Goal: Use online tool/utility: Utilize a website feature to perform a specific function

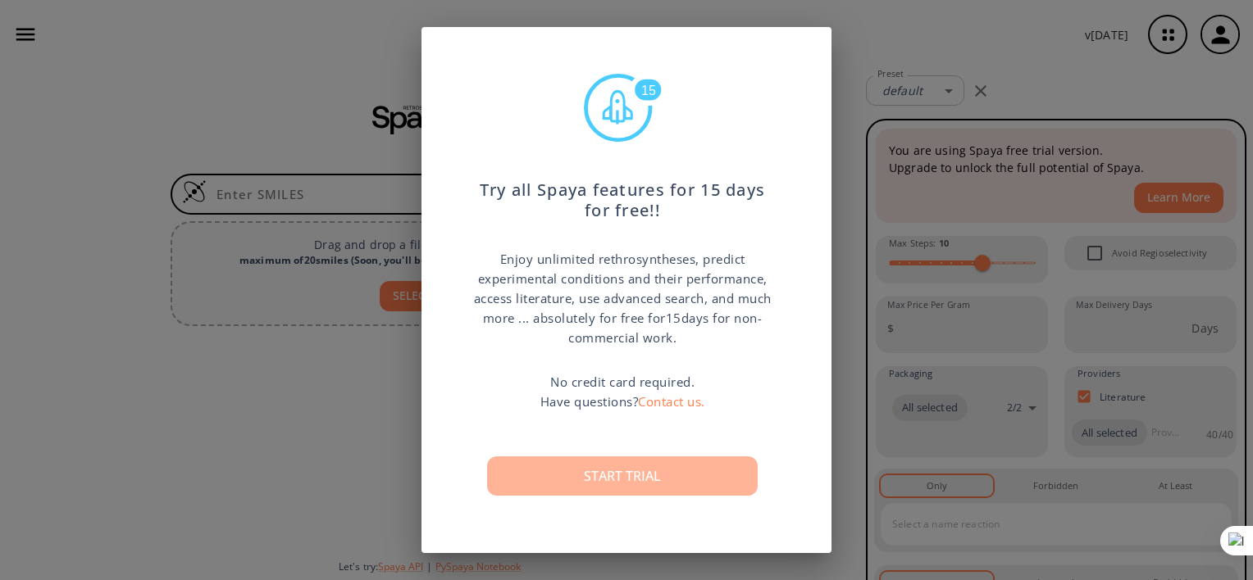
click at [539, 462] on button "Start trial" at bounding box center [622, 476] width 271 height 39
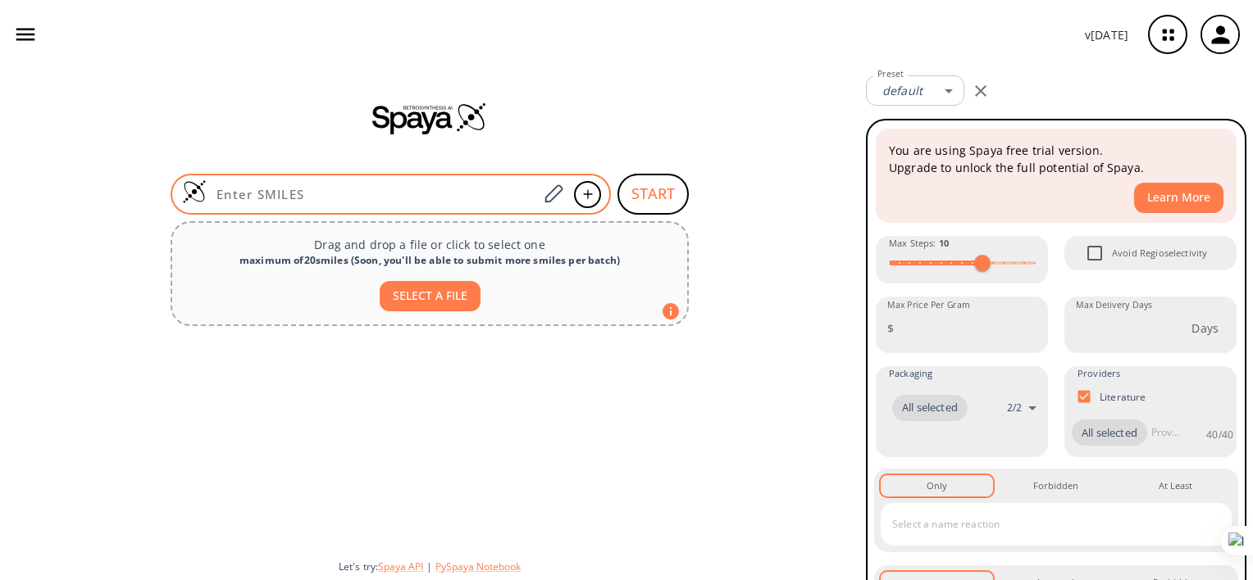
click at [456, 193] on input at bounding box center [372, 194] width 331 height 16
paste input "O=C(NO)/C=C/C1=CC=C(CC(C2=CNC3=CC=CC=C23)C4=CNC5=CC=CC=C54)C=C1"
type input "O=C(NO)/C=C/C1=CC=C(CC(C2=CNC3=CC=CC=C23)C4=CNC5=CC=CC=C54)C=C1"
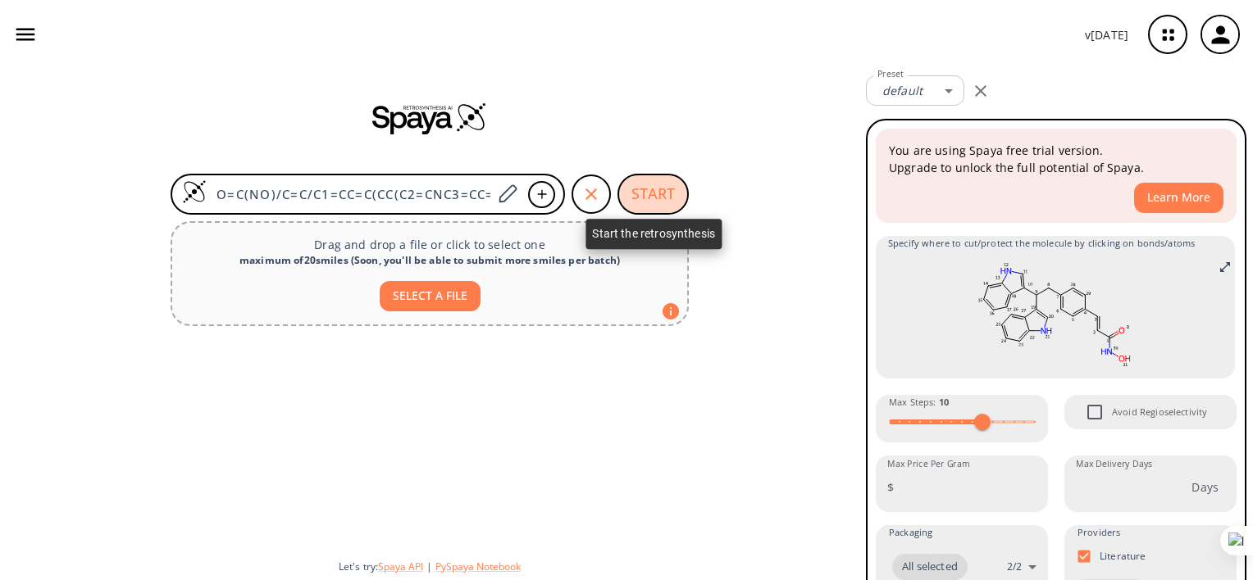
click at [662, 191] on button "START" at bounding box center [652, 194] width 71 height 41
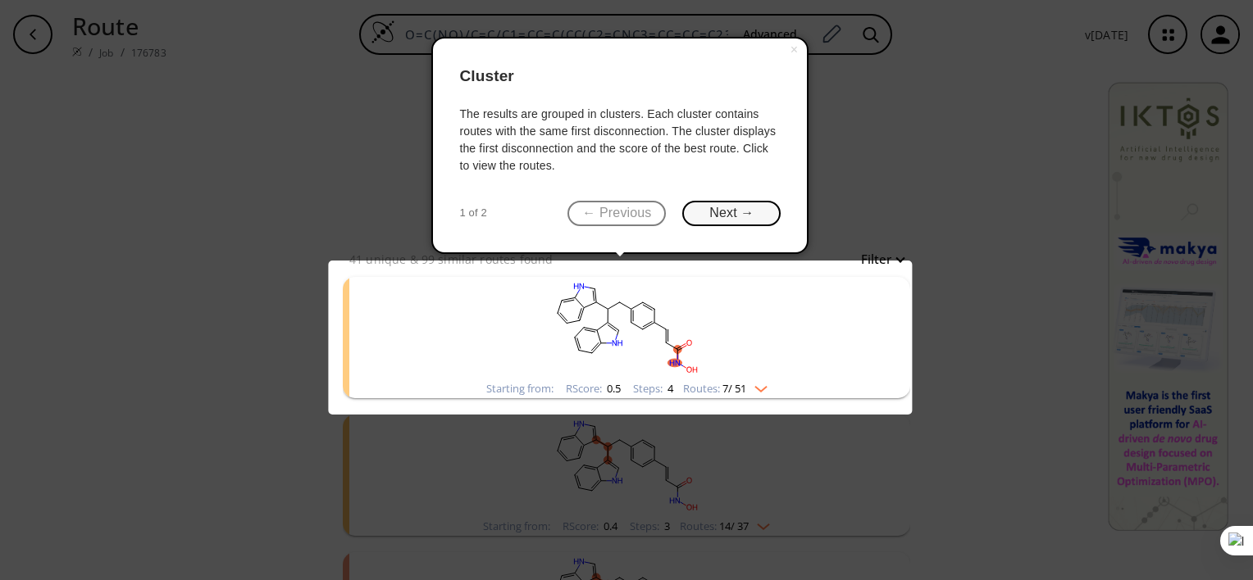
click at [703, 212] on button "Next →" at bounding box center [731, 213] width 98 height 25
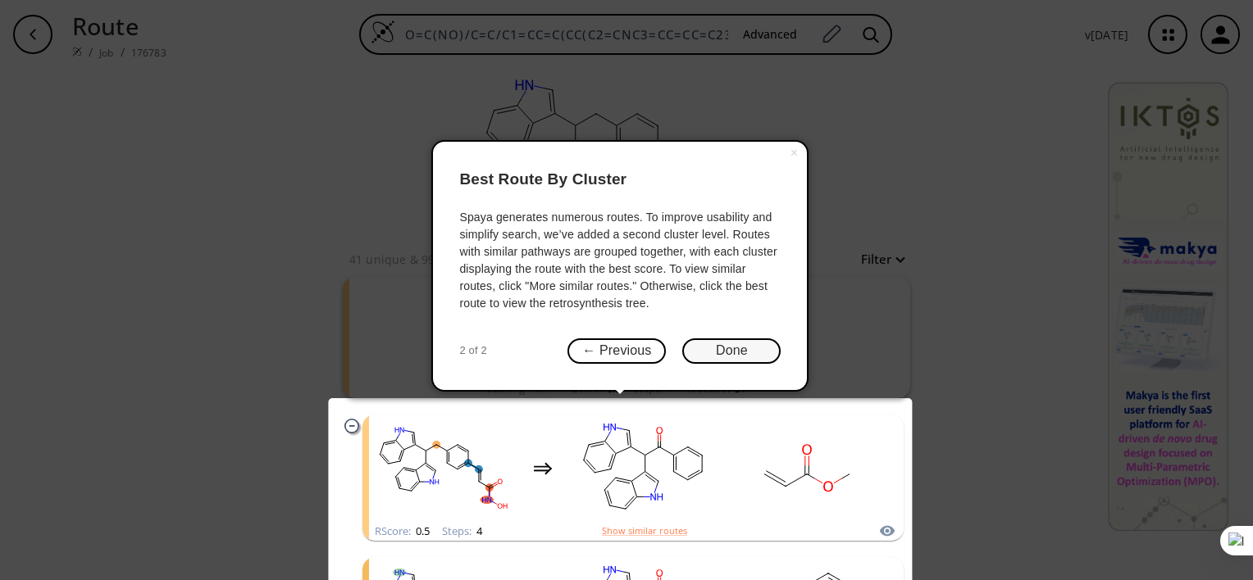
click at [699, 349] on button "Done" at bounding box center [731, 351] width 98 height 25
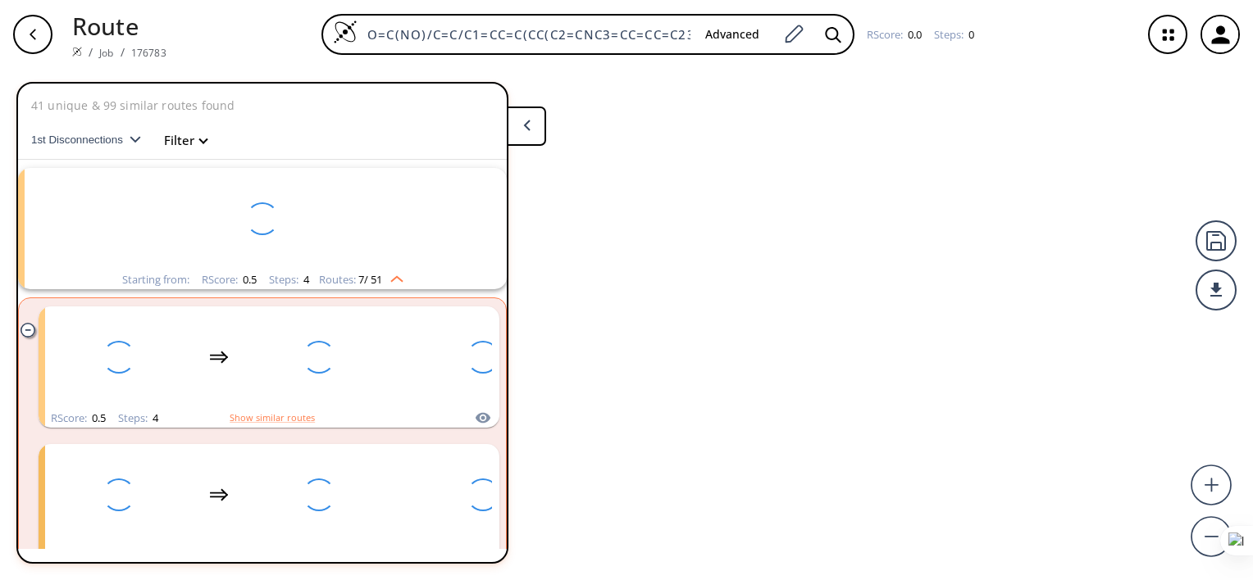
scroll to position [36, 0]
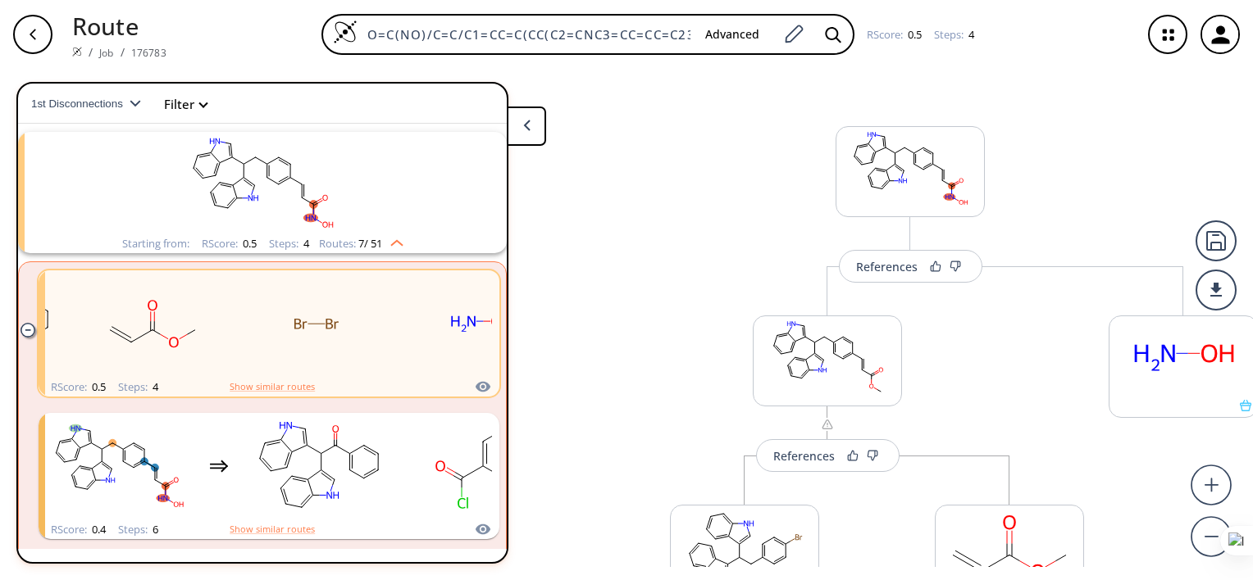
click at [27, 327] on icon "clusters" at bounding box center [27, 330] width 14 height 14
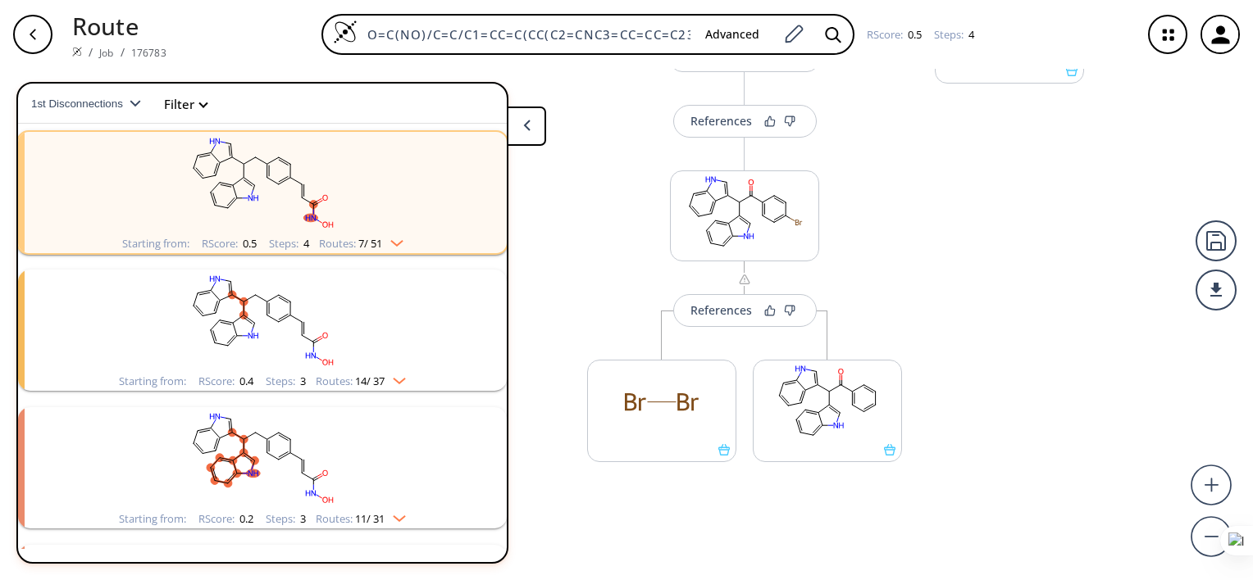
scroll to position [535, 0]
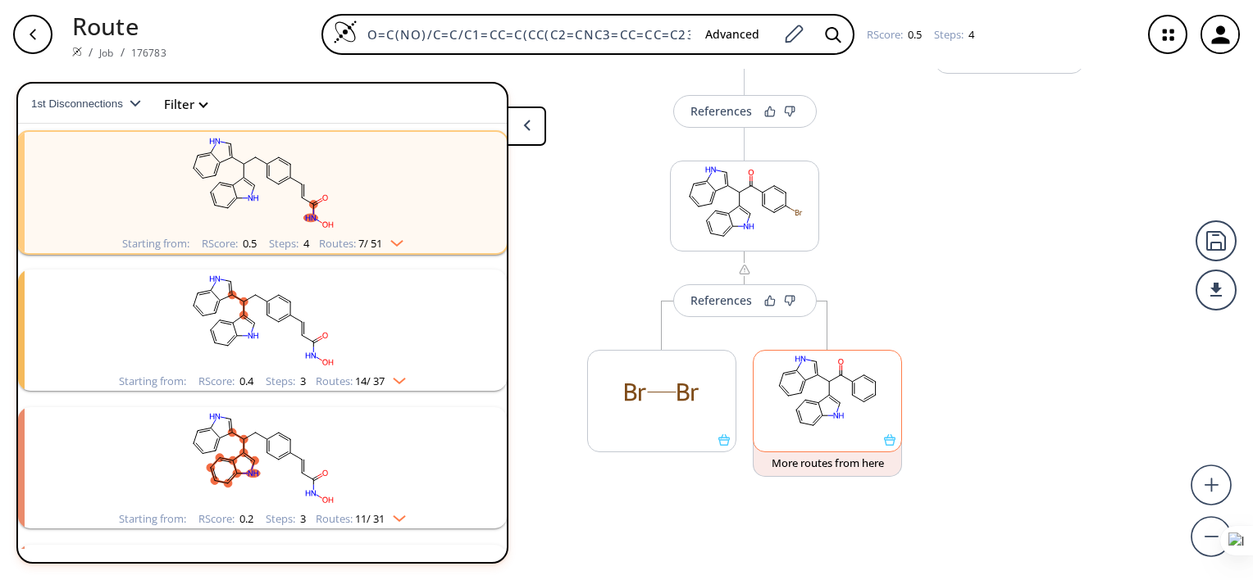
click at [854, 413] on rect at bounding box center [827, 393] width 148 height 84
click at [862, 459] on button "More routes from here" at bounding box center [827, 459] width 149 height 35
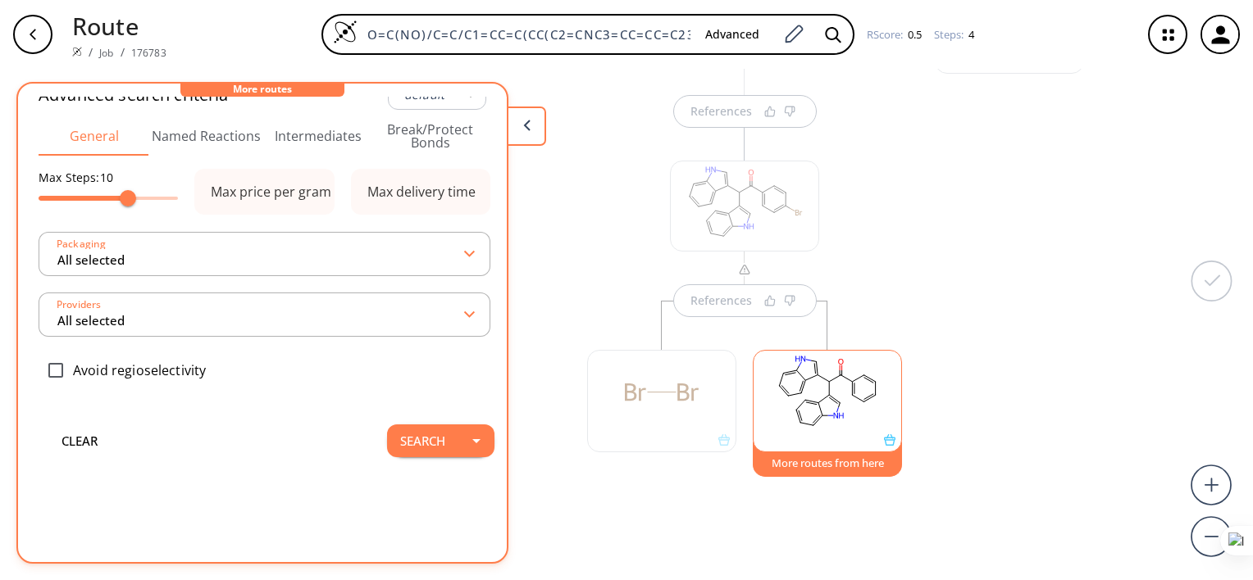
scroll to position [582, 0]
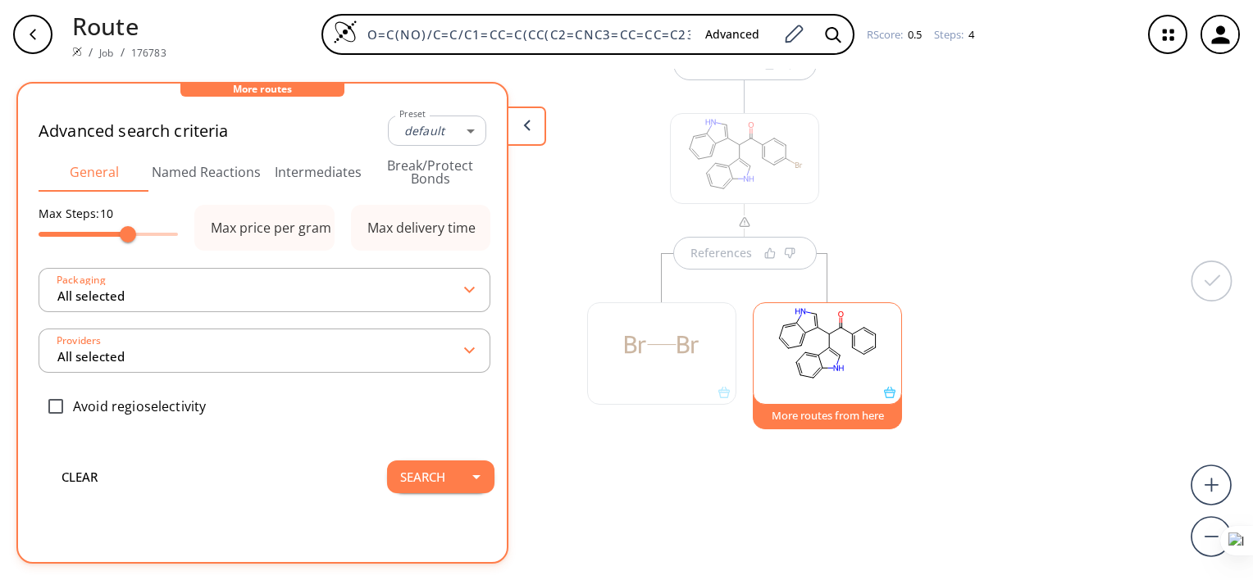
type input "-1"
type input "All selected"
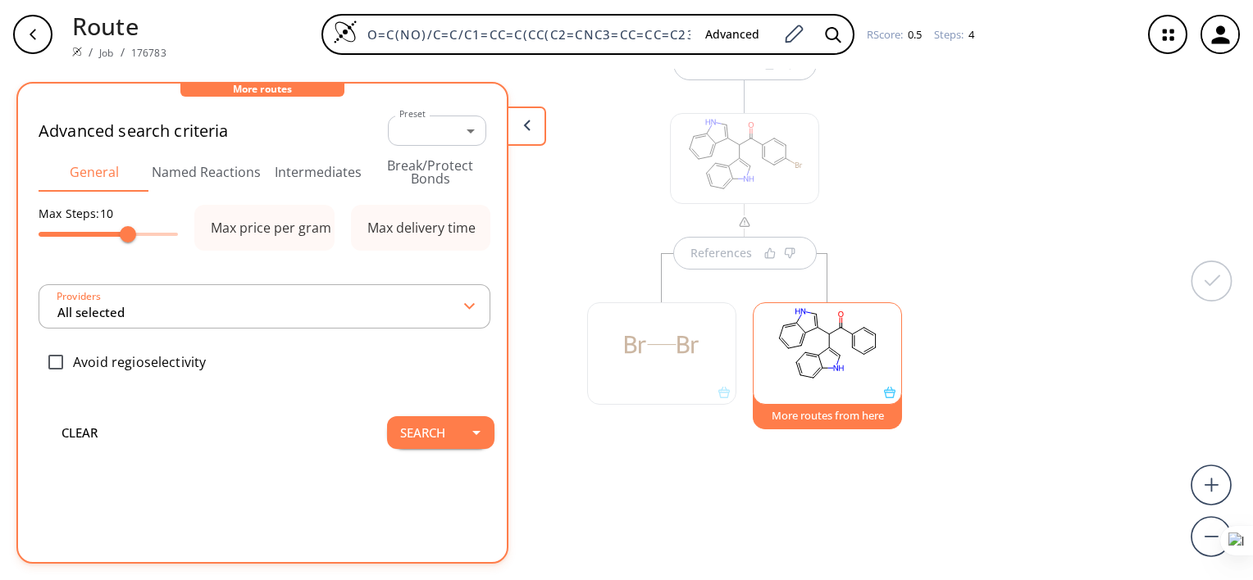
type input "All selected"
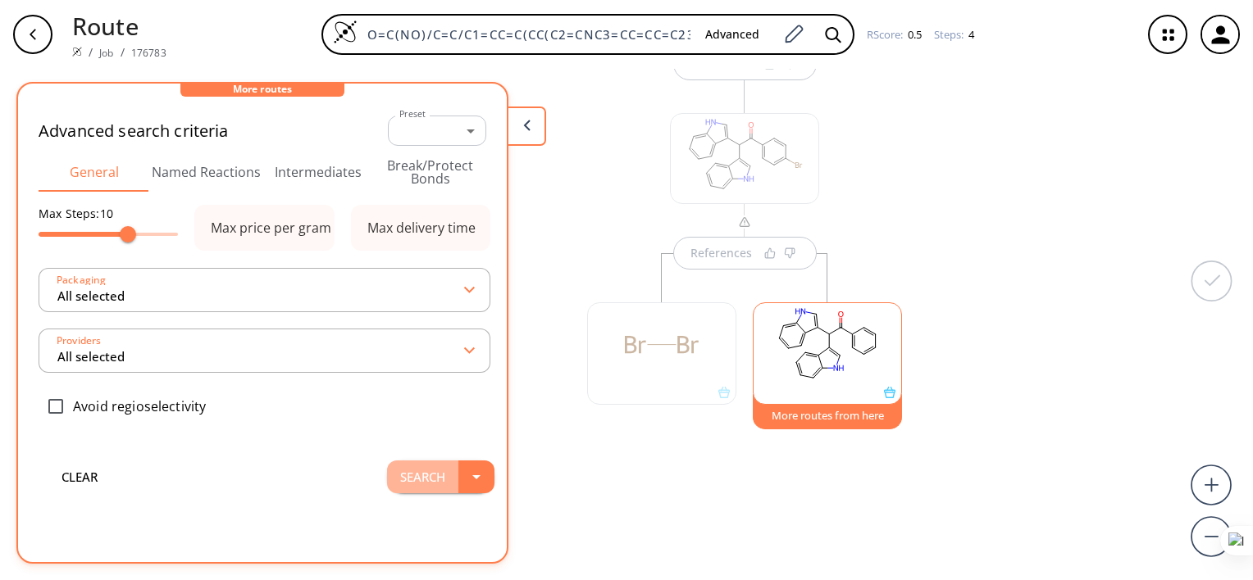
click at [443, 489] on button "Search" at bounding box center [422, 477] width 71 height 33
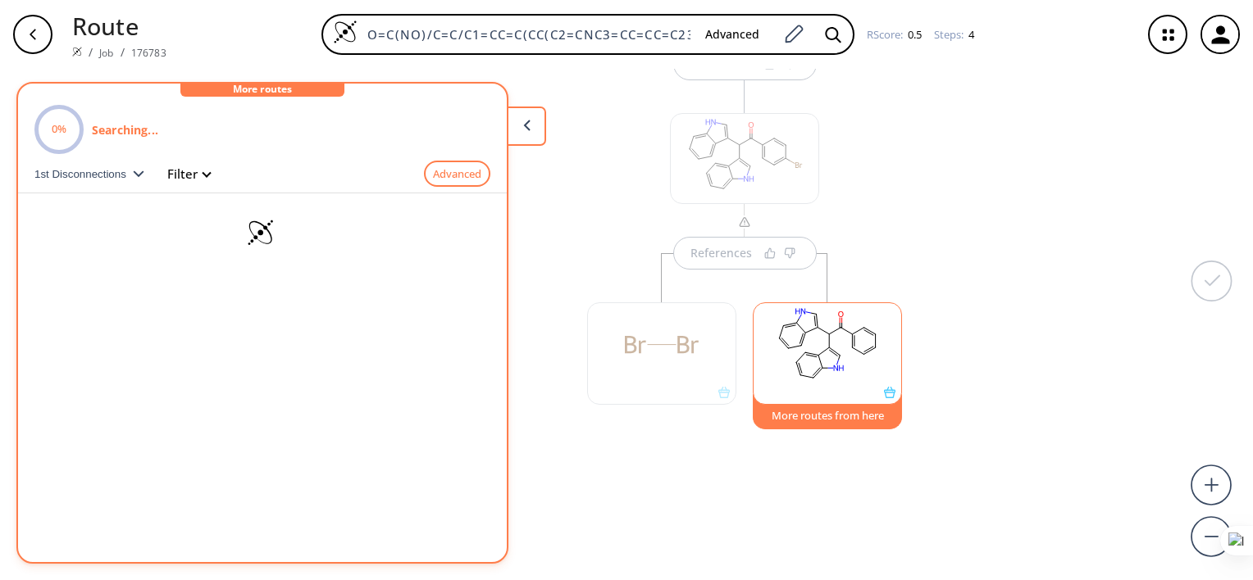
click at [34, 28] on icon "button" at bounding box center [32, 34] width 13 height 13
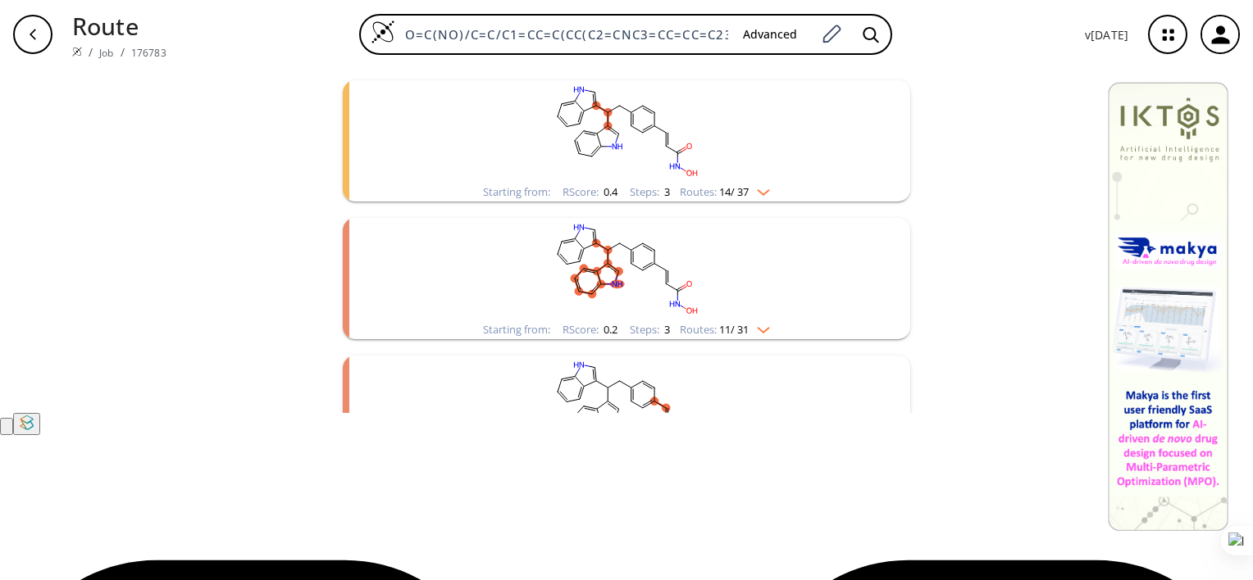
scroll to position [171, 0]
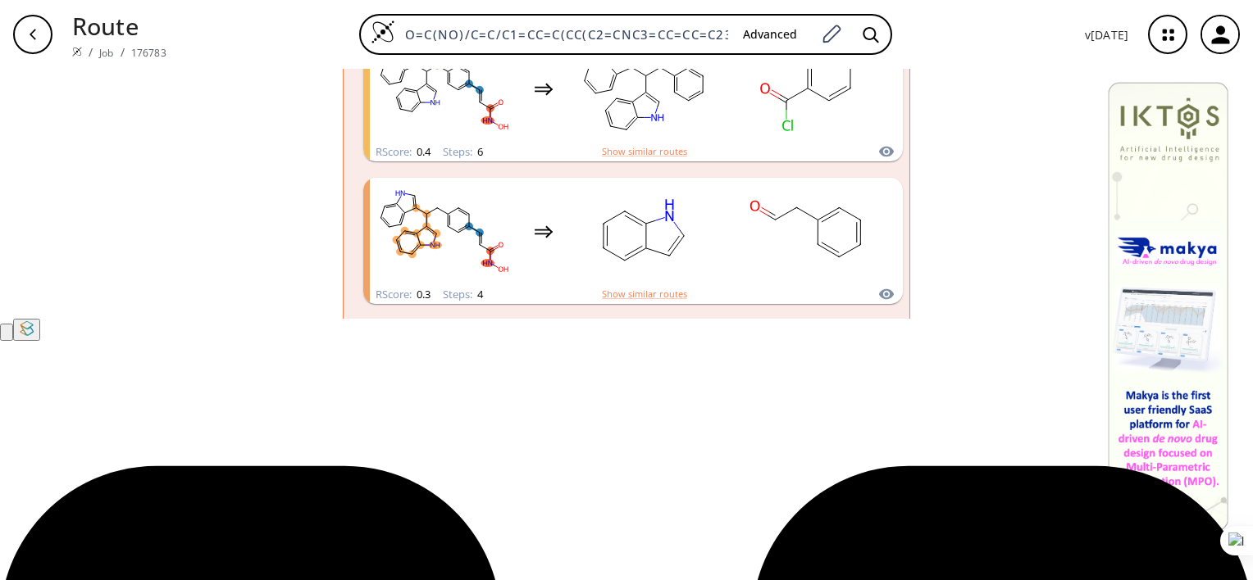
scroll to position [262, 0]
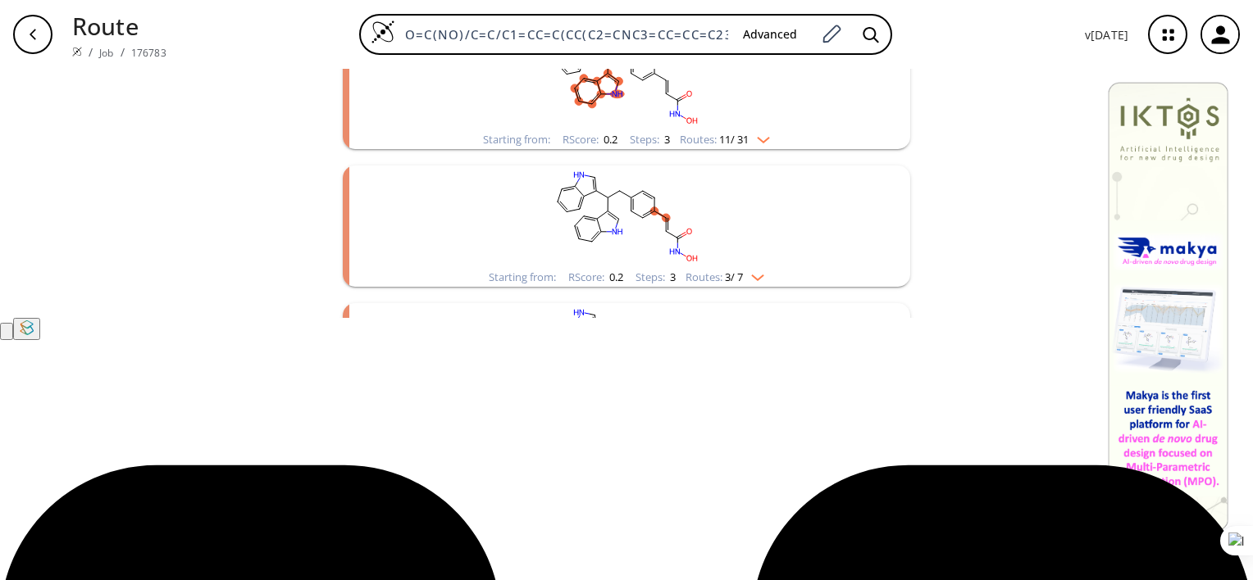
click at [767, 130] on rect "clusters" at bounding box center [626, 79] width 426 height 102
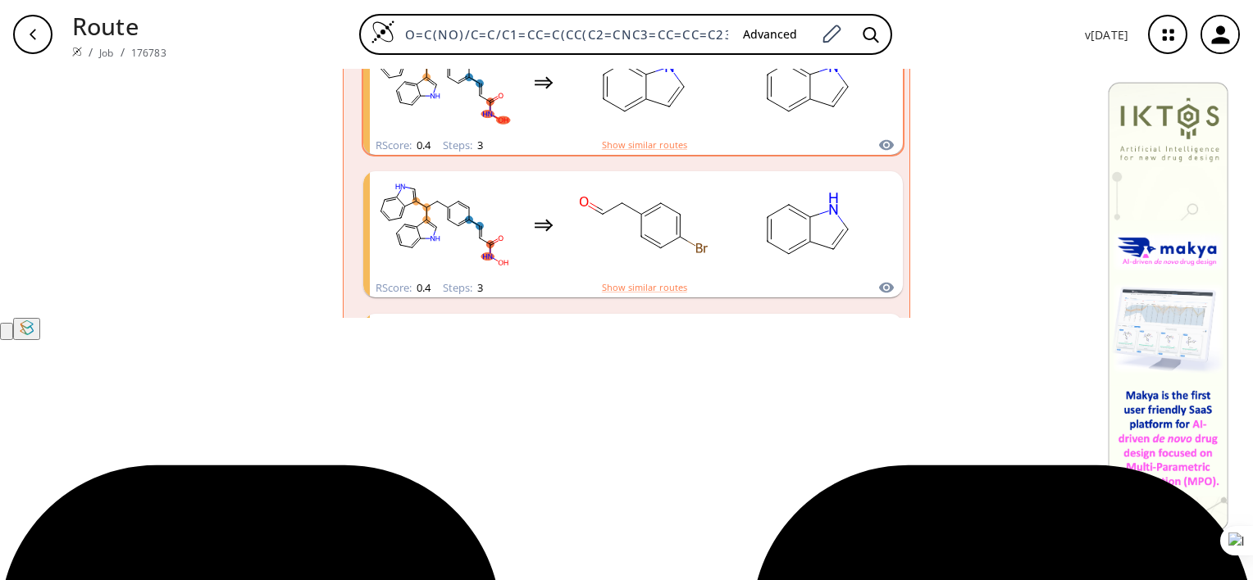
click at [856, 134] on rect "clusters" at bounding box center [808, 82] width 148 height 102
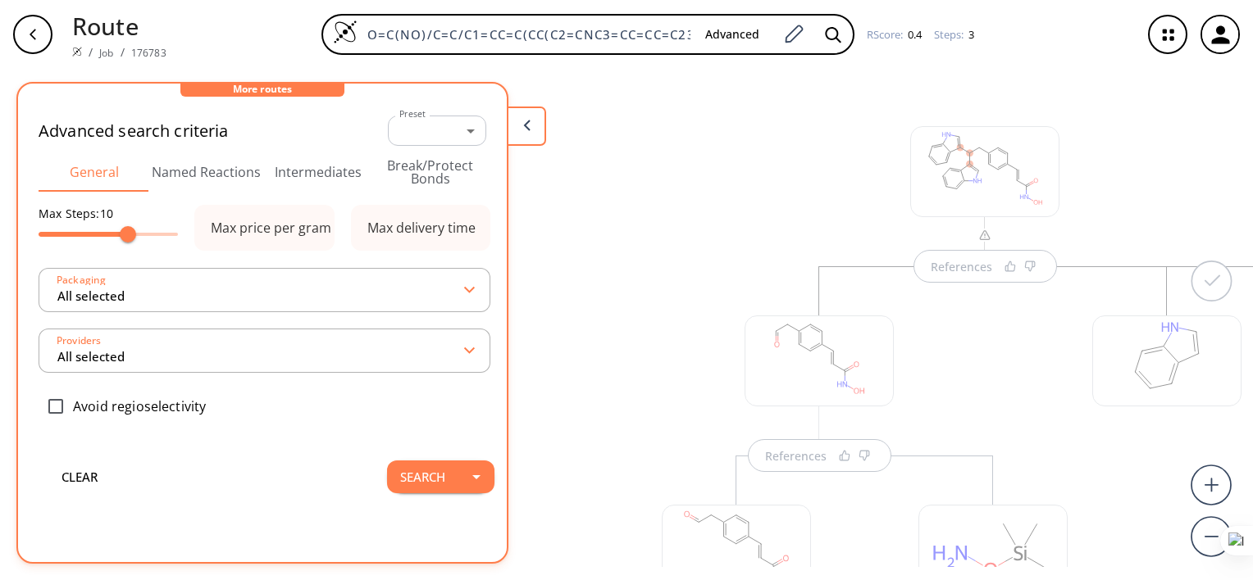
click at [538, 123] on button at bounding box center [526, 126] width 39 height 39
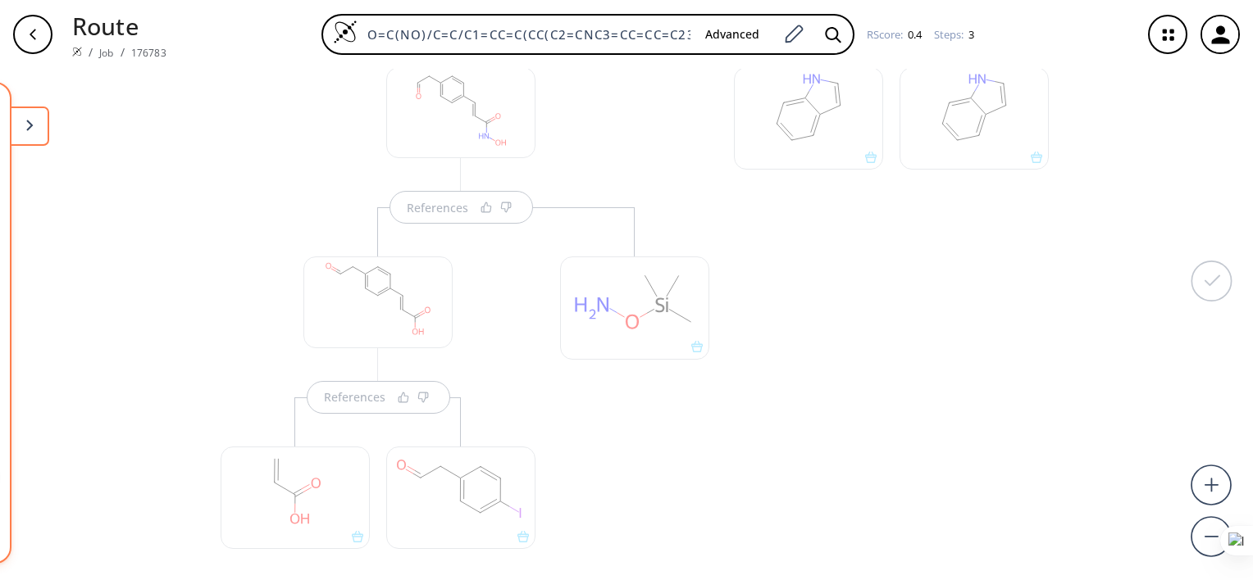
scroll to position [248, 0]
click at [52, 33] on button "button" at bounding box center [33, 34] width 52 height 52
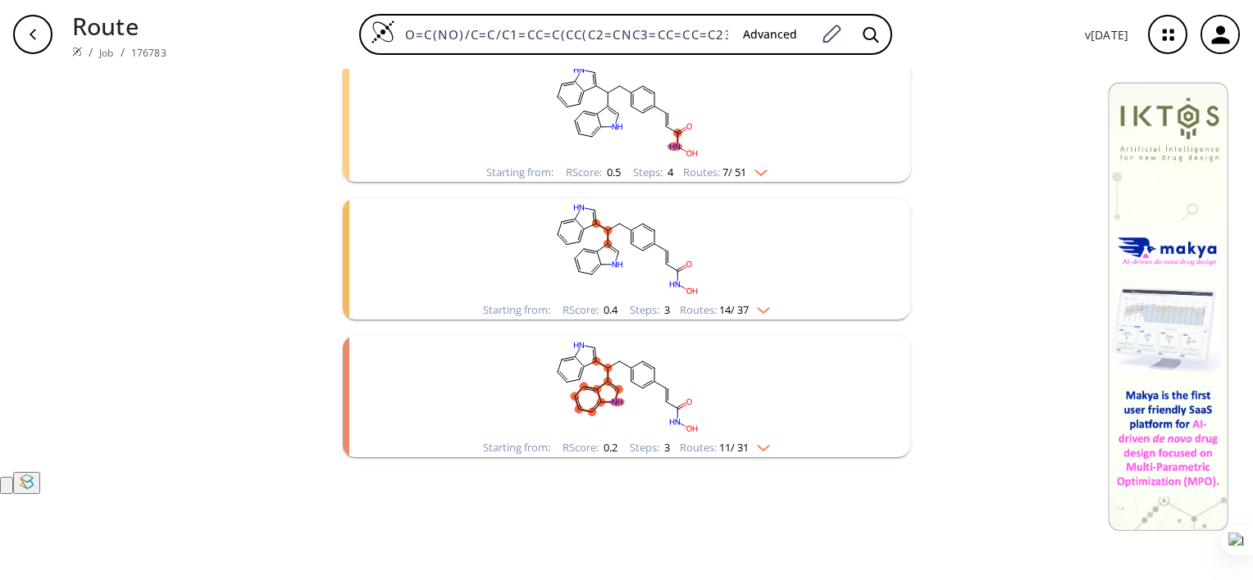
scroll to position [115, 0]
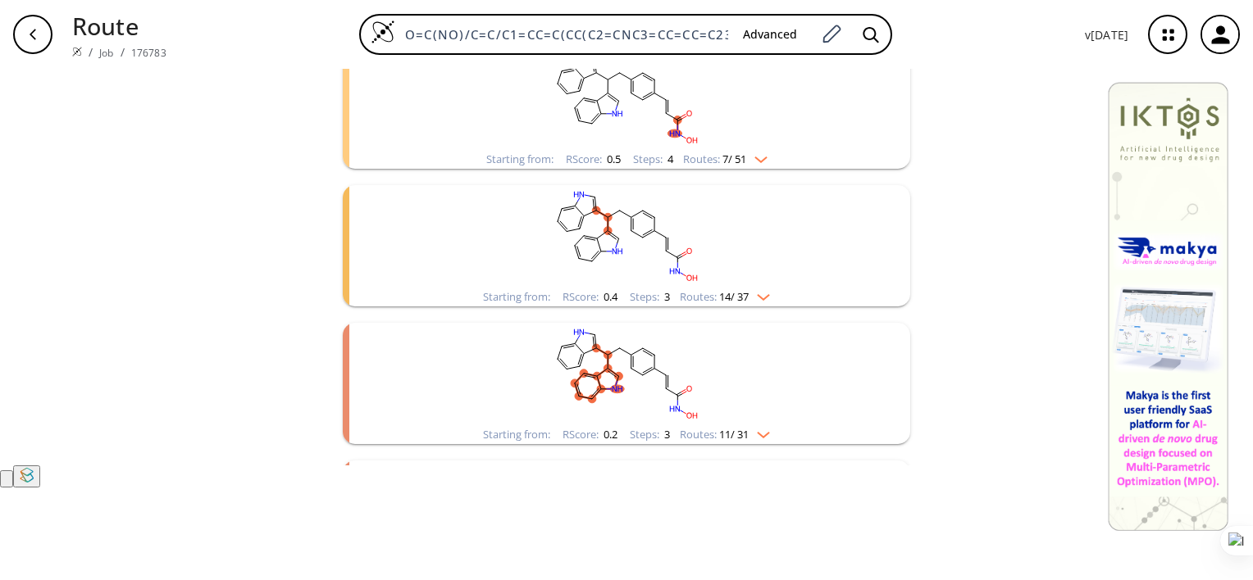
click at [426, 288] on rect "clusters" at bounding box center [626, 236] width 426 height 102
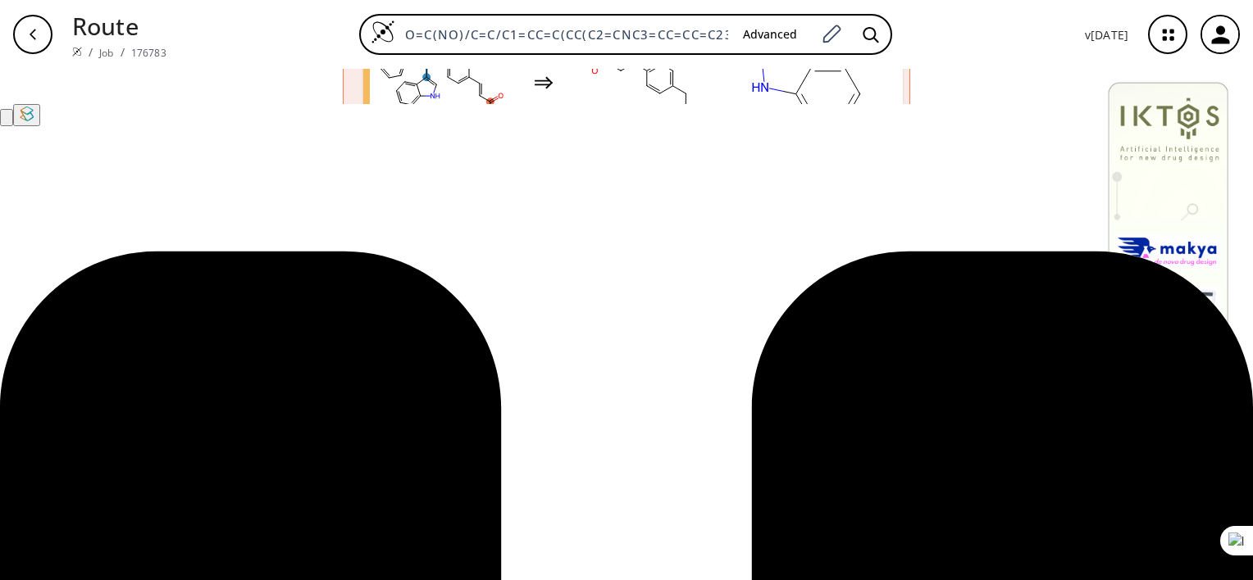
scroll to position [479, 0]
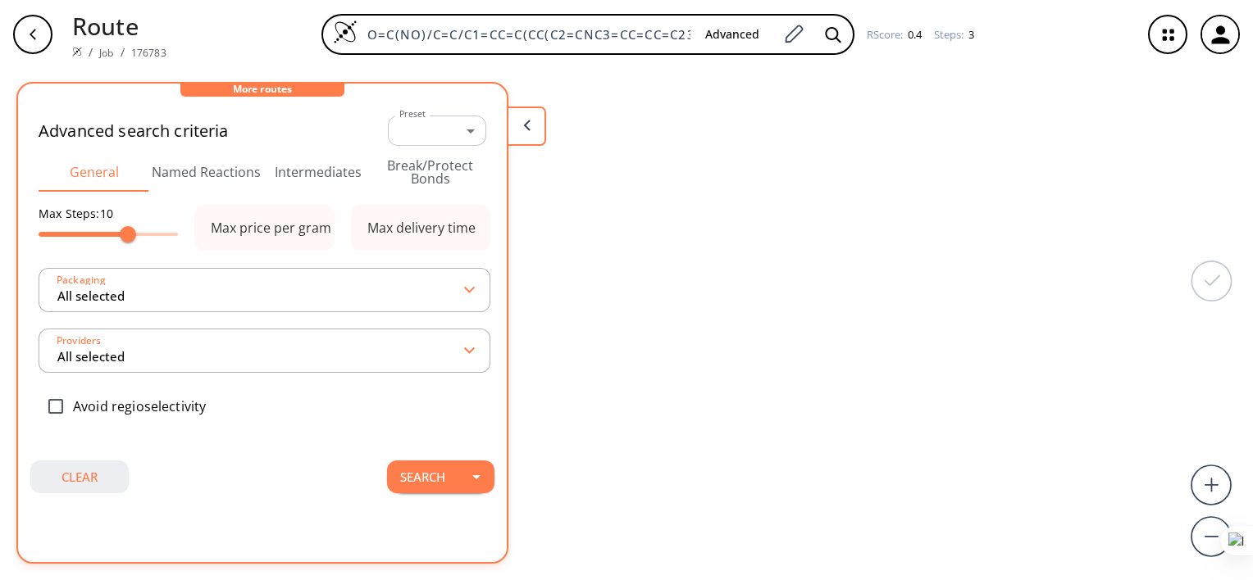
click at [81, 476] on button "clear" at bounding box center [79, 477] width 98 height 33
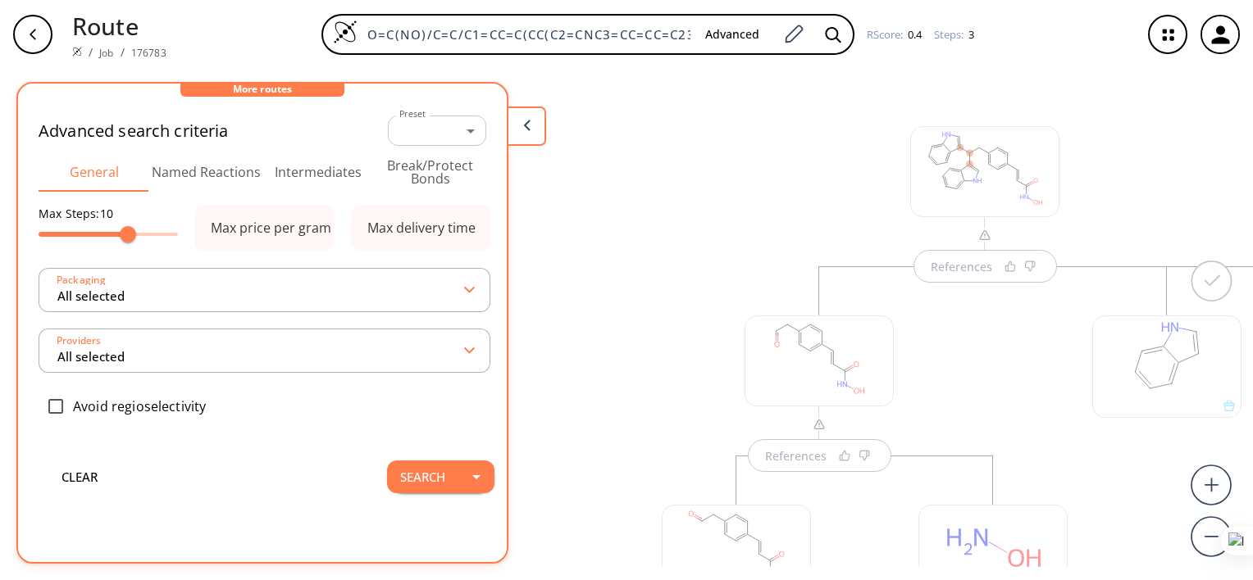
click at [528, 137] on button at bounding box center [526, 126] width 39 height 39
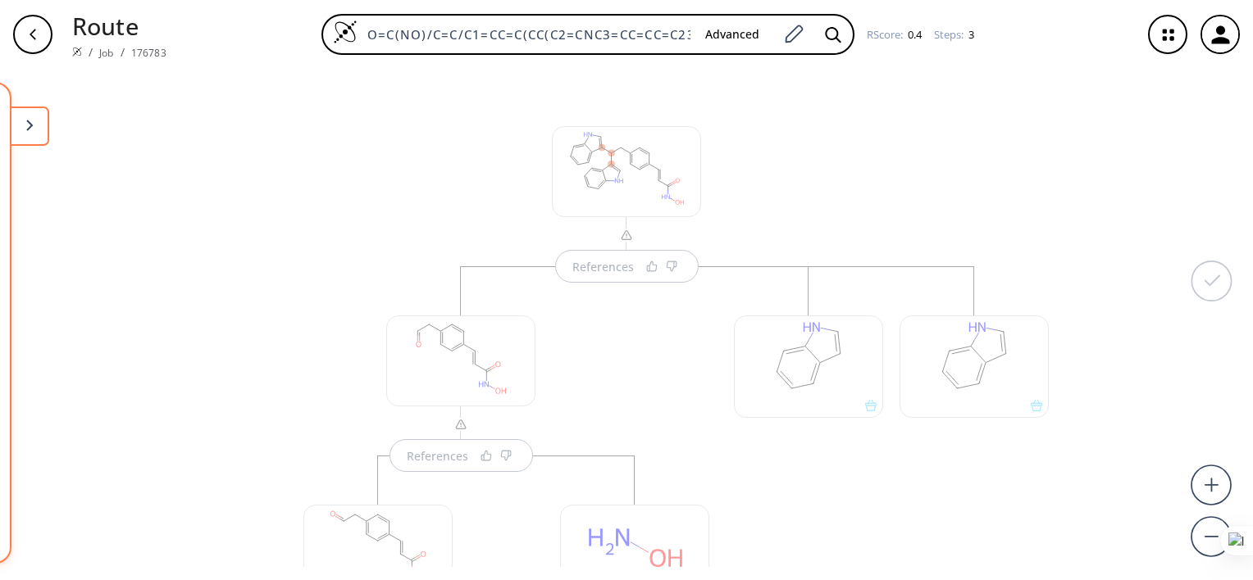
click at [29, 125] on icon at bounding box center [29, 125] width 7 height 11
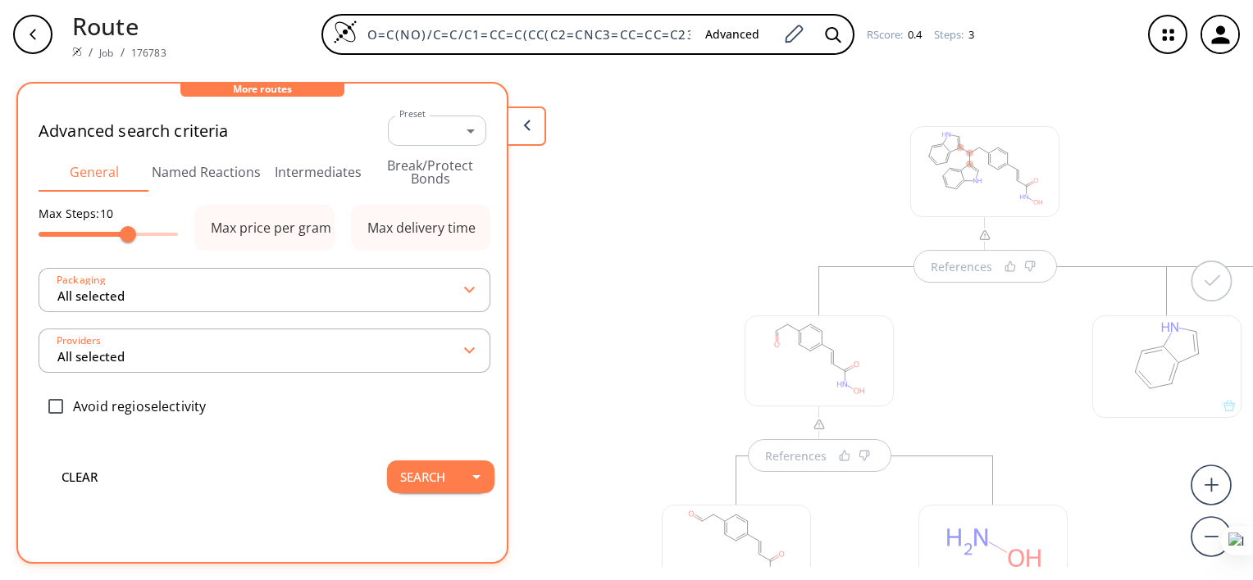
click at [253, 89] on div "More routes" at bounding box center [262, 90] width 164 height 13
click at [416, 476] on button "Search" at bounding box center [422, 477] width 71 height 33
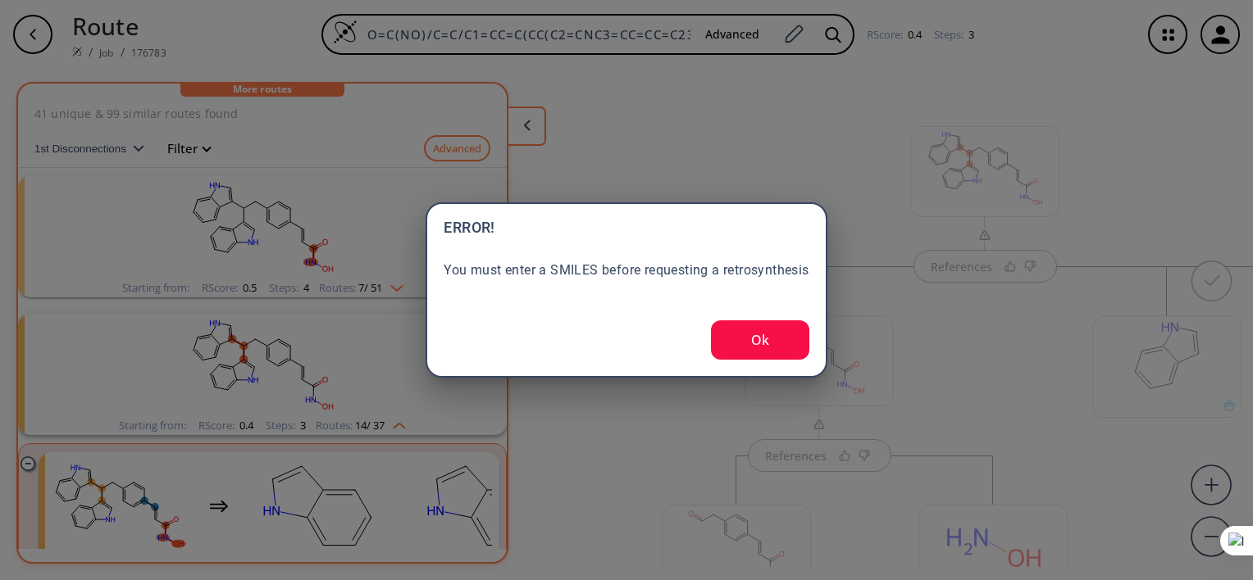
click at [749, 345] on button "Ok" at bounding box center [760, 340] width 98 height 39
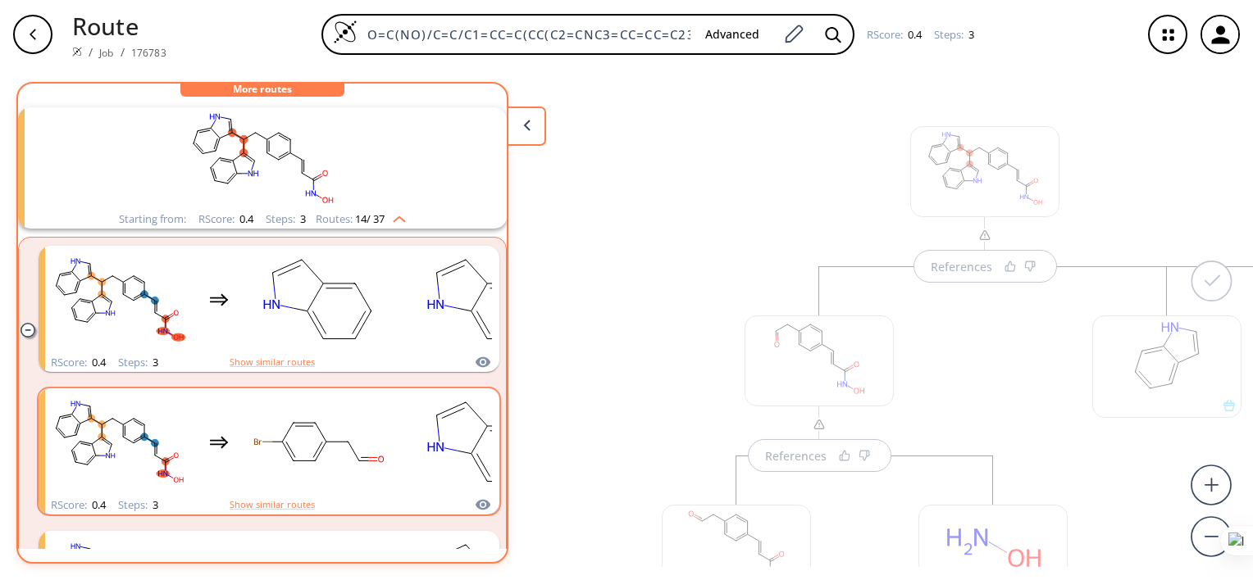
click at [155, 470] on rect "clusters" at bounding box center [119, 442] width 148 height 102
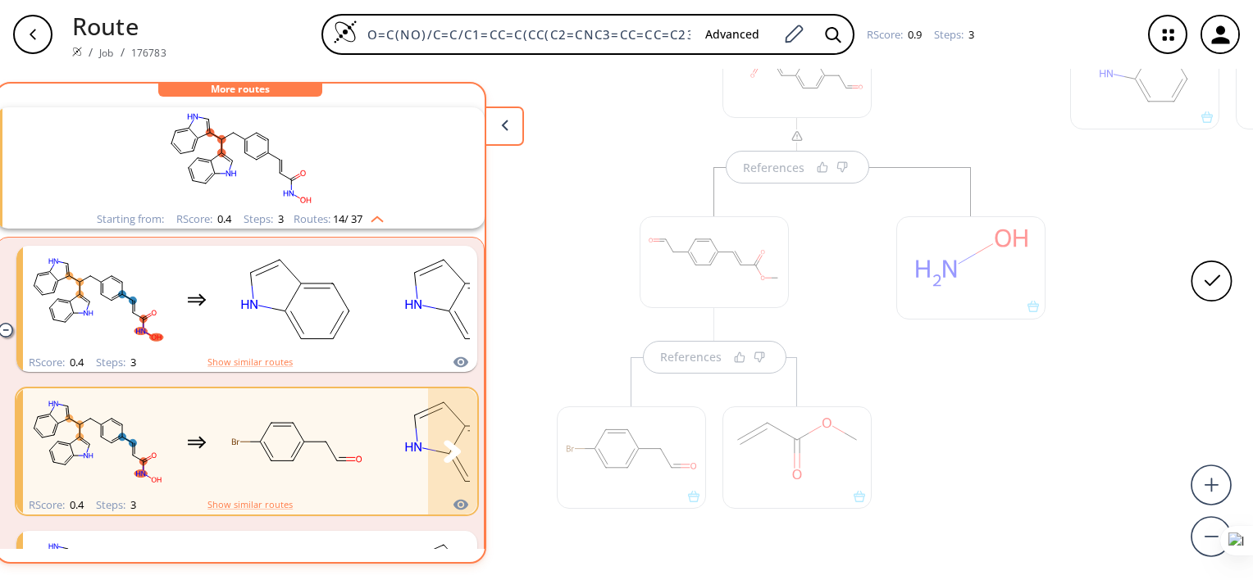
scroll to position [289, 0]
click at [305, 312] on rect "clusters" at bounding box center [297, 299] width 148 height 102
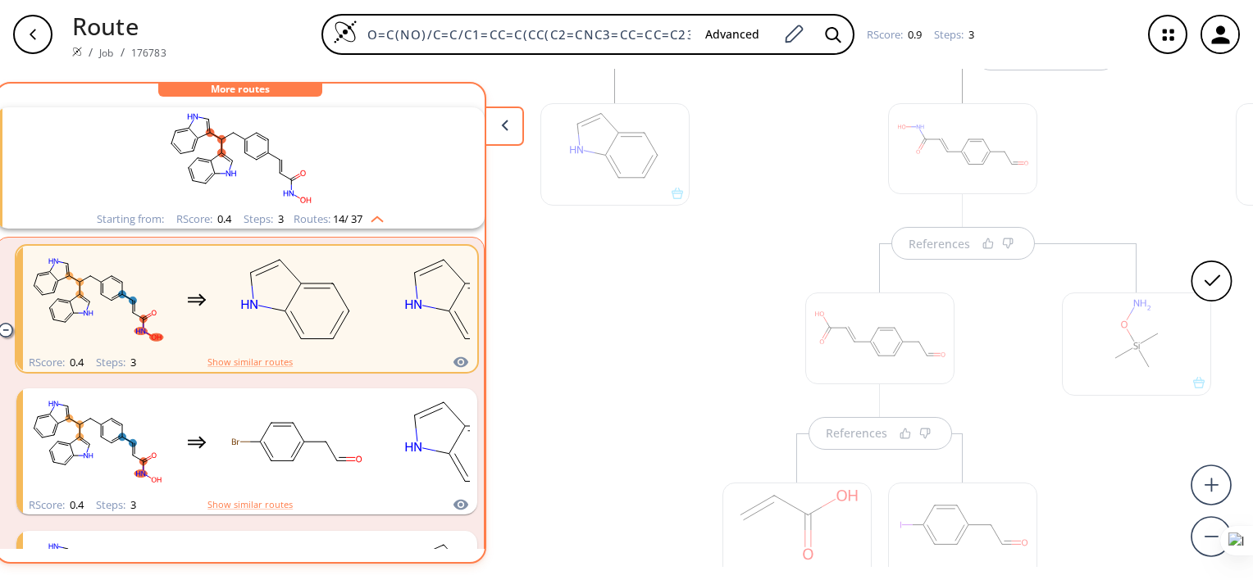
scroll to position [210, 0]
click at [117, 448] on rect "clusters" at bounding box center [97, 442] width 148 height 102
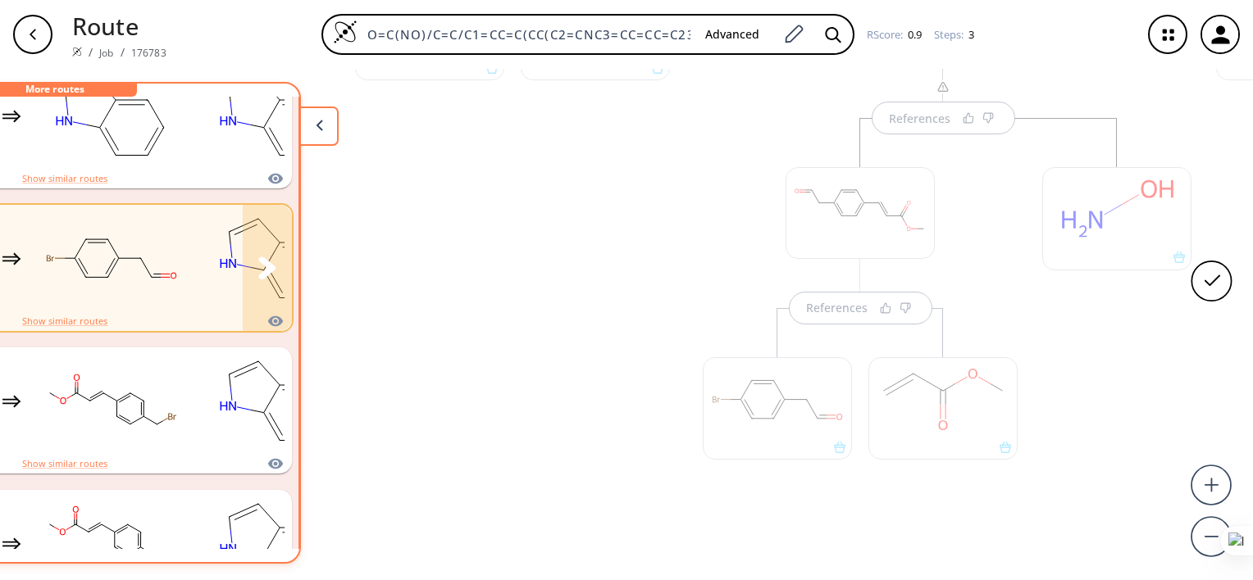
scroll to position [393, 0]
click at [113, 433] on rect "clusters" at bounding box center [112, 399] width 148 height 102
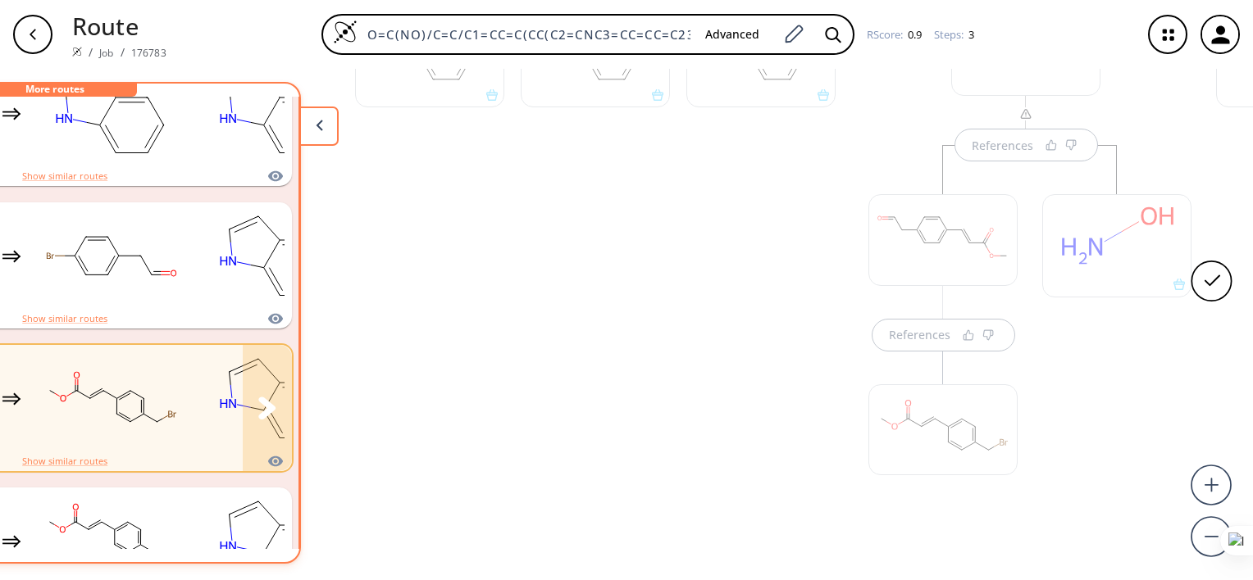
scroll to position [283, 0]
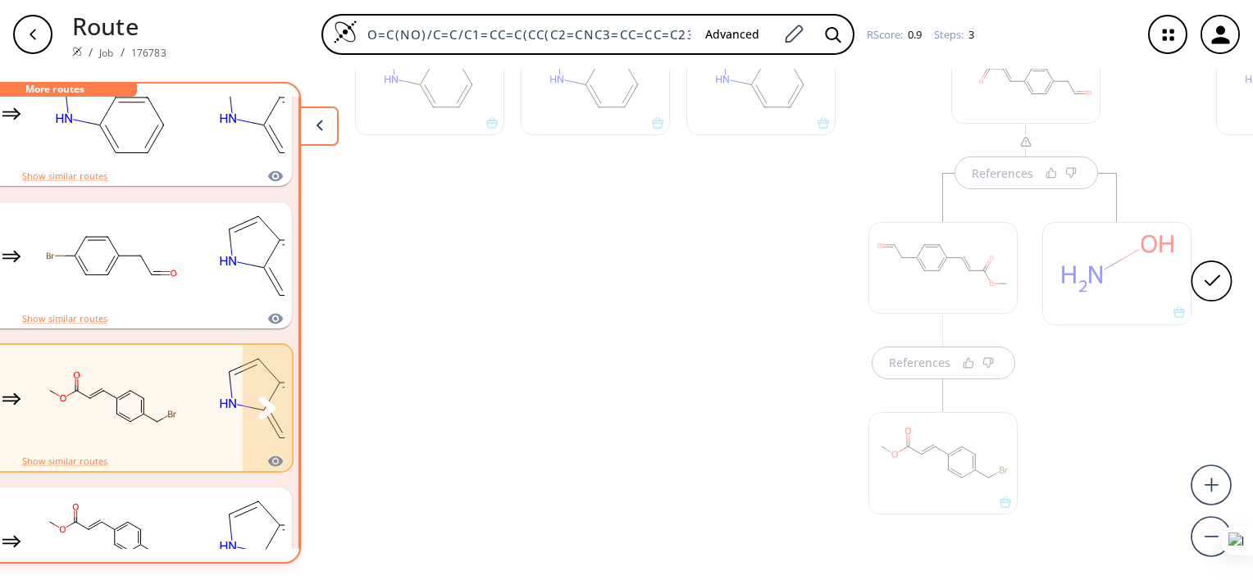
click at [967, 363] on div at bounding box center [943, 455] width 166 height 184
click at [1086, 385] on div at bounding box center [1117, 376] width 166 height 407
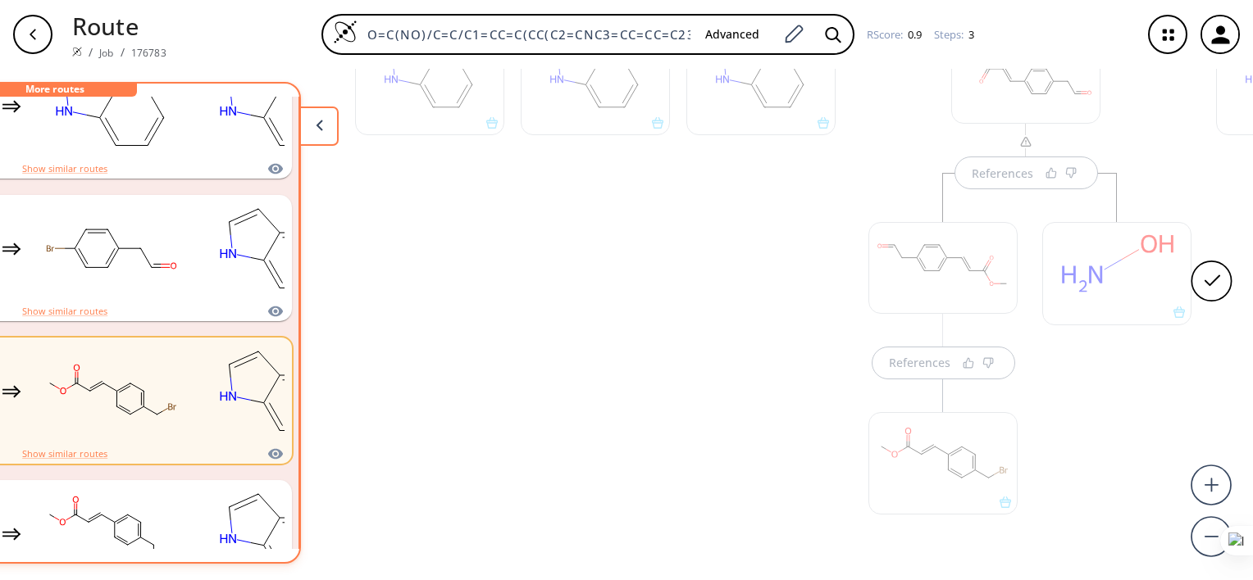
click at [808, 272] on div at bounding box center [761, 299] width 166 height 630
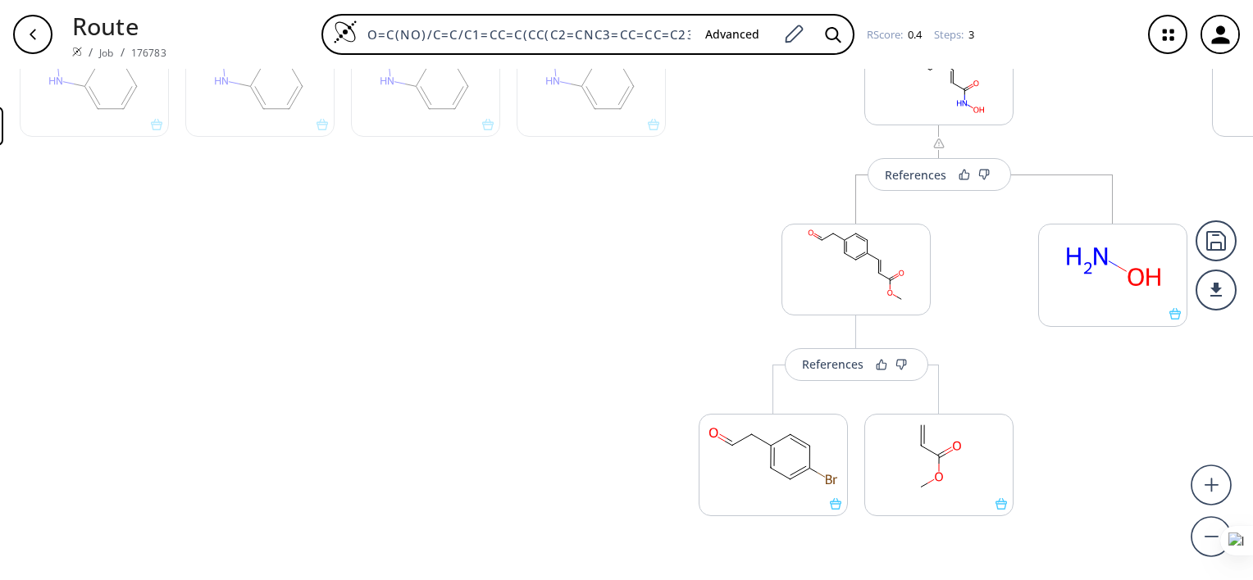
scroll to position [0, 544]
click at [849, 365] on div "References" at bounding box center [830, 364] width 61 height 11
click at [846, 374] on button "References" at bounding box center [854, 364] width 143 height 33
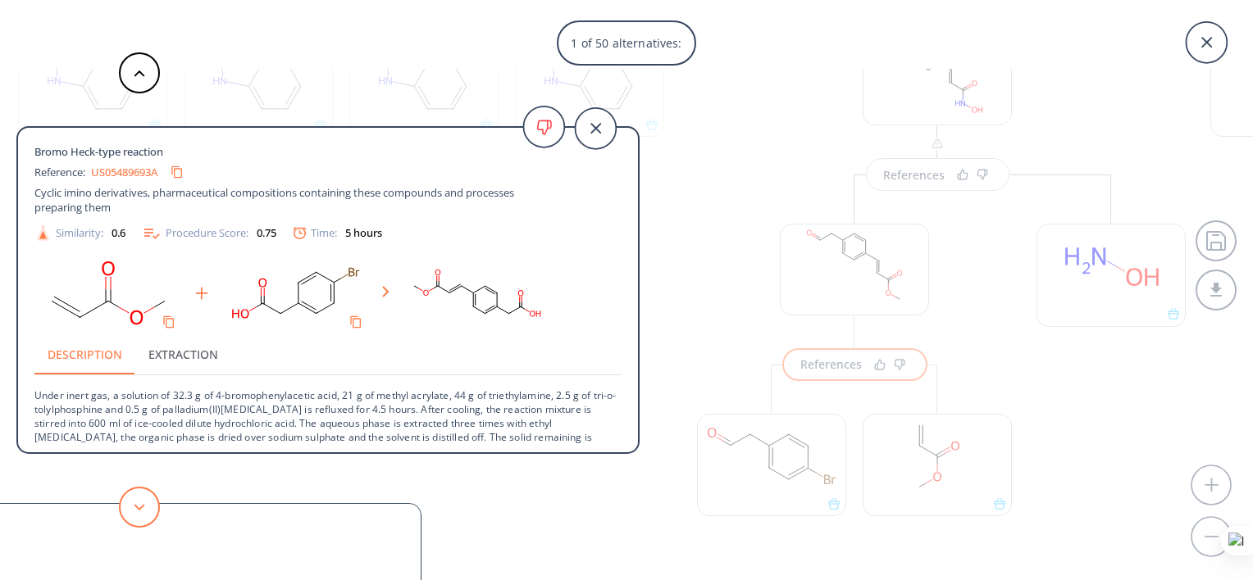
click at [140, 506] on icon at bounding box center [139, 507] width 11 height 7
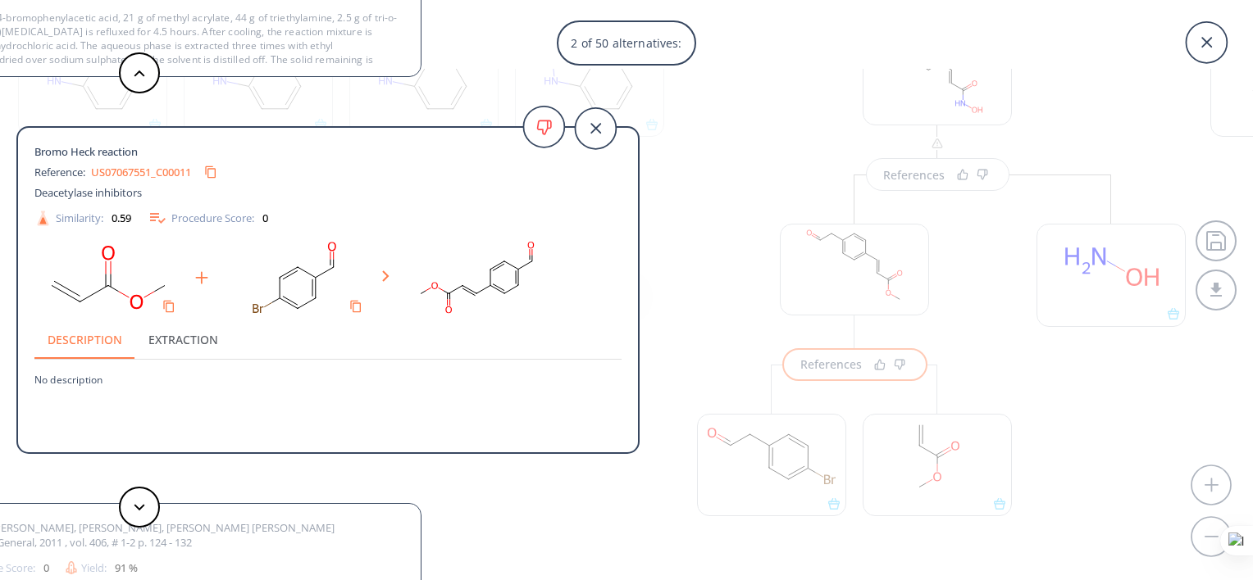
click at [138, 505] on icon at bounding box center [139, 507] width 11 height 7
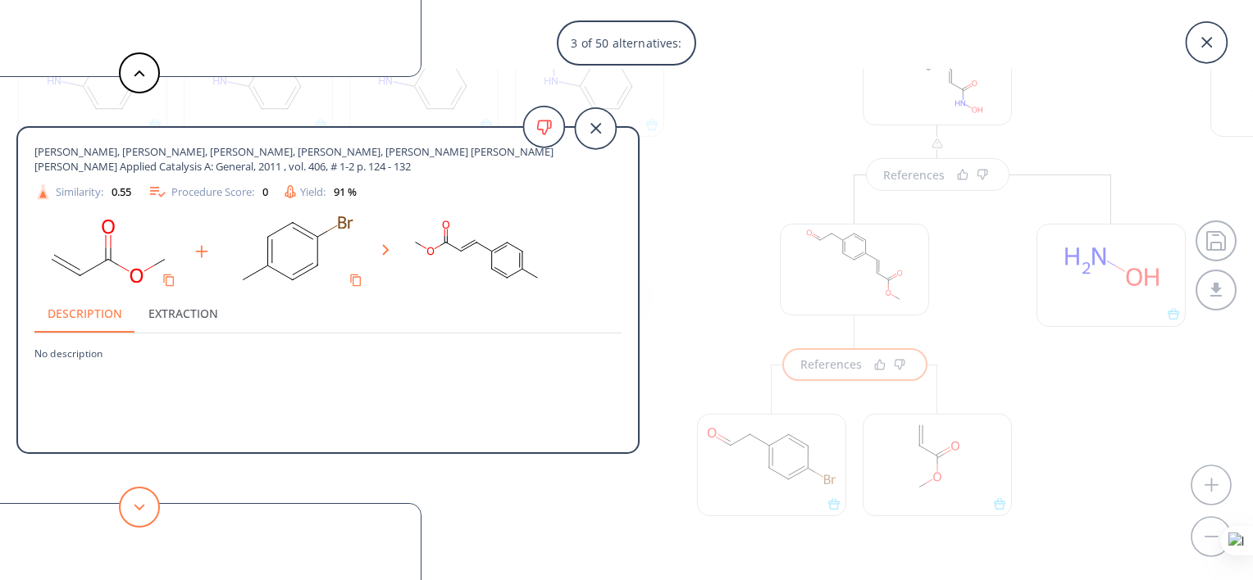
click at [139, 507] on icon at bounding box center [139, 507] width 11 height 7
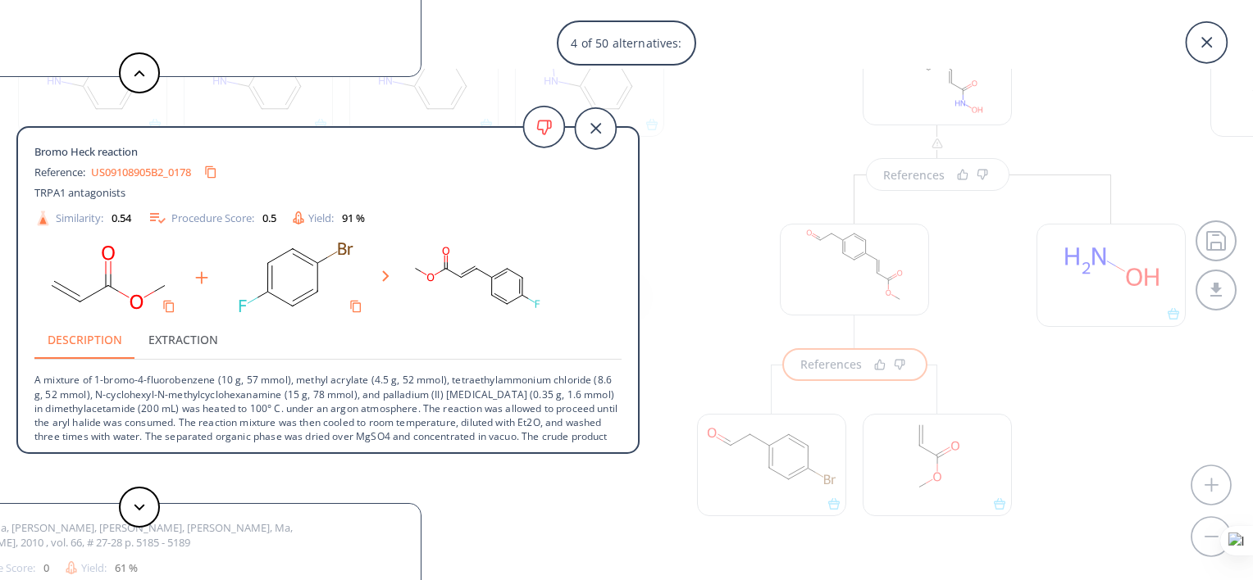
click at [708, 219] on div "4 of 50 alternatives: Bromo Heck-type reaction Reference: US05489693A Cyclic im…" at bounding box center [626, 290] width 1253 height 580
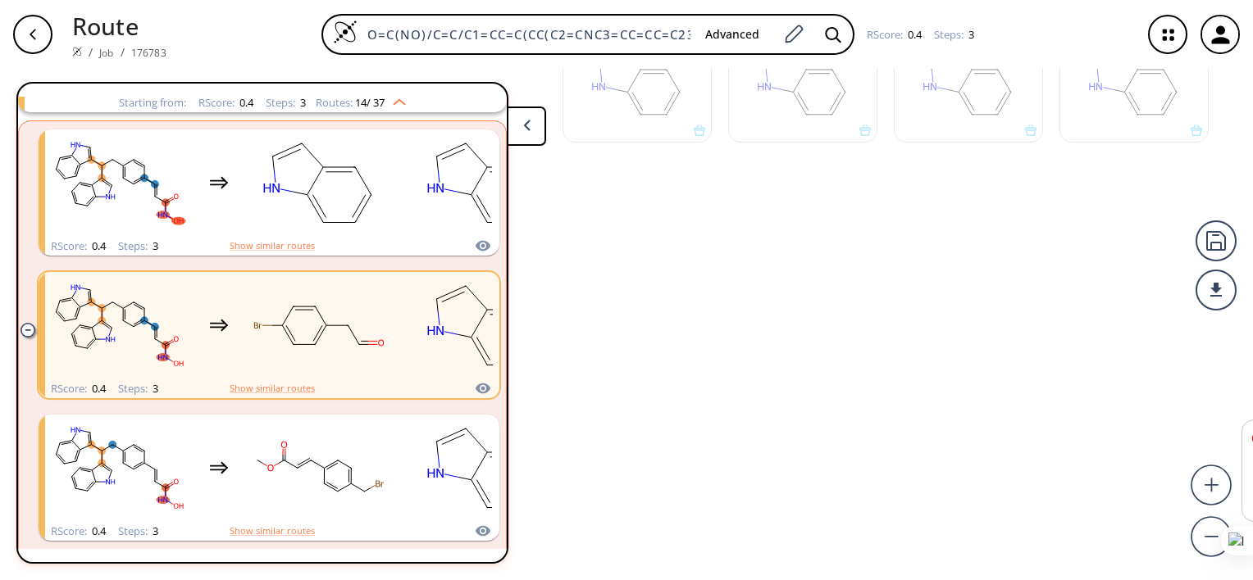
scroll to position [319, 0]
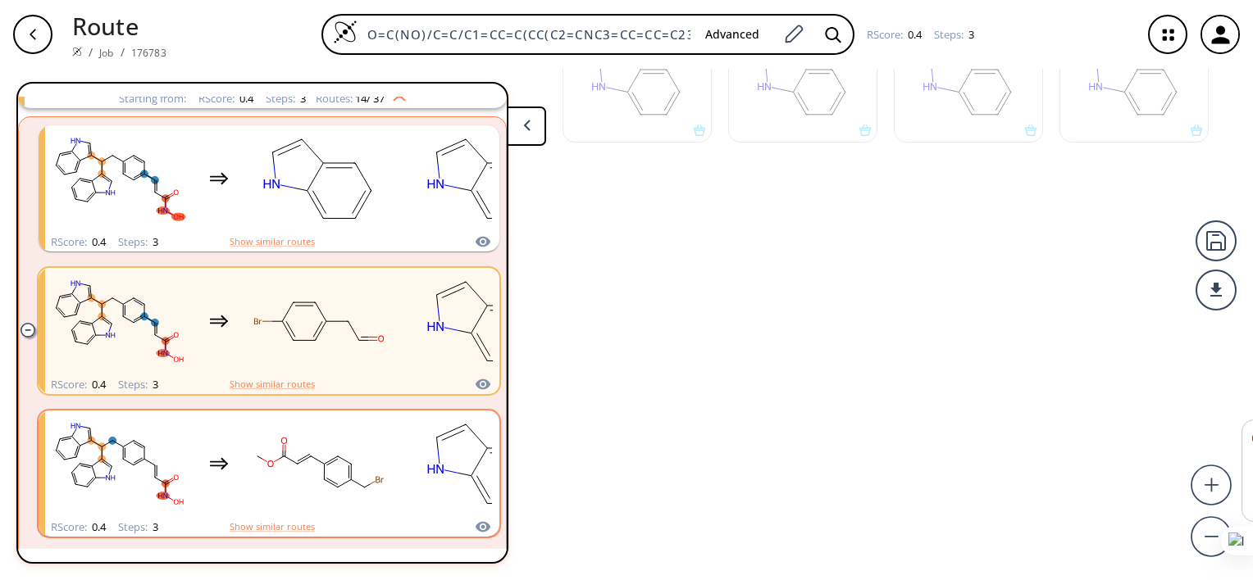
click at [137, 459] on icon "clusters" at bounding box center [138, 460] width 9 height 5
click at [457, 476] on button "clusters" at bounding box center [474, 474] width 49 height 126
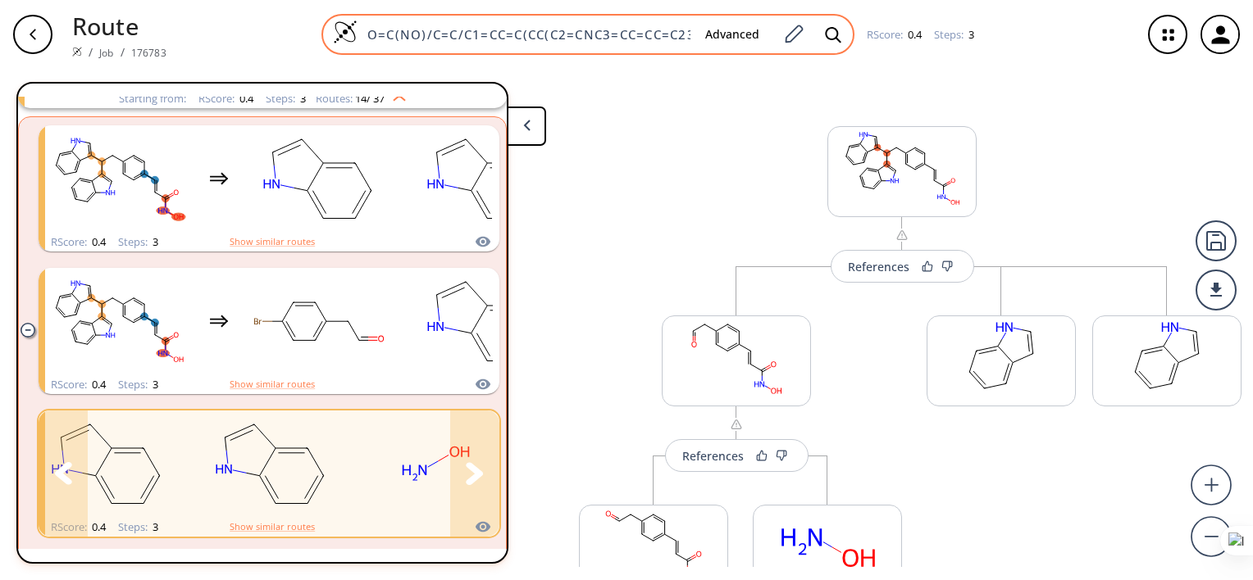
scroll to position [360, 0]
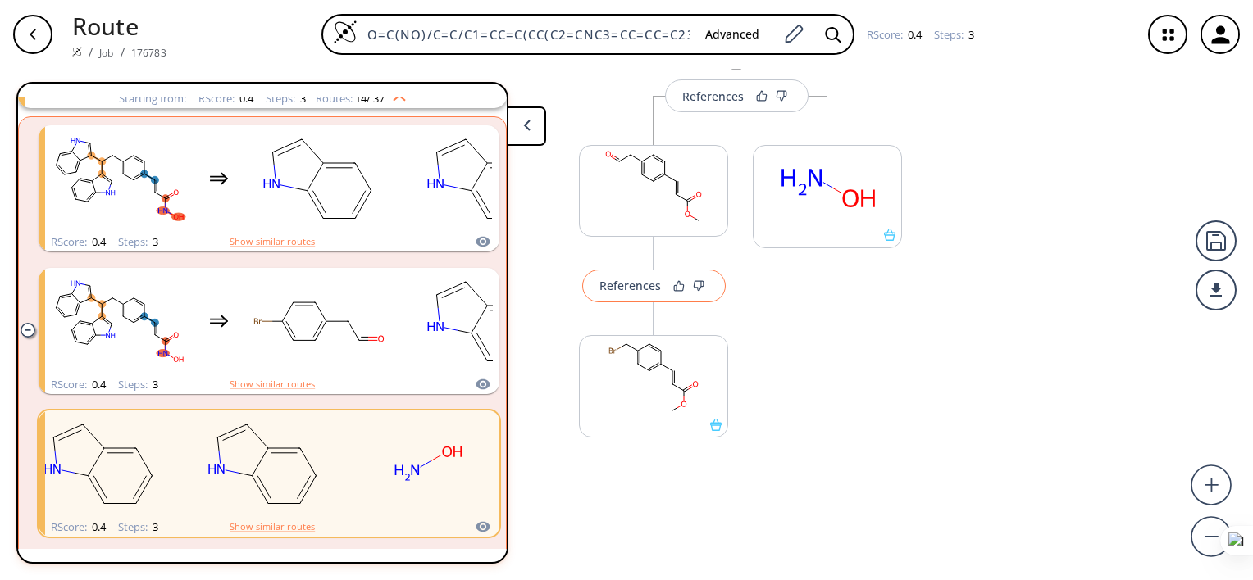
click at [618, 287] on div "References" at bounding box center [629, 285] width 61 height 11
click at [623, 285] on div "References" at bounding box center [629, 285] width 61 height 11
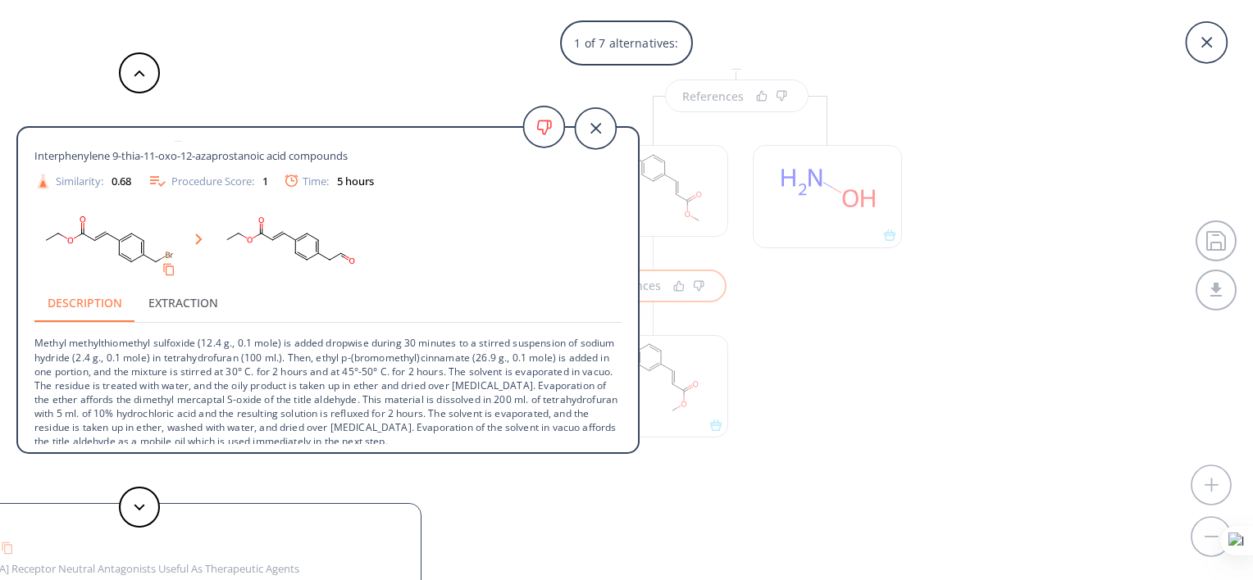
scroll to position [44, 0]
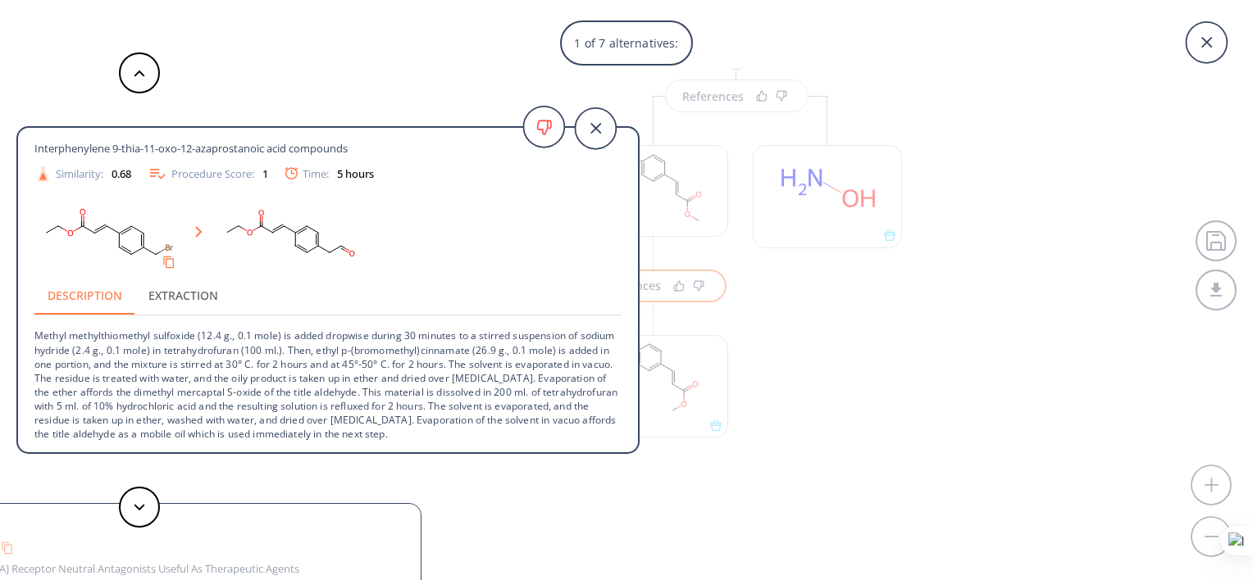
click at [147, 511] on button at bounding box center [139, 507] width 41 height 41
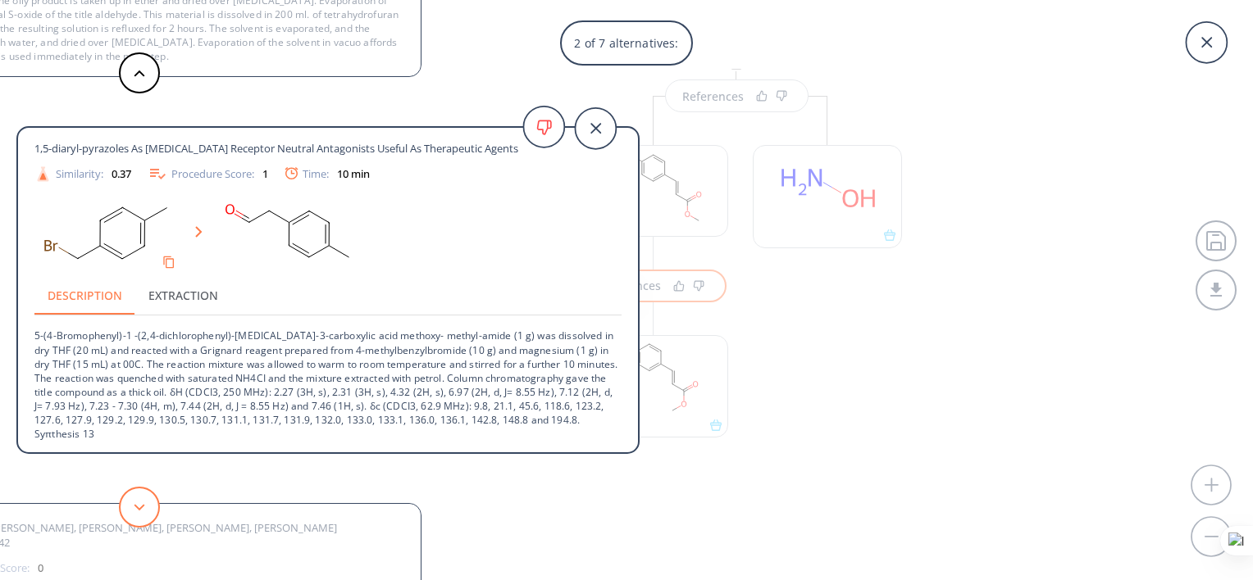
click at [134, 513] on button at bounding box center [139, 507] width 41 height 41
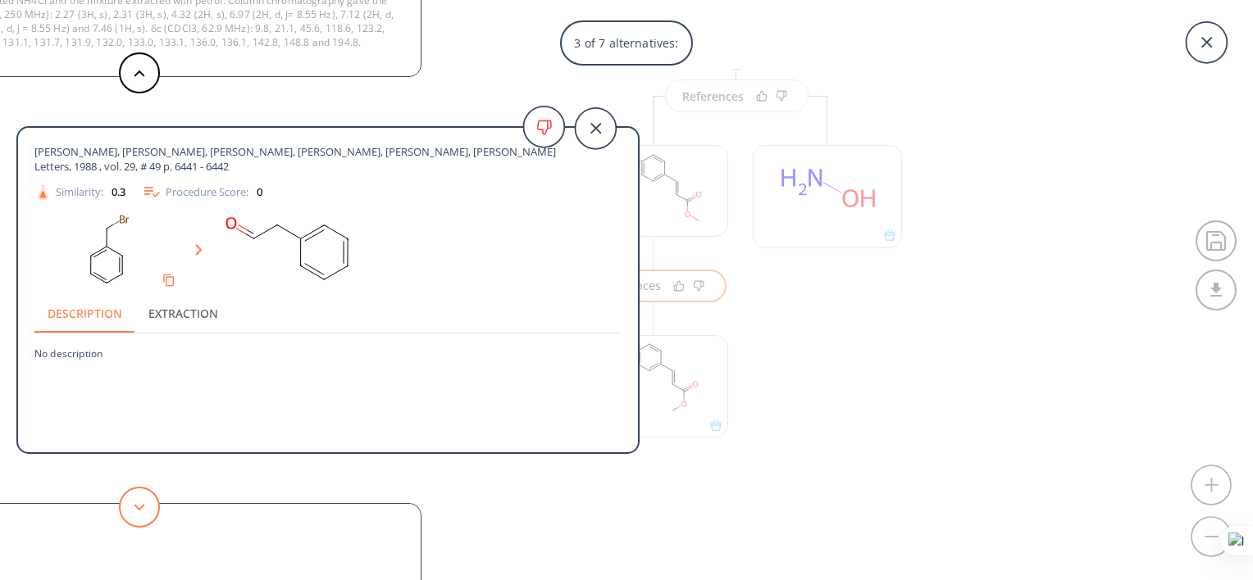
click at [134, 509] on icon at bounding box center [139, 507] width 11 height 7
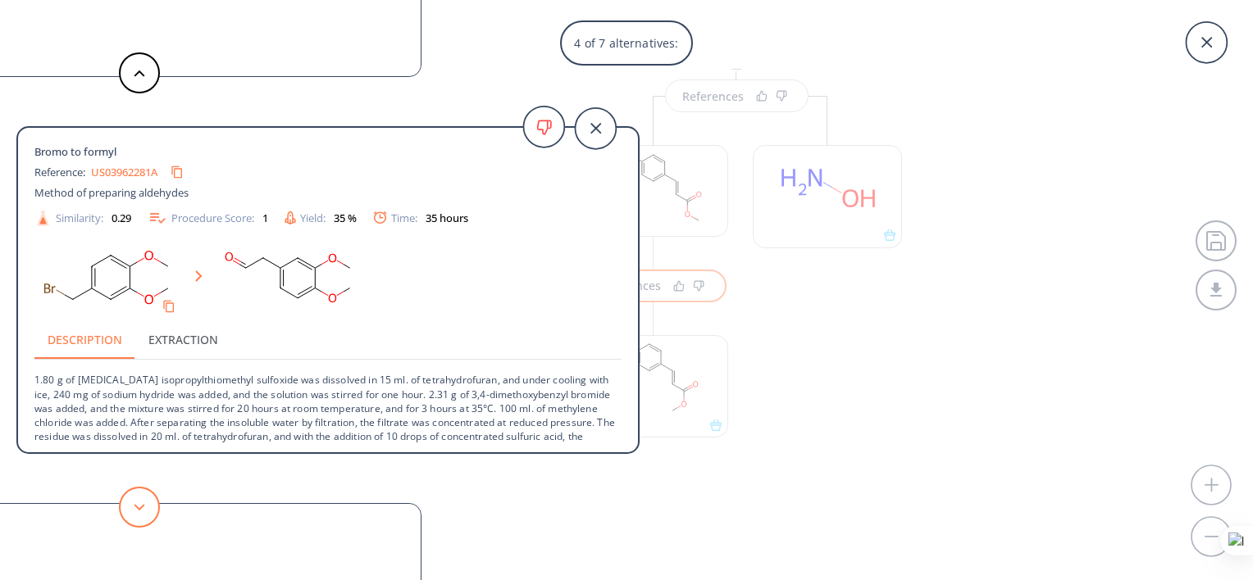
click at [138, 506] on icon at bounding box center [139, 507] width 11 height 7
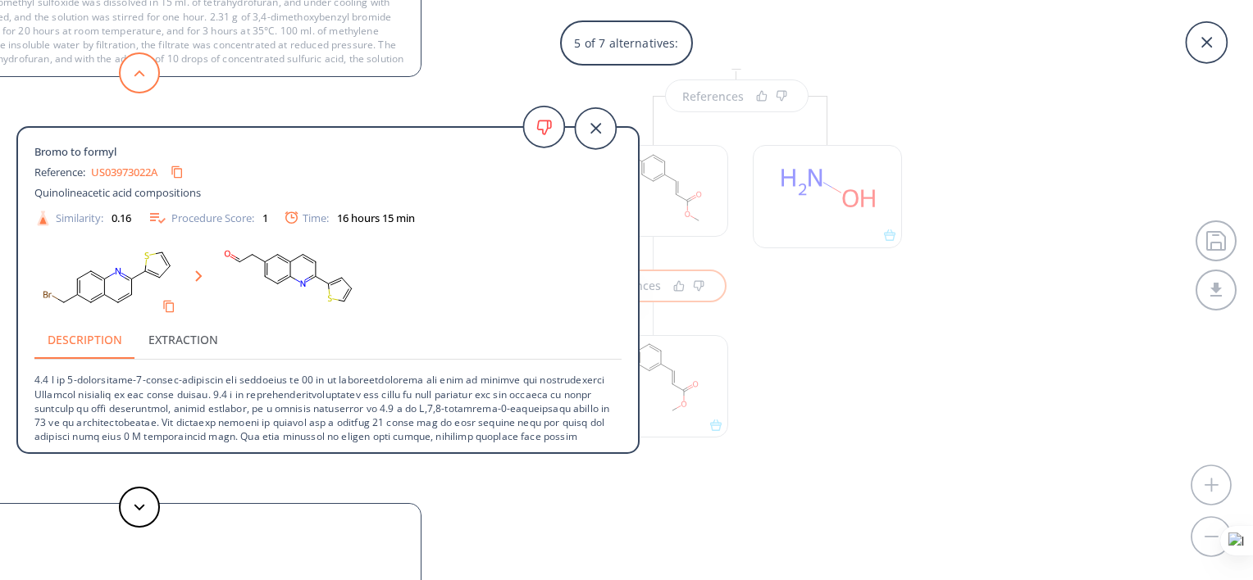
click at [134, 75] on icon at bounding box center [139, 73] width 11 height 7
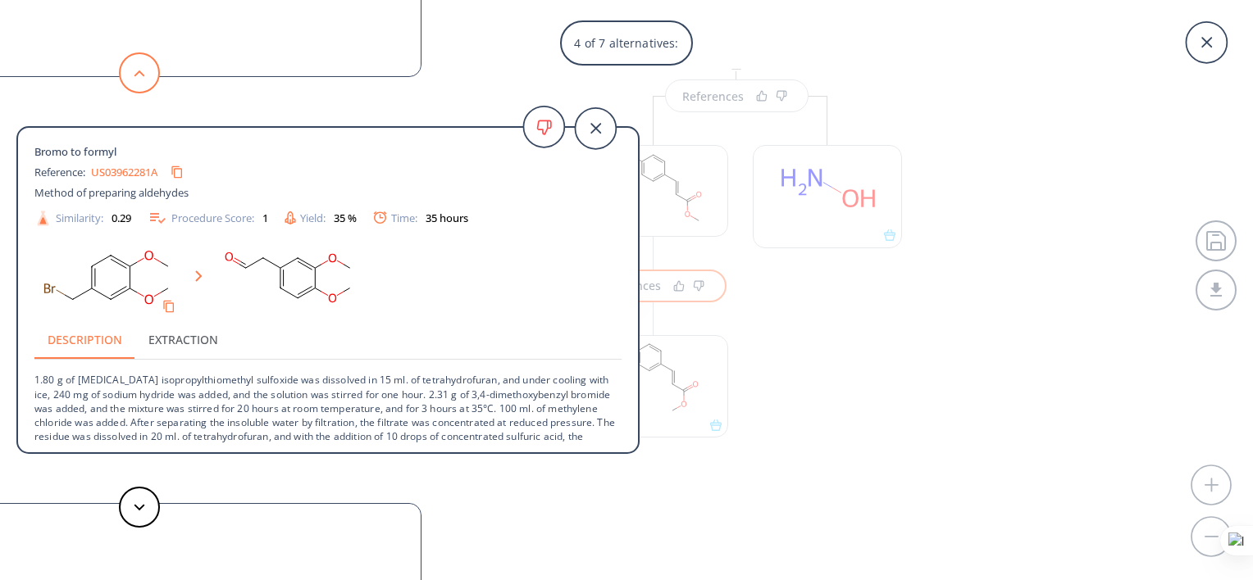
click at [136, 83] on button at bounding box center [139, 72] width 41 height 41
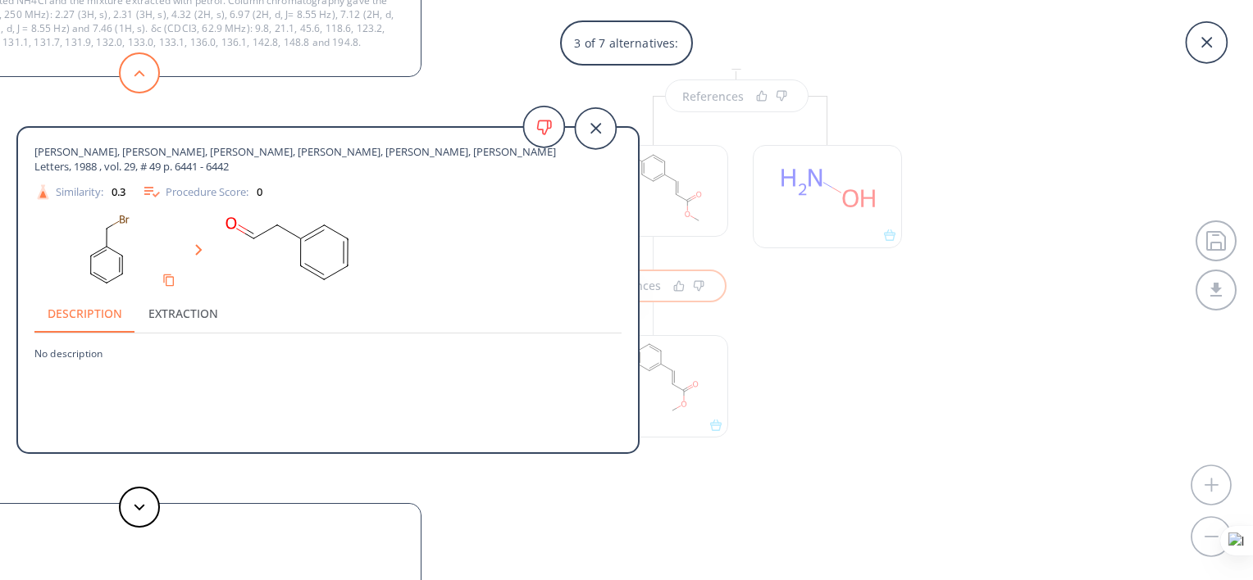
click at [138, 80] on button at bounding box center [139, 72] width 41 height 41
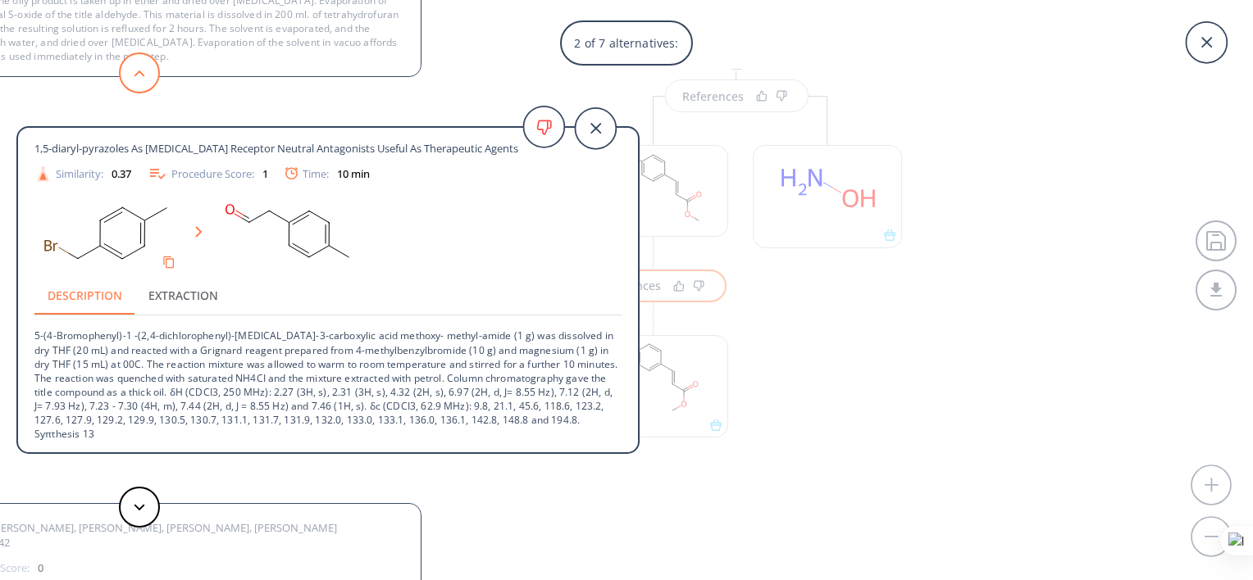
click at [138, 87] on button at bounding box center [139, 72] width 41 height 41
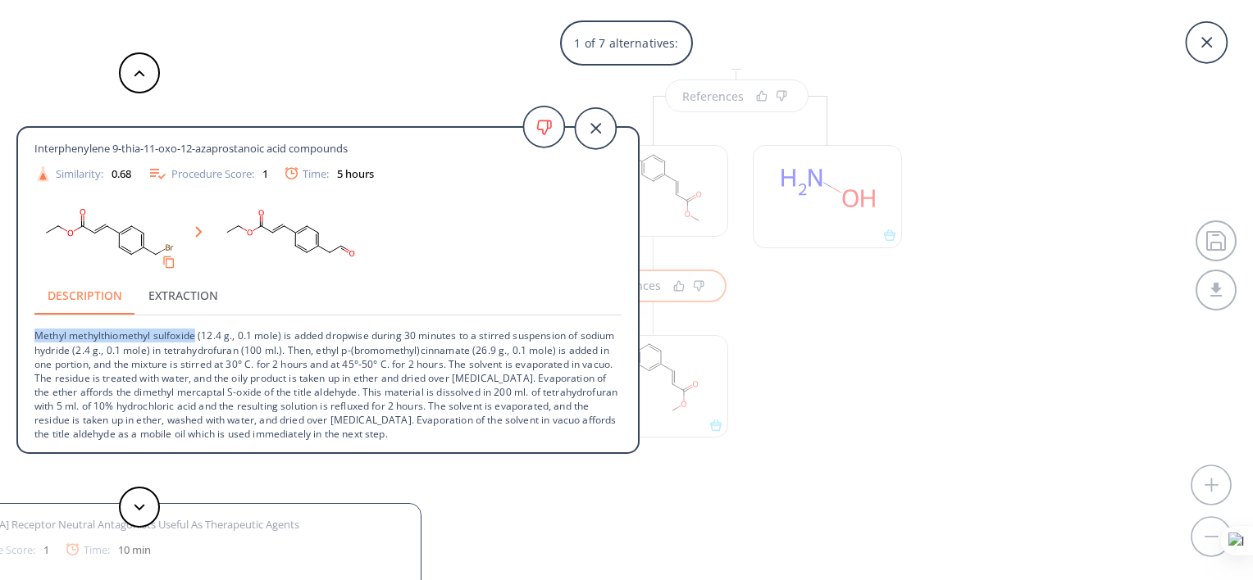
drag, startPoint x: 34, startPoint y: 335, endPoint x: 197, endPoint y: 330, distance: 163.2
click at [197, 330] on p "Methyl methylthiomethyl sulfoxide (12.4 g., 0.1 mole) is added dropwise during …" at bounding box center [327, 378] width 587 height 125
copy p "Methyl methylthiomethyl sulfoxide"
click at [580, 436] on p "Methyl methylthiomethyl sulfoxide (12.4 g., 0.1 mole) is added dropwise during …" at bounding box center [327, 378] width 587 height 125
click at [944, 411] on div "1 of 7 alternatives: Bromo to formyl Reference: US04260771A Interphenylene 9-th…" at bounding box center [626, 290] width 1253 height 580
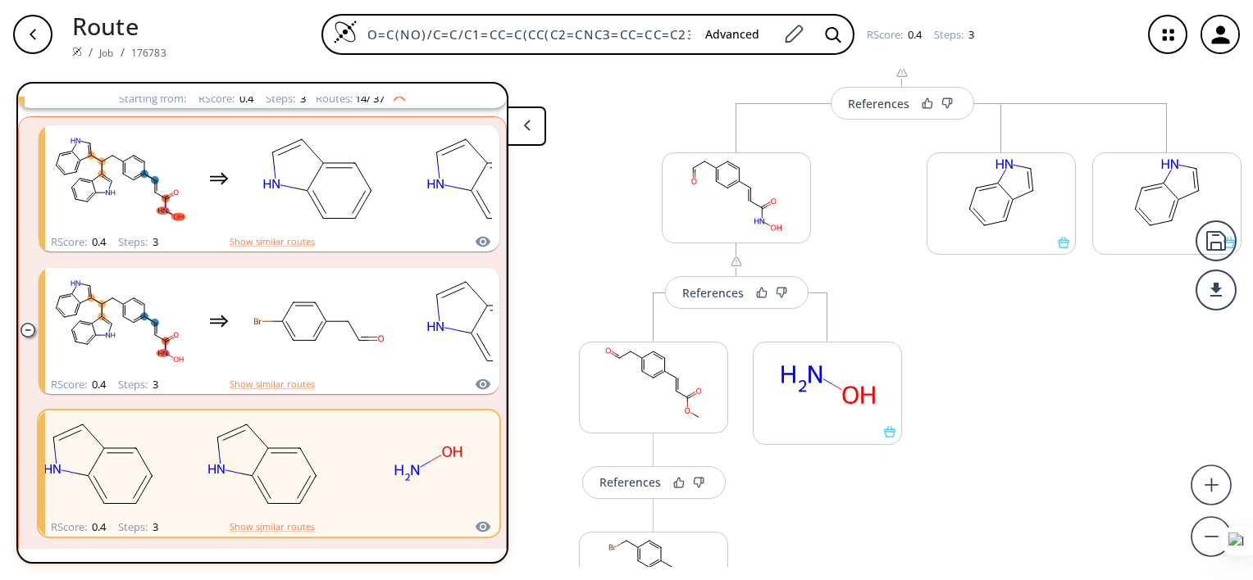
scroll to position [161, 0]
click at [1004, 535] on div "More routes from here" at bounding box center [1001, 421] width 166 height 630
click at [523, 128] on icon at bounding box center [526, 125] width 7 height 11
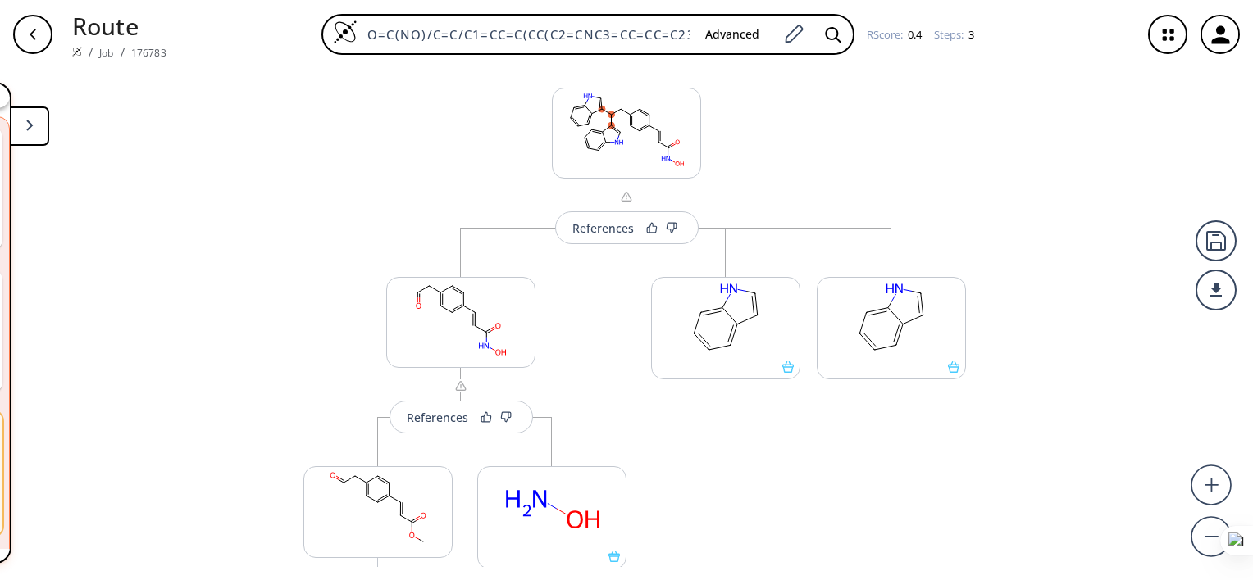
scroll to position [37, 0]
click at [617, 225] on div "References" at bounding box center [602, 230] width 61 height 11
click at [592, 225] on div "References" at bounding box center [602, 230] width 61 height 11
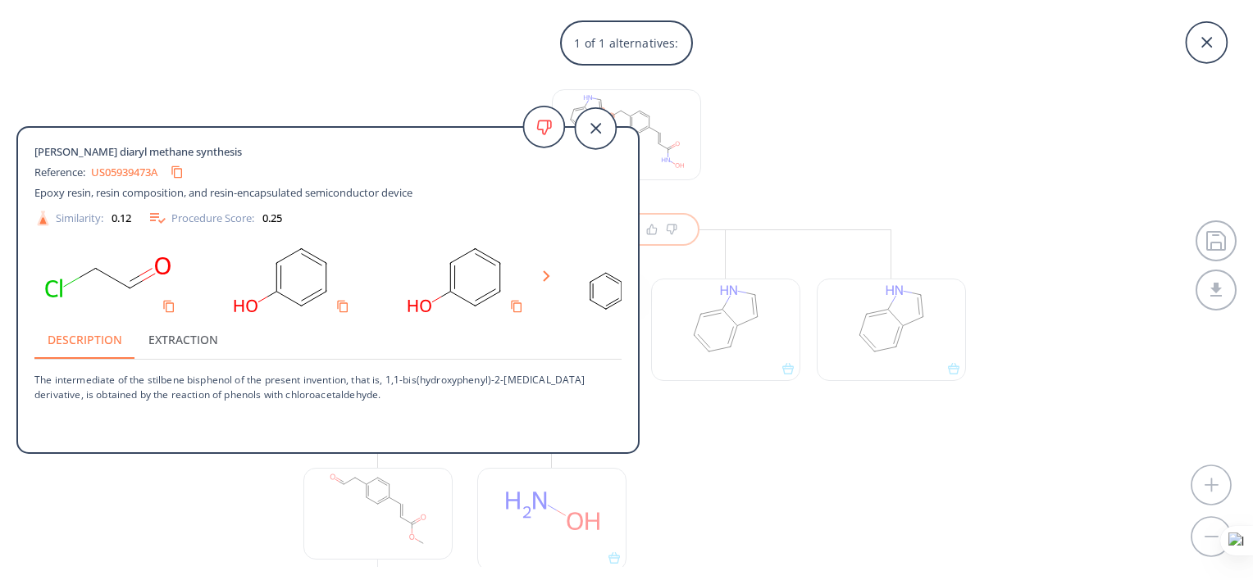
click at [545, 275] on polygon at bounding box center [546, 276] width 7 height 11
click at [544, 280] on polygon at bounding box center [546, 276] width 7 height 11
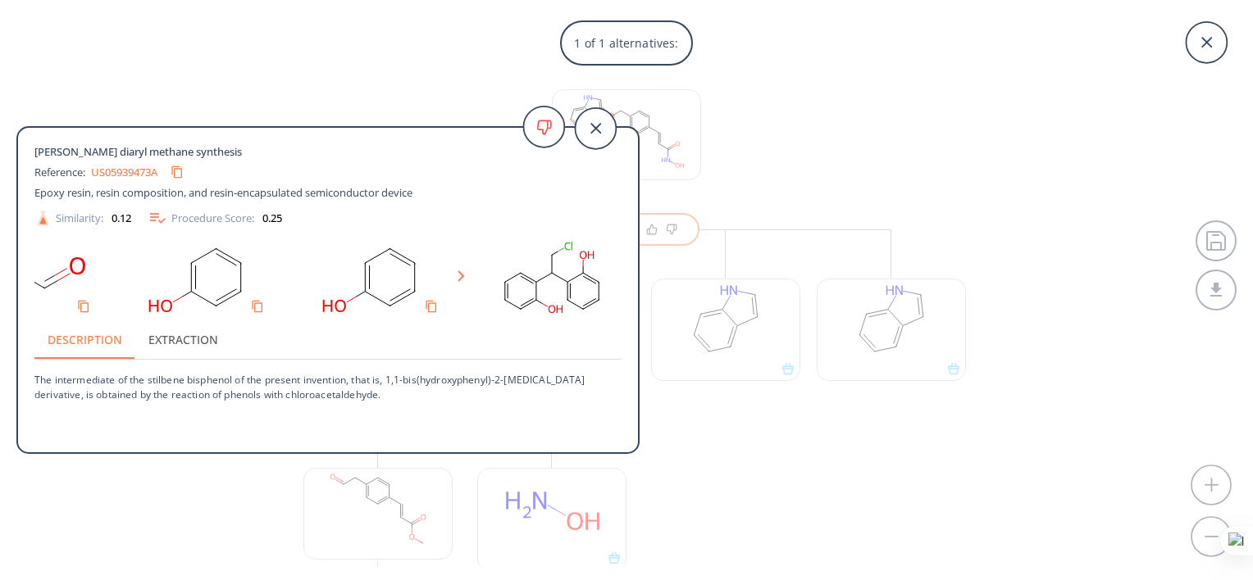
scroll to position [0, 89]
click at [445, 397] on p "The intermediate of the stilbene bisphenol of the present invention, that is, 1…" at bounding box center [327, 380] width 587 height 41
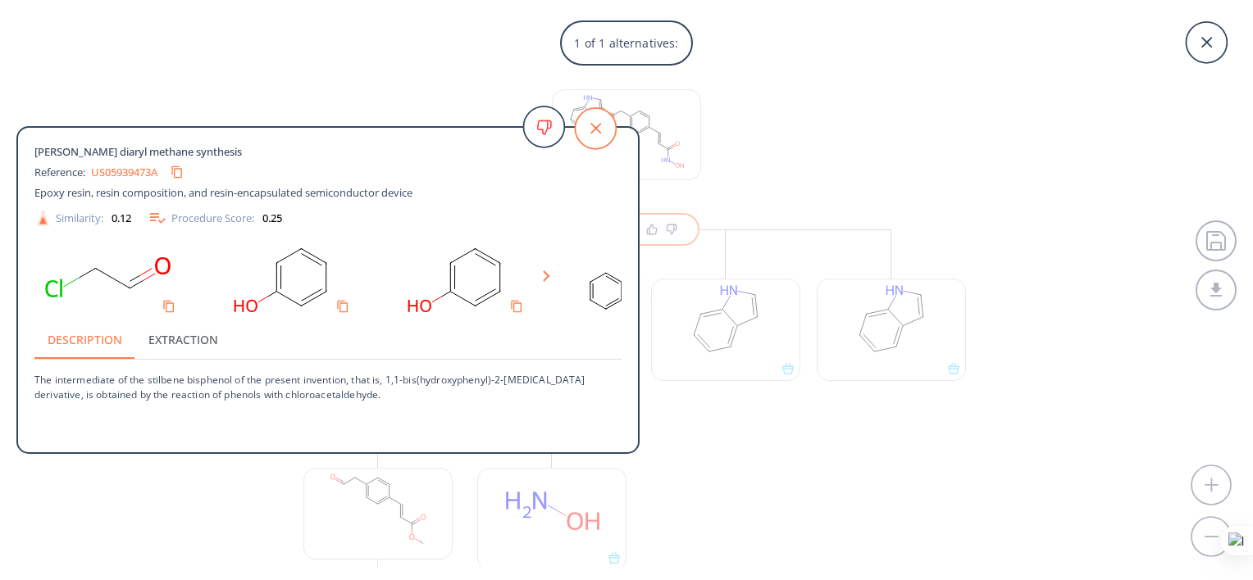
click at [597, 122] on icon at bounding box center [595, 128] width 41 height 41
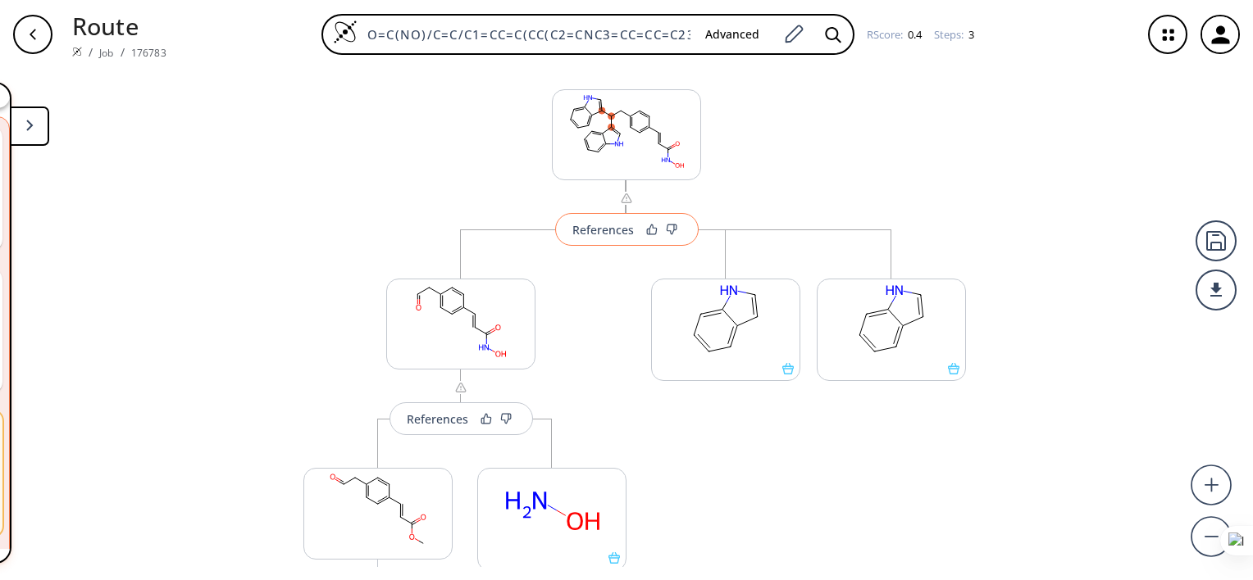
click at [612, 225] on div "References" at bounding box center [602, 230] width 61 height 11
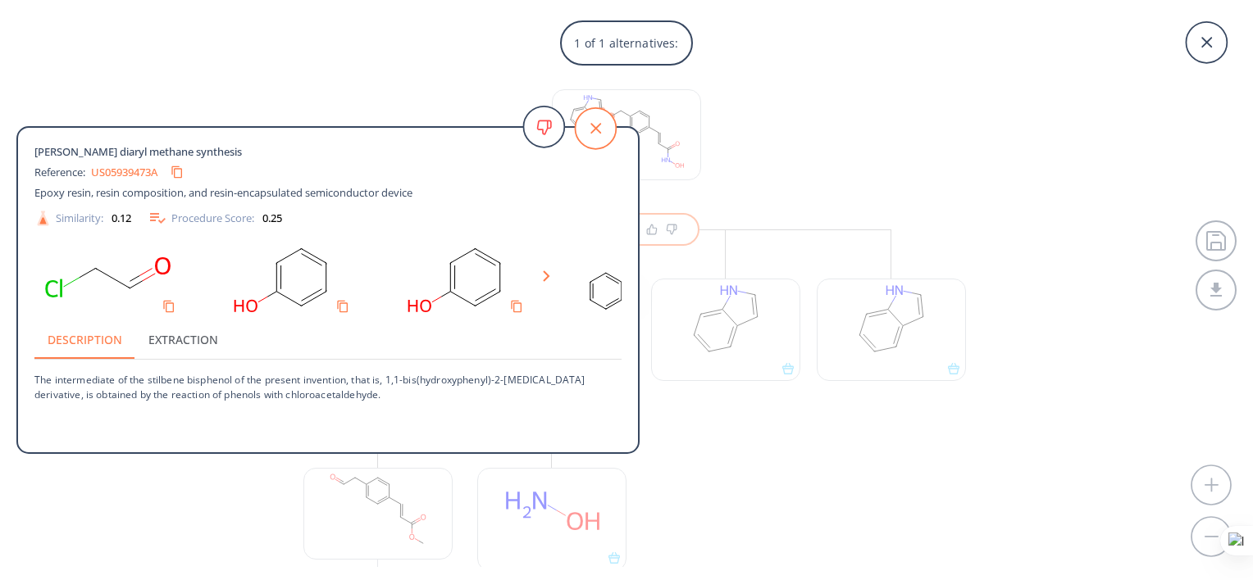
click at [607, 132] on icon at bounding box center [595, 128] width 41 height 41
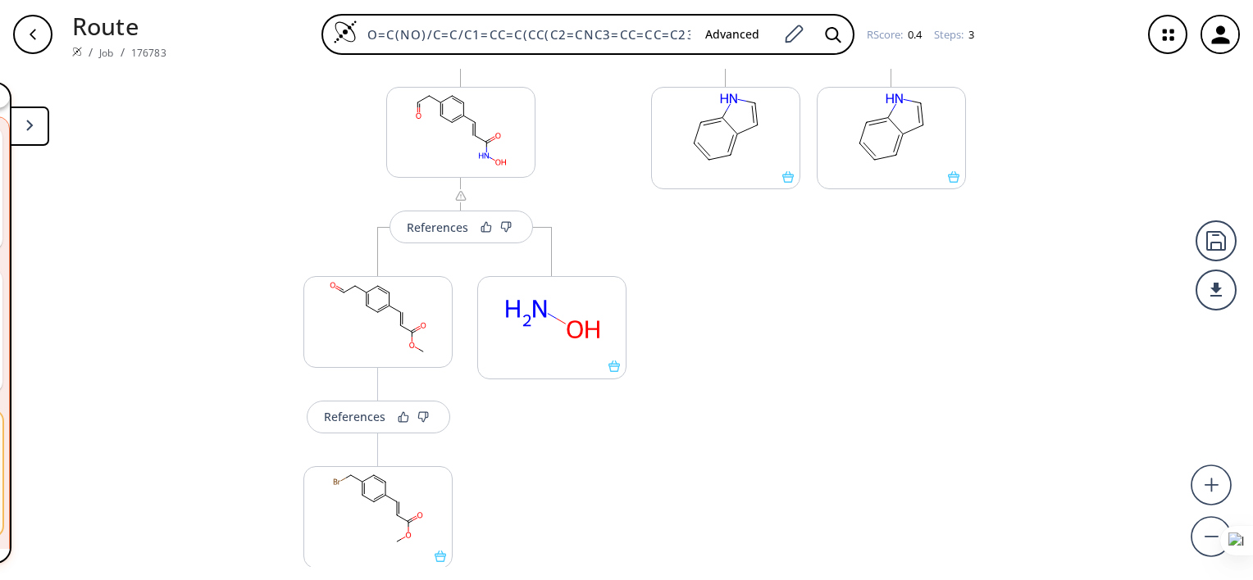
scroll to position [360, 0]
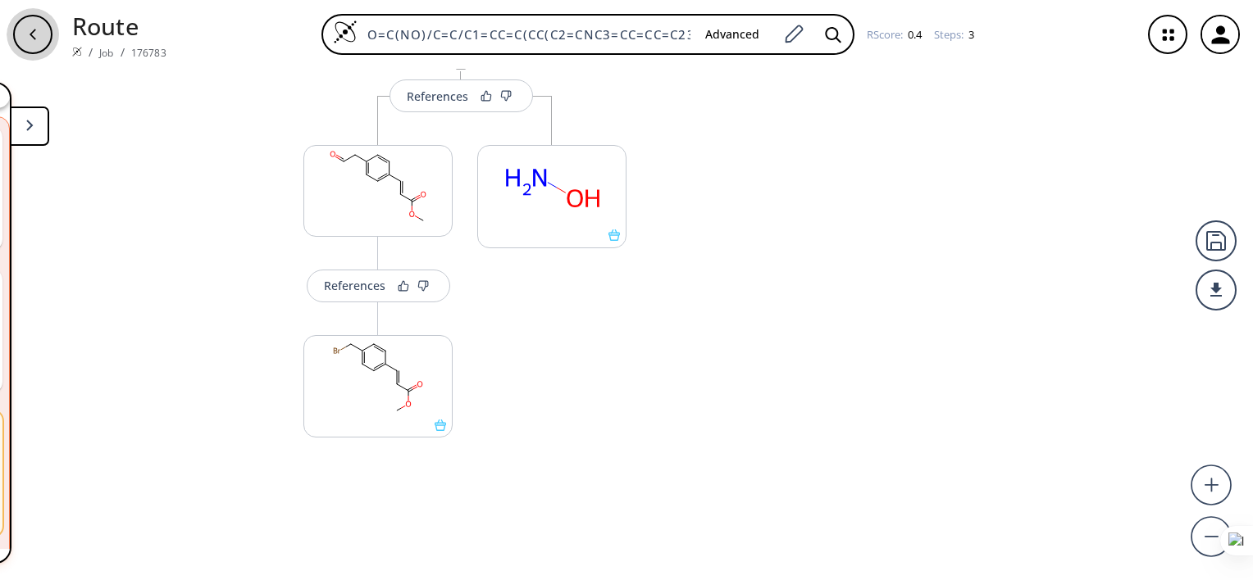
click at [32, 25] on div "button" at bounding box center [32, 34] width 39 height 39
click at [35, 125] on button at bounding box center [29, 126] width 39 height 39
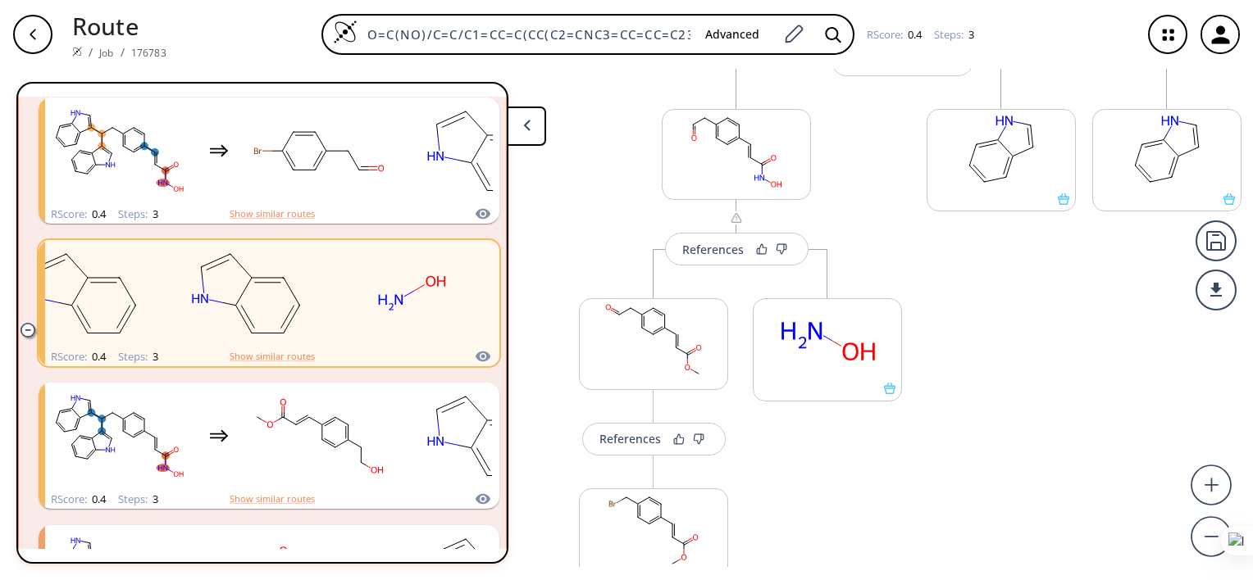
scroll to position [48, 0]
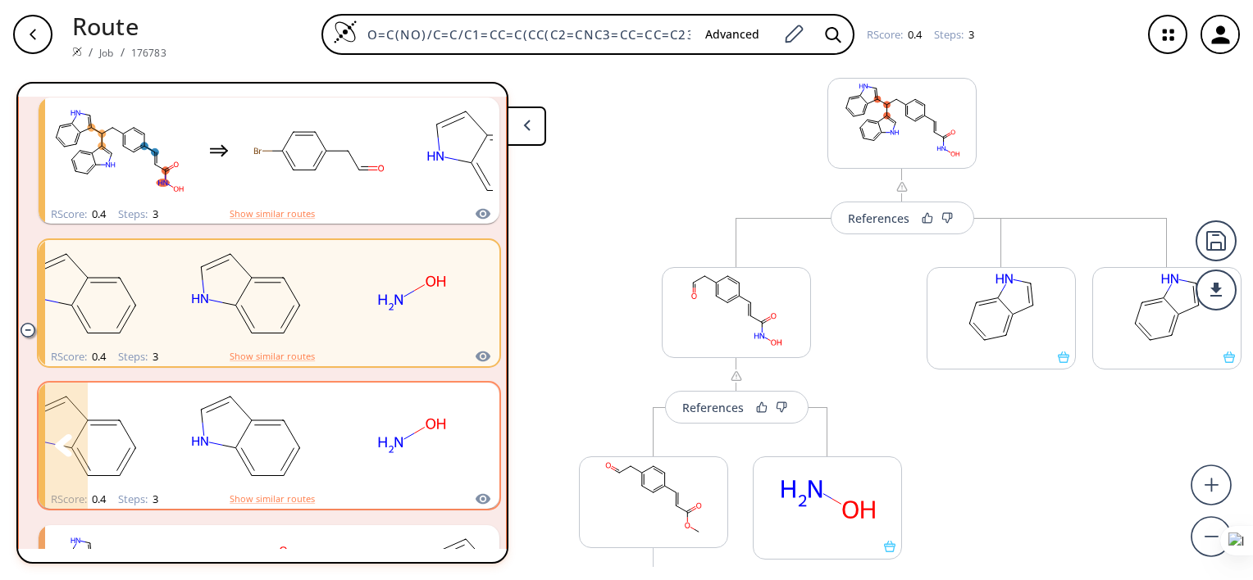
click at [469, 451] on icon "clusters" at bounding box center [475, 446] width 18 height 23
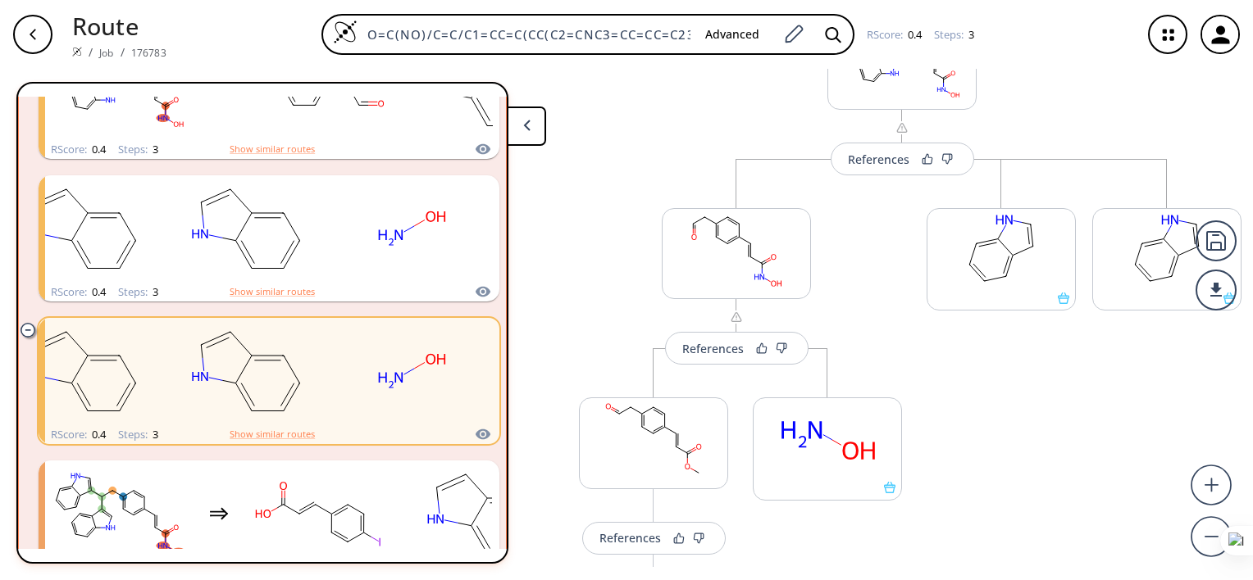
scroll to position [360, 0]
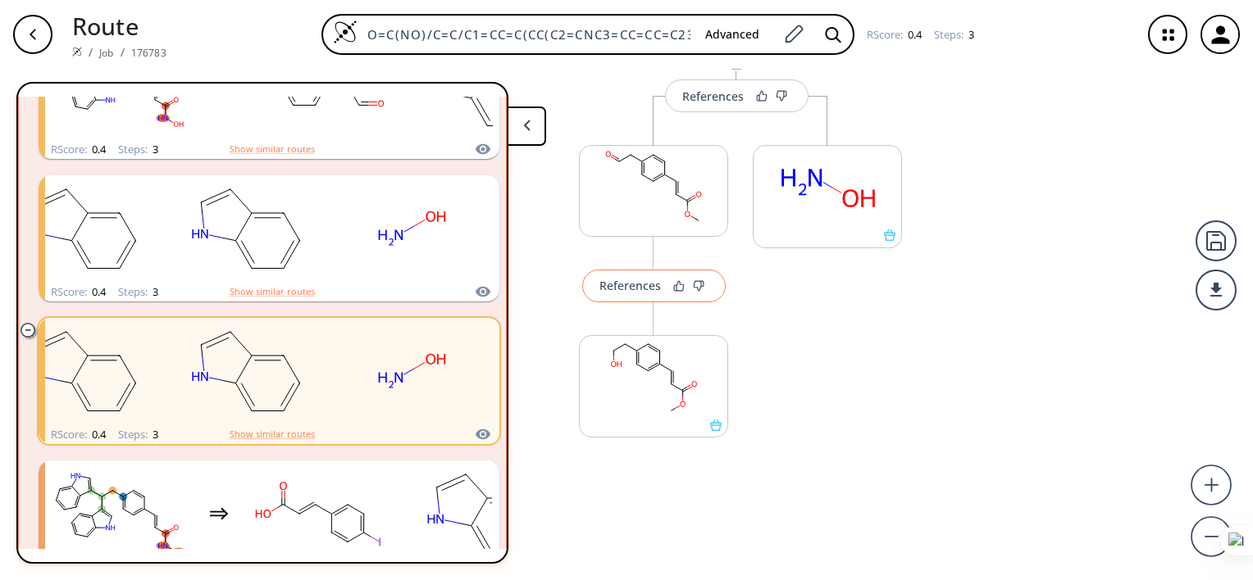
click at [627, 295] on button "References" at bounding box center [653, 286] width 143 height 33
click at [612, 274] on button "References" at bounding box center [653, 286] width 143 height 33
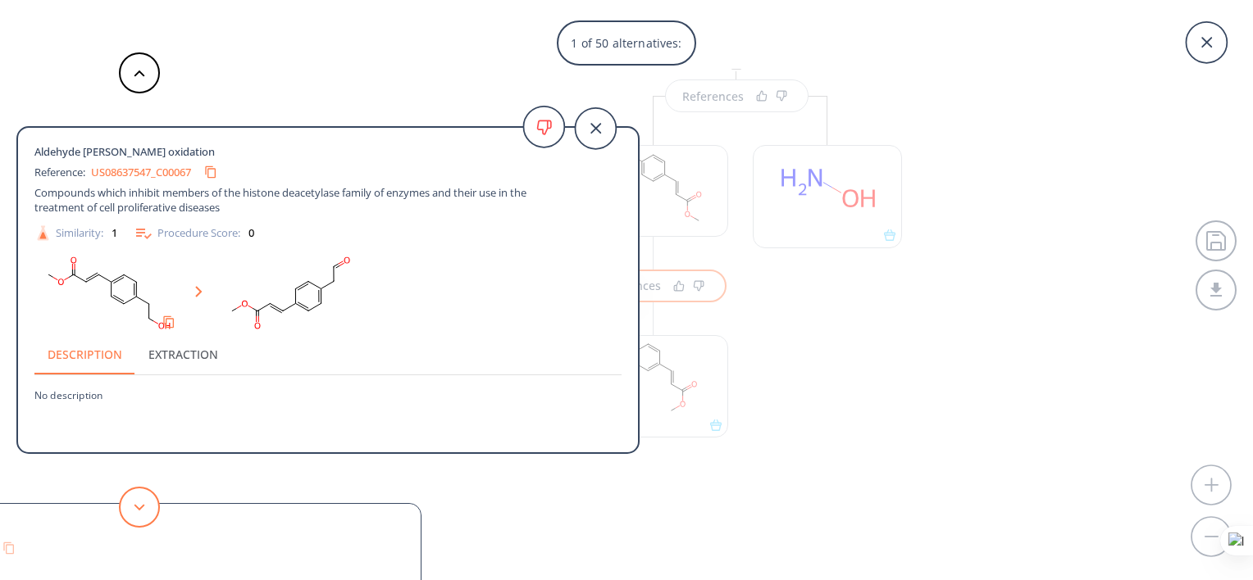
click at [132, 512] on button at bounding box center [139, 507] width 41 height 41
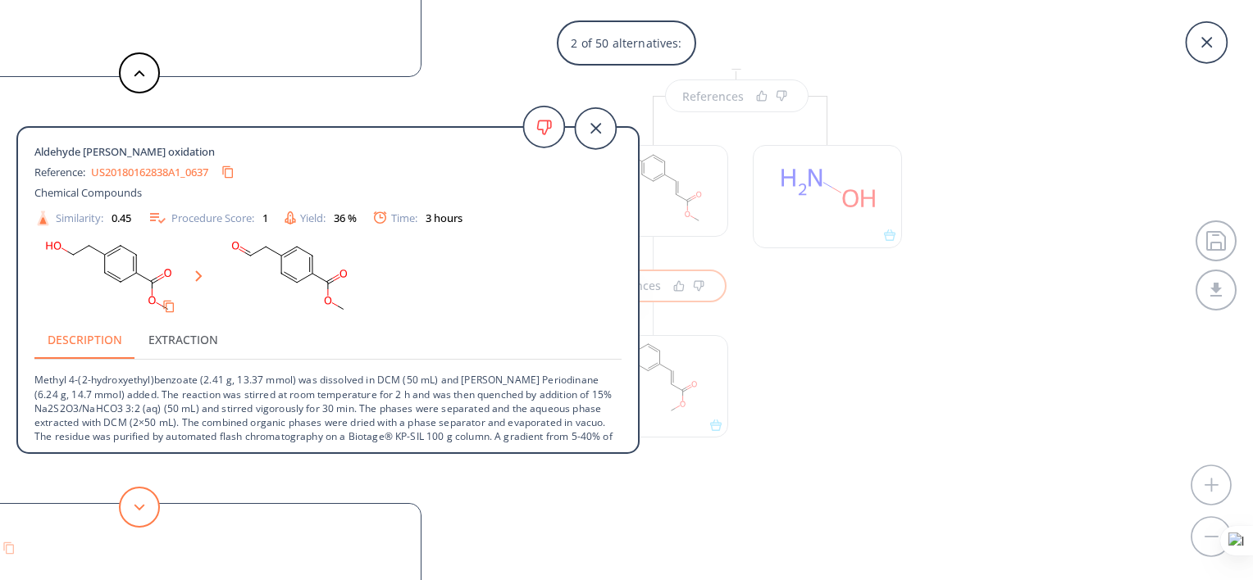
click at [148, 511] on button at bounding box center [139, 507] width 41 height 41
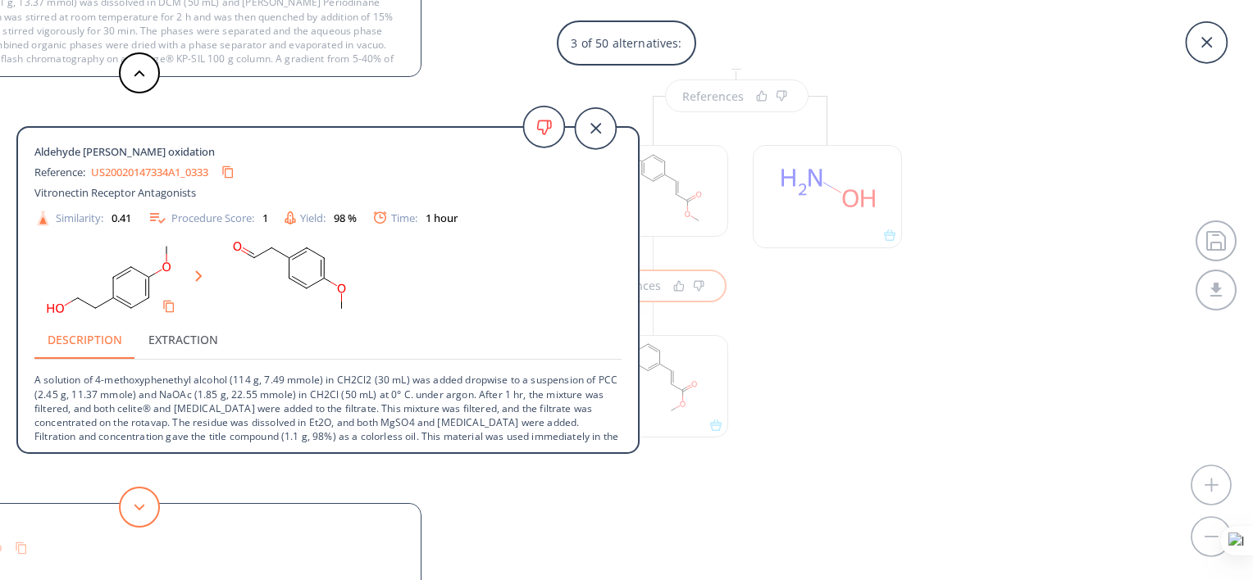
click at [148, 511] on button at bounding box center [139, 507] width 41 height 41
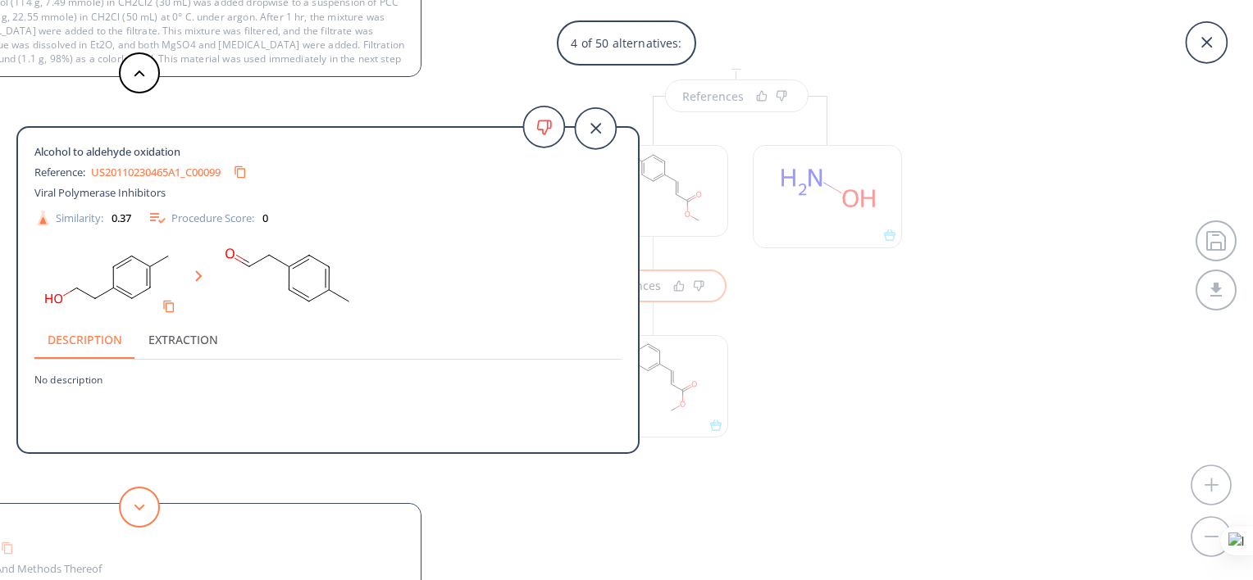
click at [148, 511] on button at bounding box center [139, 507] width 41 height 41
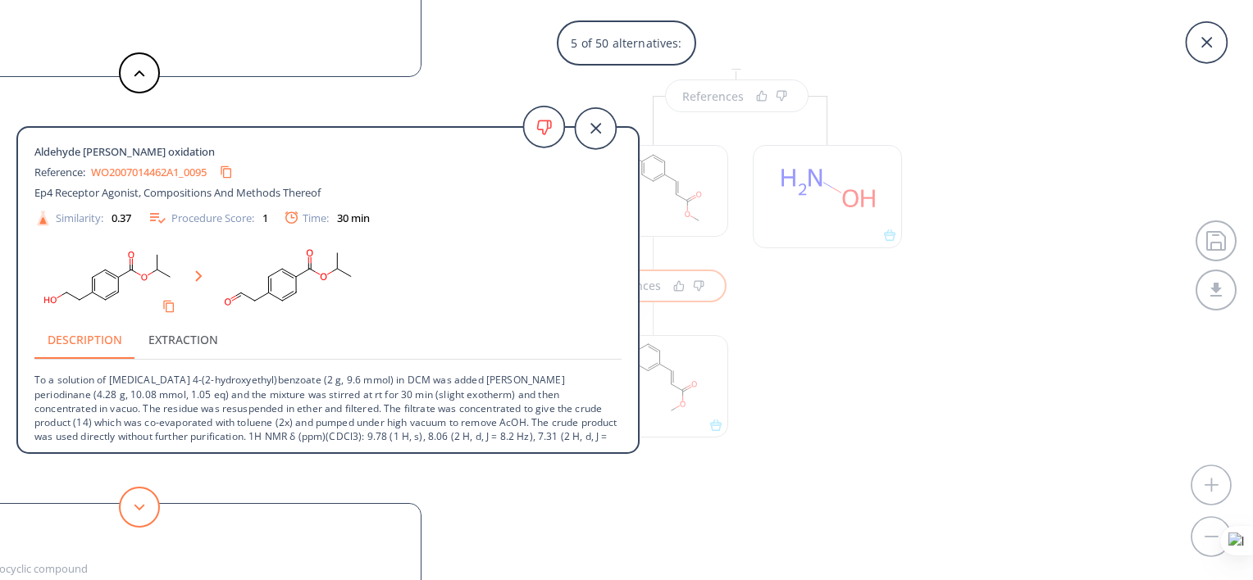
click at [148, 511] on button at bounding box center [139, 507] width 41 height 41
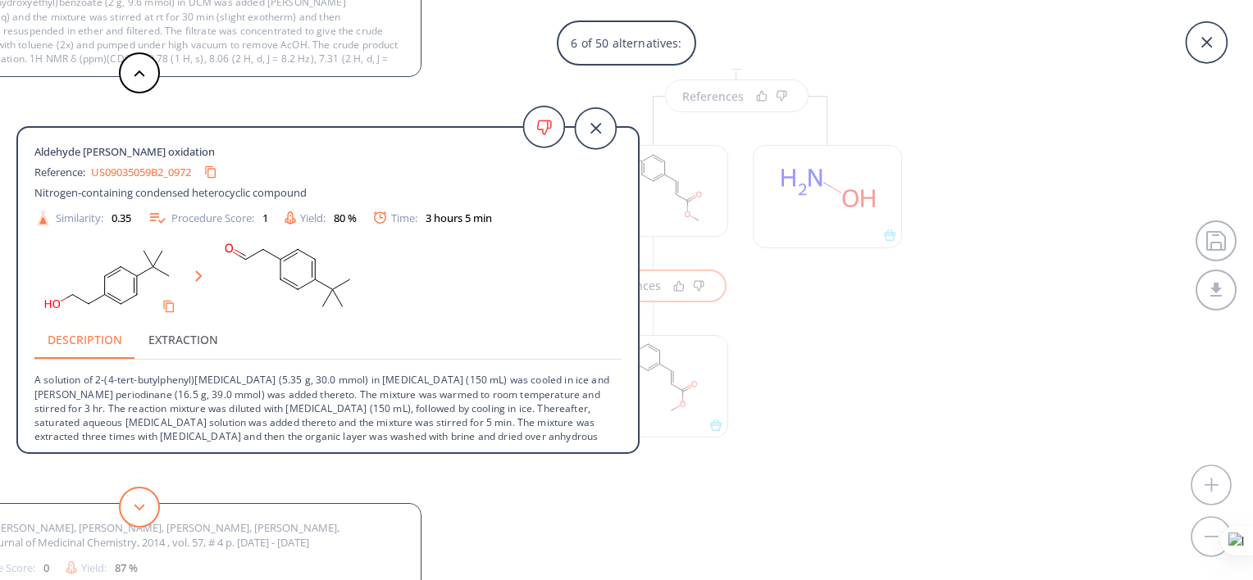
click at [148, 511] on button at bounding box center [139, 507] width 41 height 41
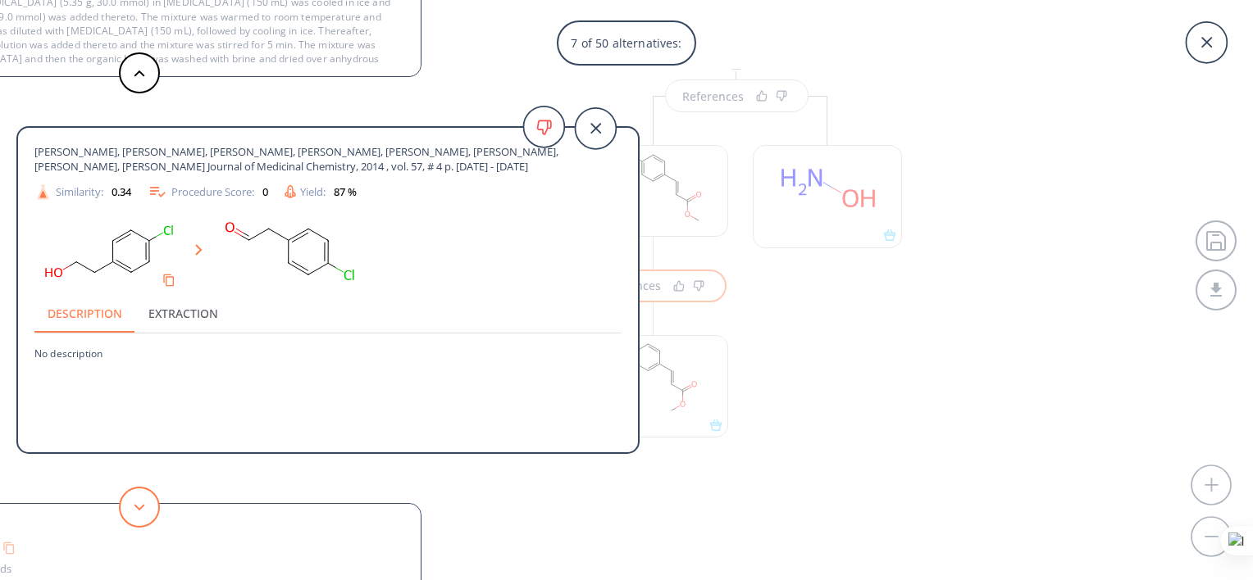
click at [148, 511] on button at bounding box center [139, 507] width 41 height 41
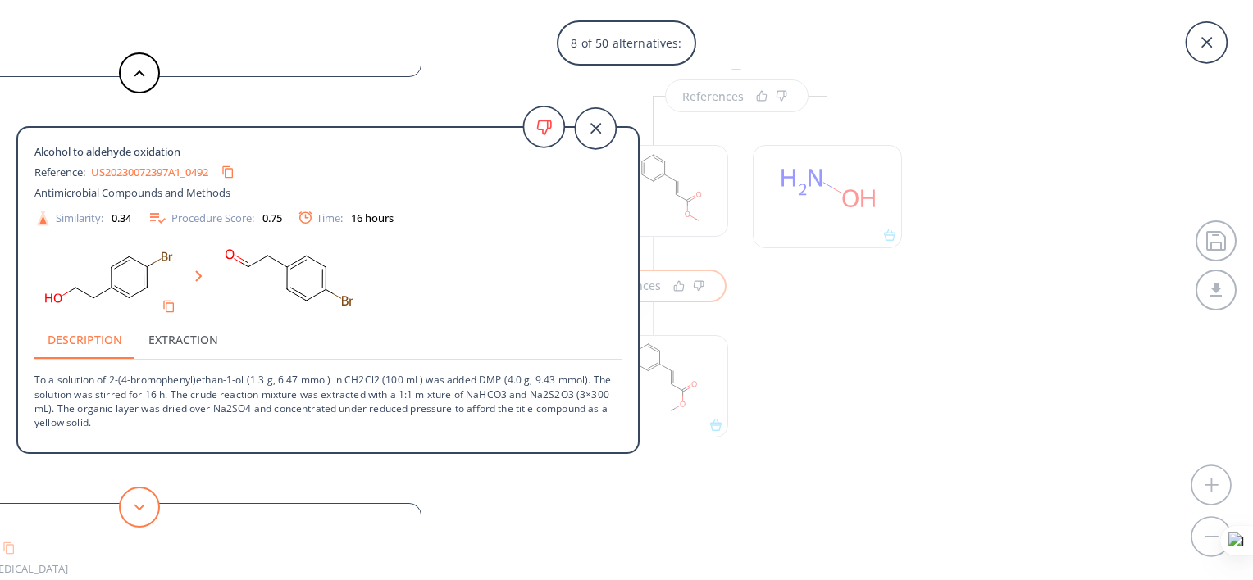
click at [148, 511] on button at bounding box center [139, 507] width 41 height 41
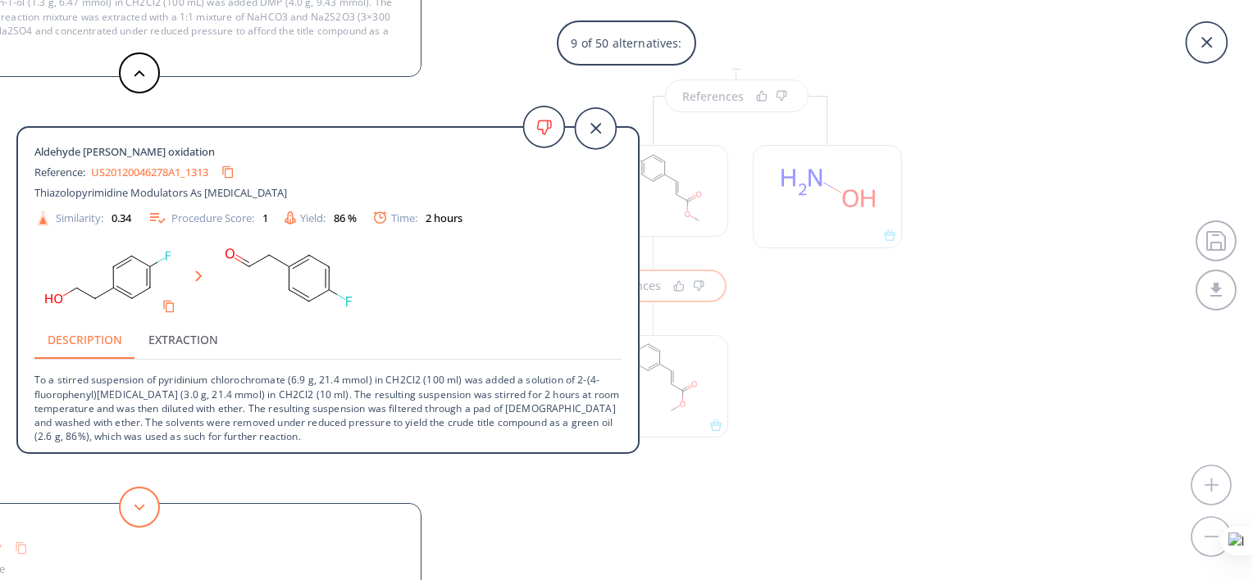
click at [148, 511] on button at bounding box center [139, 507] width 41 height 41
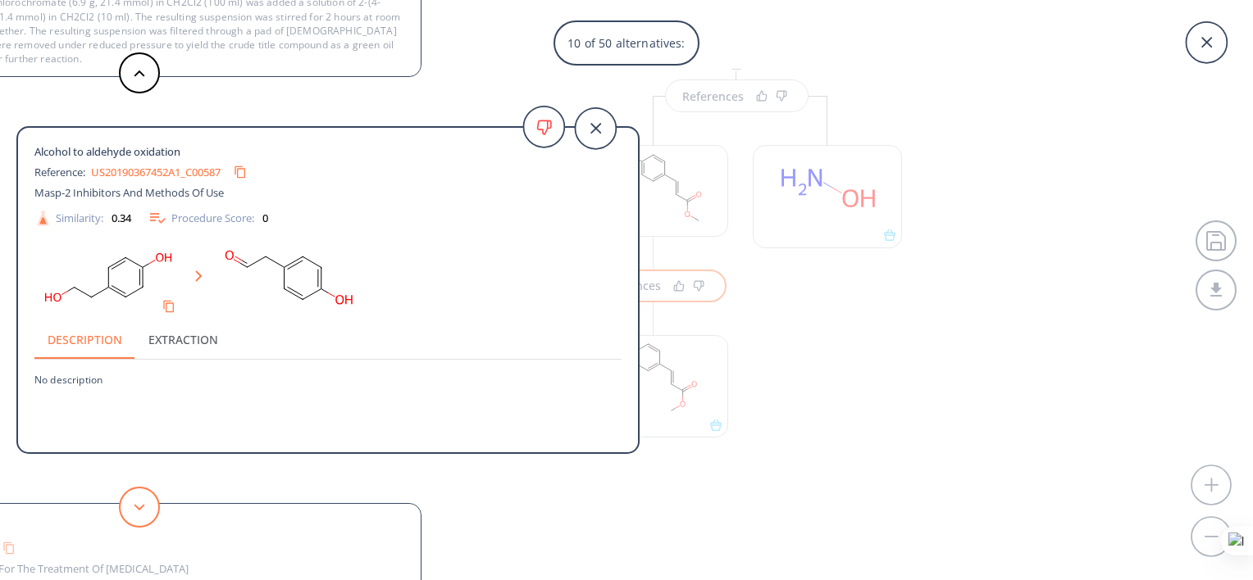
click at [148, 511] on button at bounding box center [139, 507] width 41 height 41
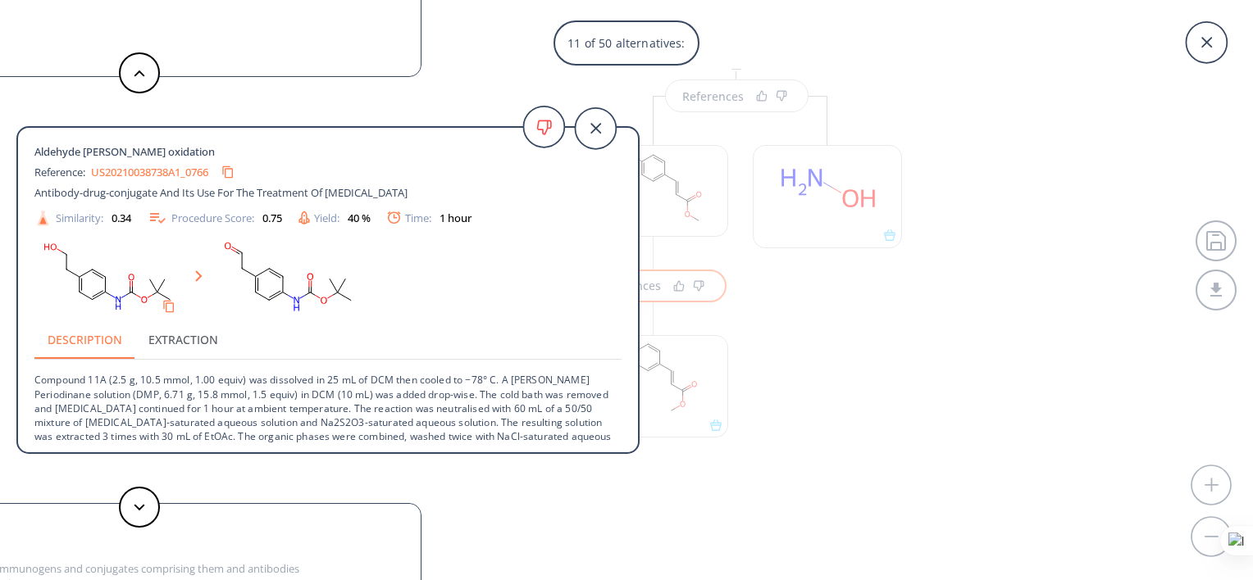
click at [853, 361] on div "11 of 50 alternatives: Aldehyde [PERSON_NAME] oxidation Reference: US08637547_C…" at bounding box center [626, 290] width 1253 height 580
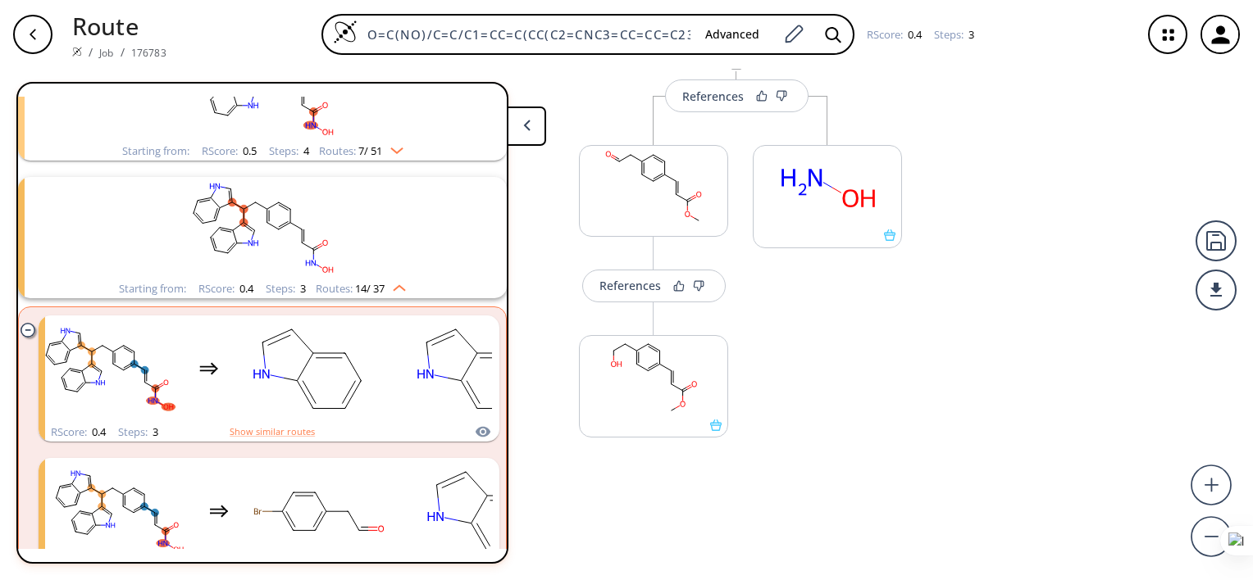
scroll to position [131, 0]
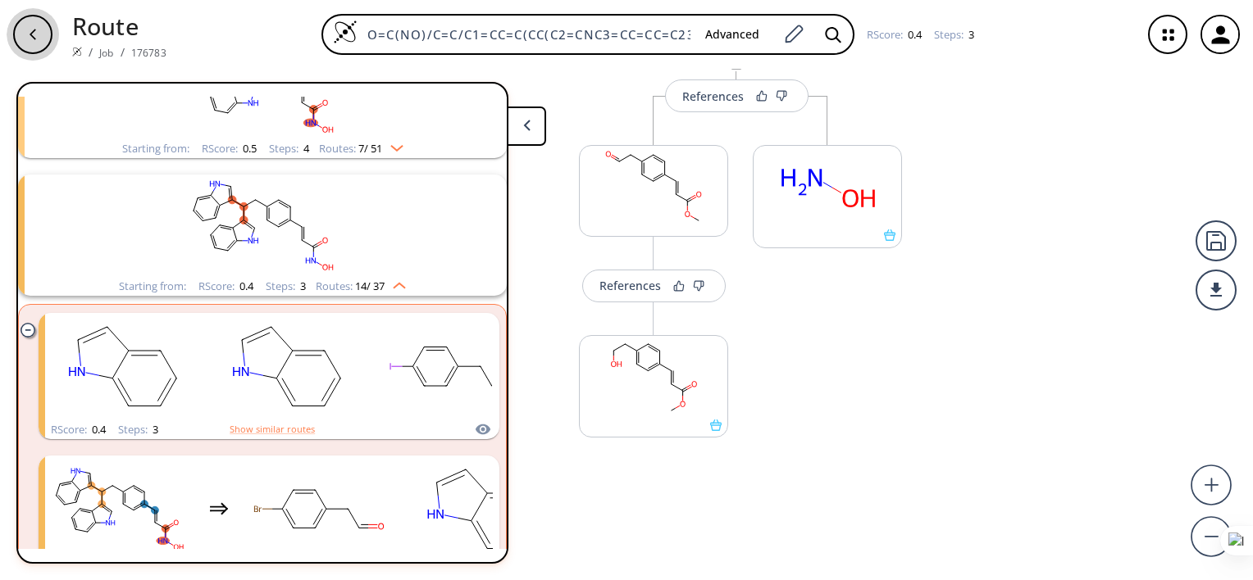
click at [44, 43] on div "button" at bounding box center [32, 34] width 39 height 39
click at [523, 121] on icon at bounding box center [526, 125] width 7 height 11
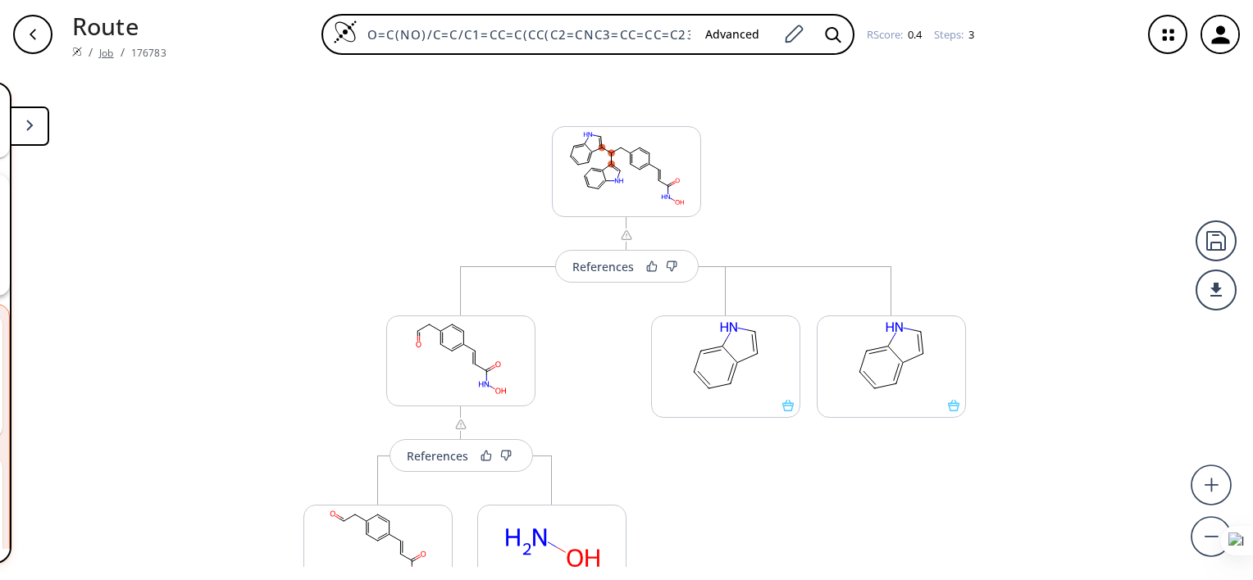
click at [105, 55] on link "Job" at bounding box center [106, 53] width 14 height 14
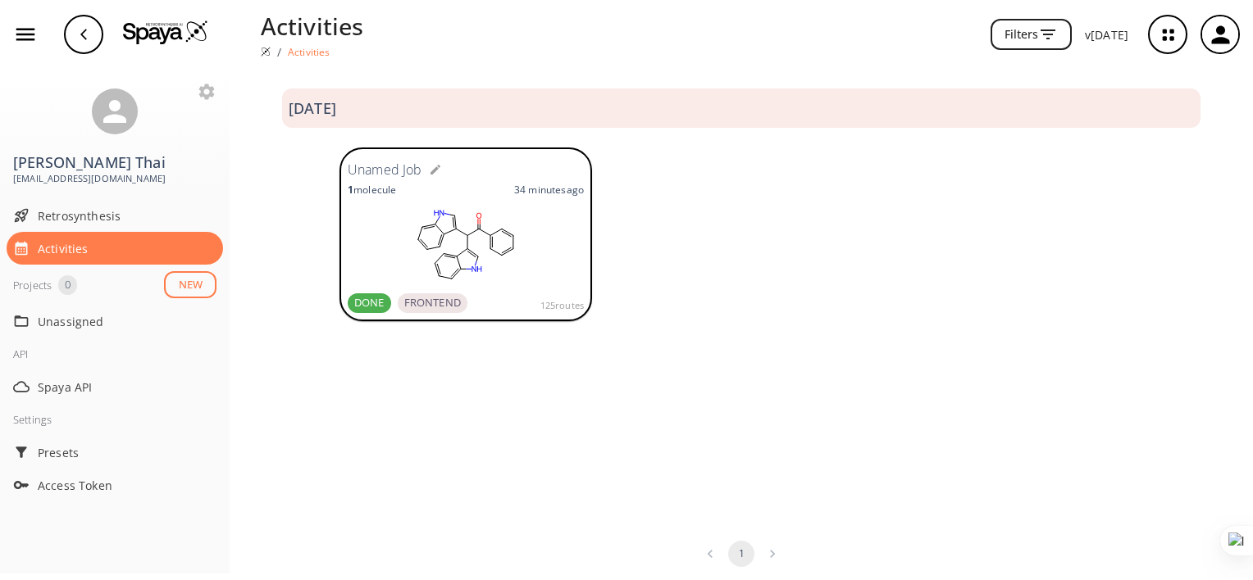
click at [483, 243] on rect at bounding box center [466, 246] width 236 height 82
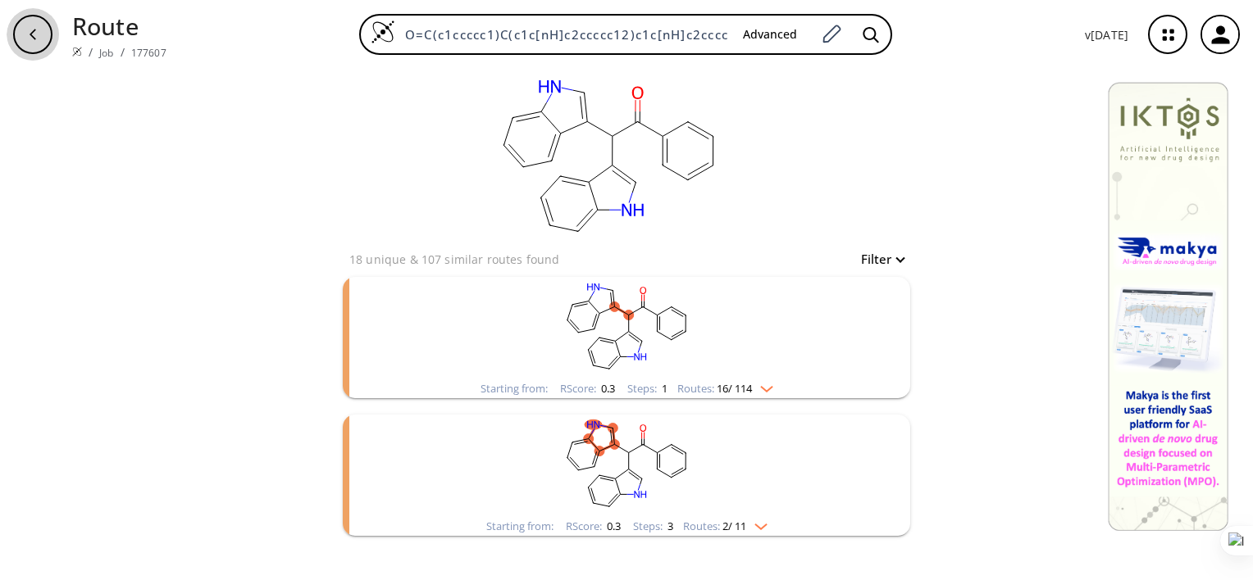
click at [33, 38] on icon "button" at bounding box center [32, 34] width 13 height 13
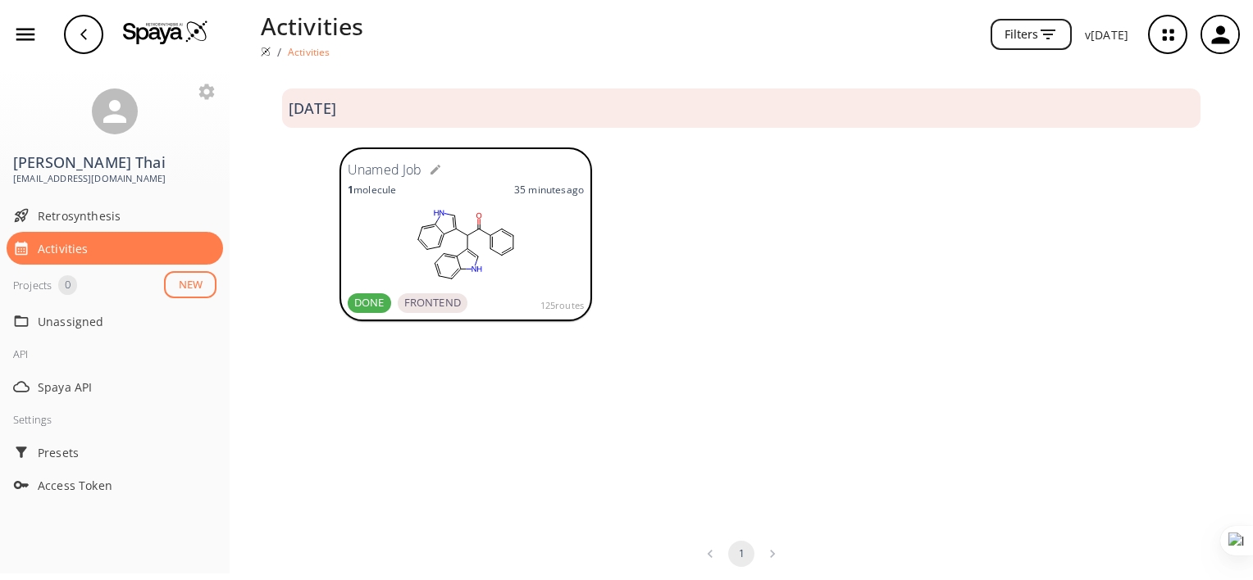
click at [162, 34] on img at bounding box center [165, 32] width 85 height 25
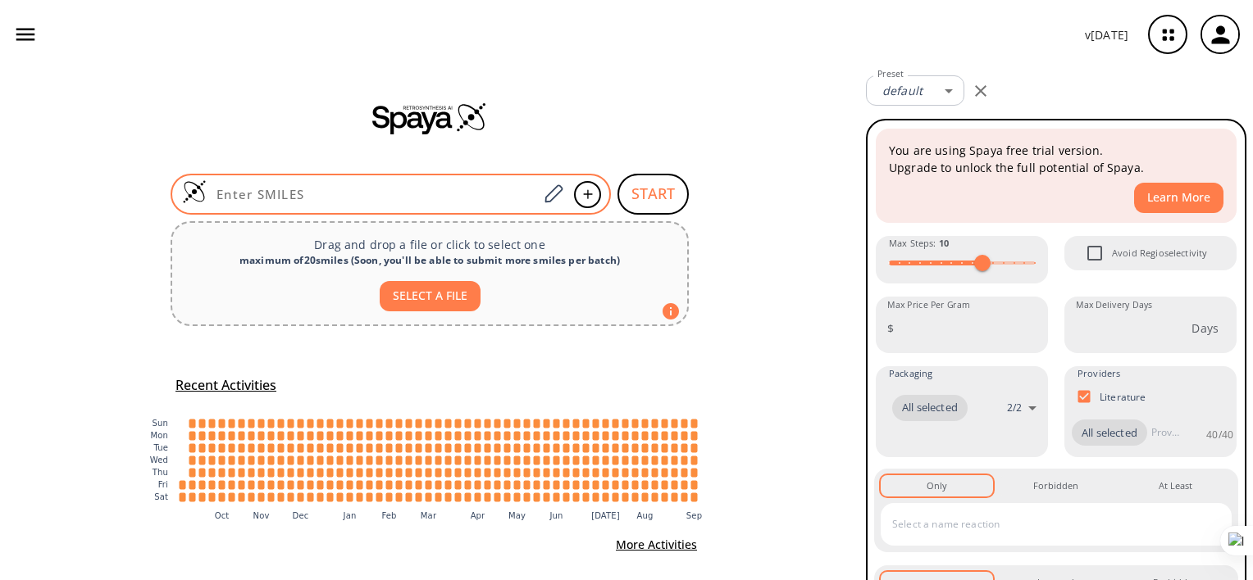
click at [341, 189] on input at bounding box center [372, 194] width 331 height 16
paste input "O=C(NO)/C=C/C1=CC=C(CC(C2=CNC3=CC=CC=C23)C4=CNC5=CC=CC=C54)C=C1"
type input "O=C(NO)/C=C/C1=CC=C(CC(C2=CNC3=CC=CC=C23)C4=CNC5=CC=CC=C54)C=C1"
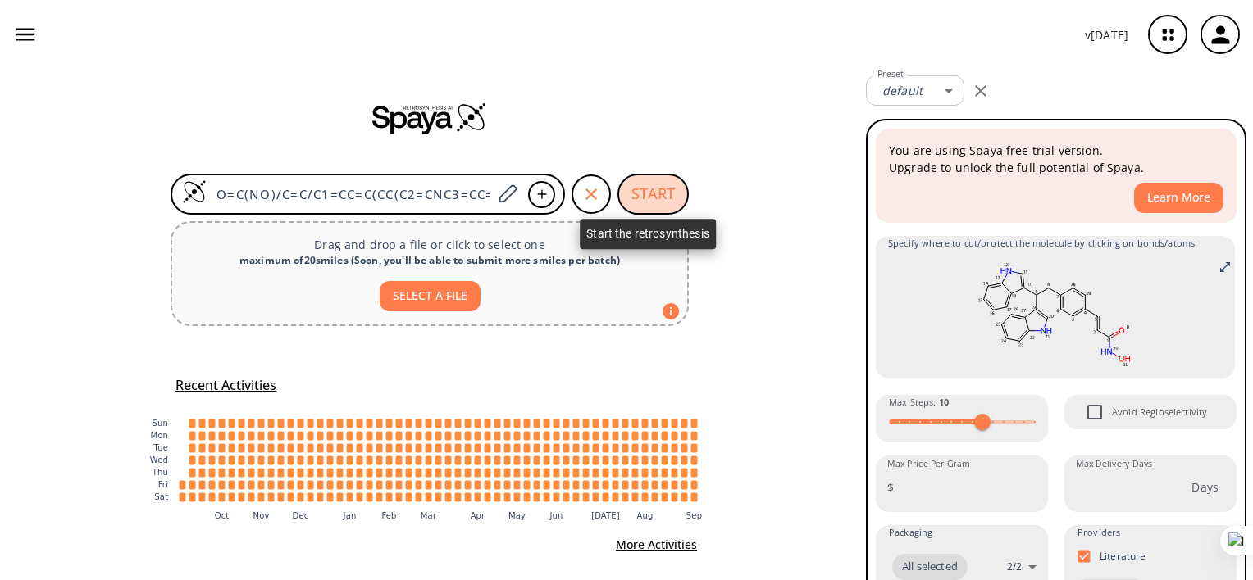
click at [650, 190] on button "START" at bounding box center [652, 194] width 71 height 41
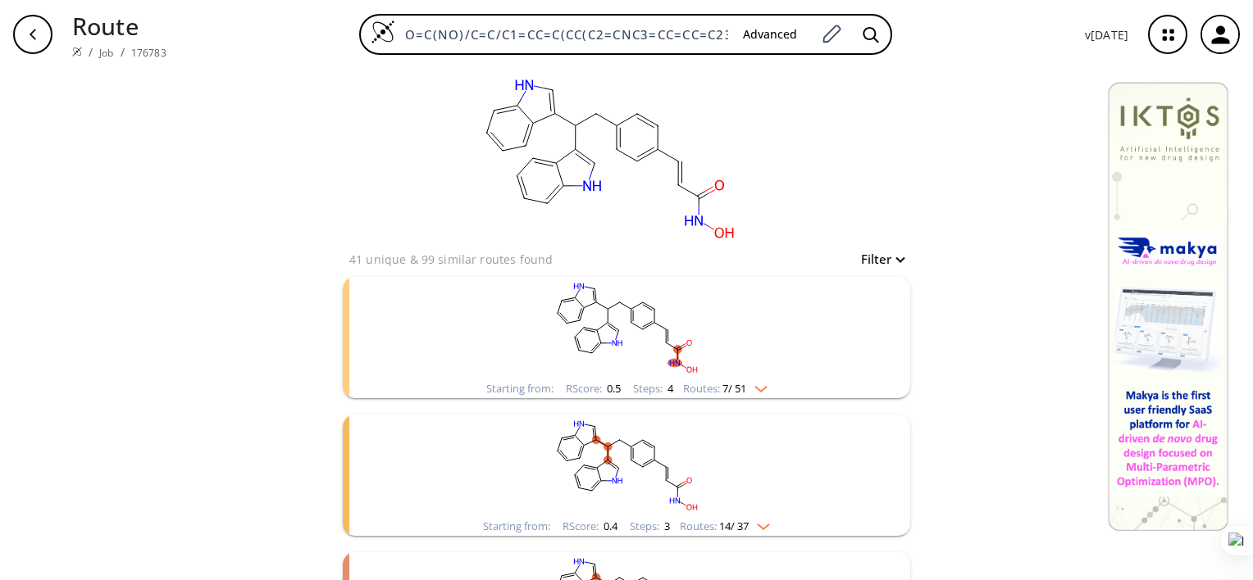
scroll to position [1, 0]
click at [383, 448] on div "Starting from: RScore : 0.4 Steps : 3 Routes: 14 / 37" at bounding box center [626, 473] width 567 height 121
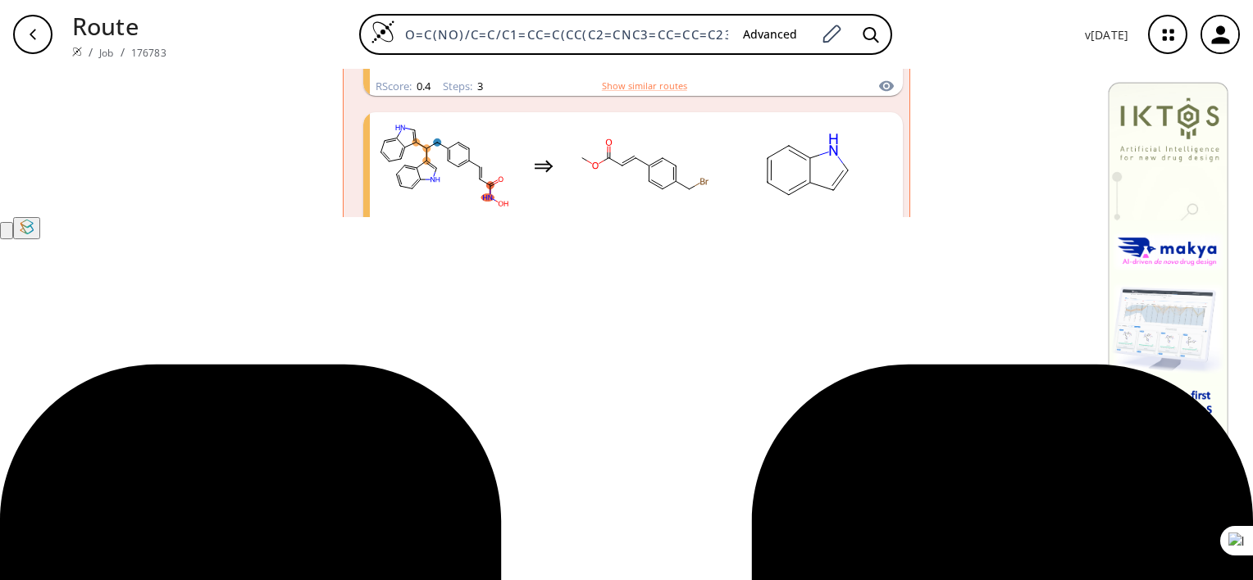
scroll to position [374, 0]
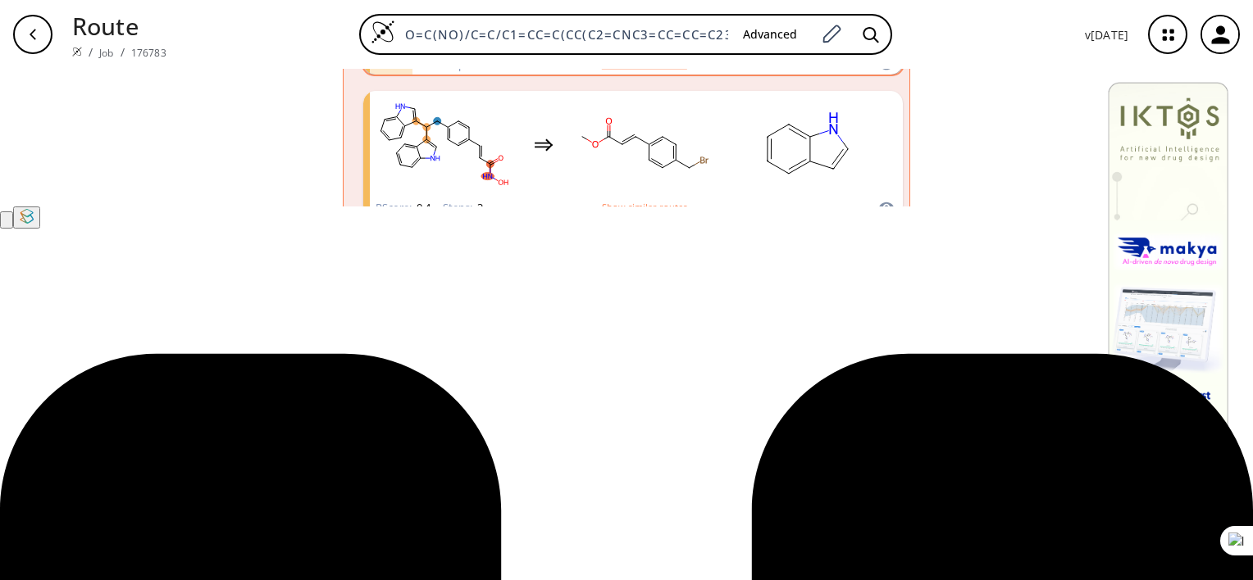
click at [751, 53] on rect "clusters" at bounding box center [823, 2] width 148 height 102
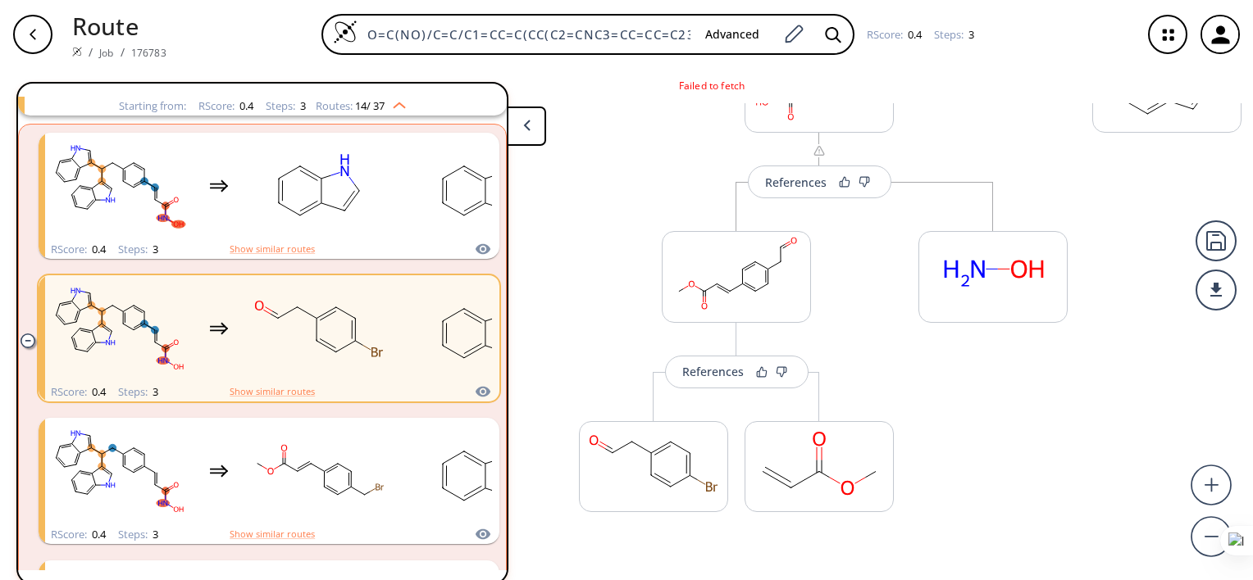
scroll to position [348, 0]
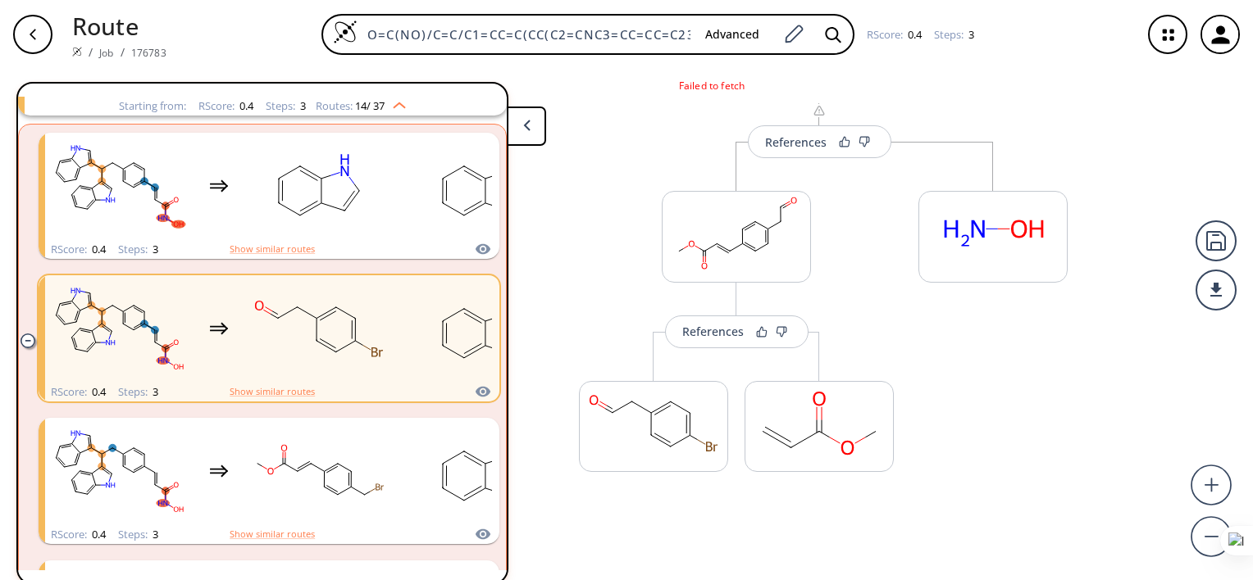
click at [877, 221] on div "More routes from here References More routes from here More routes from here" at bounding box center [736, 339] width 348 height 395
click at [733, 332] on div "References" at bounding box center [712, 331] width 61 height 11
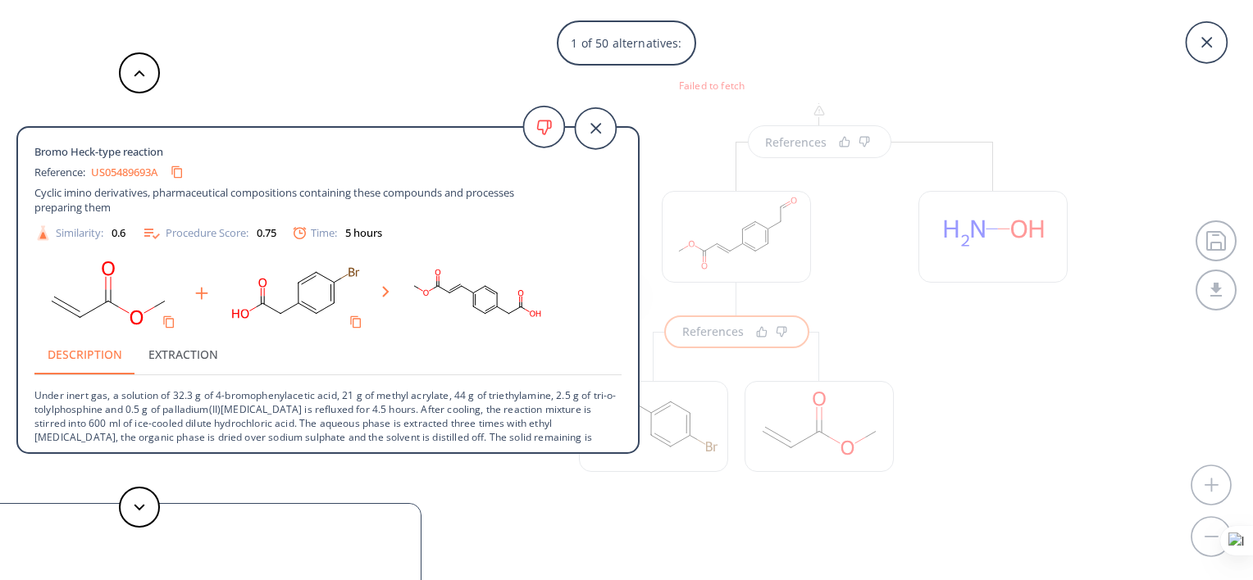
scroll to position [16, 0]
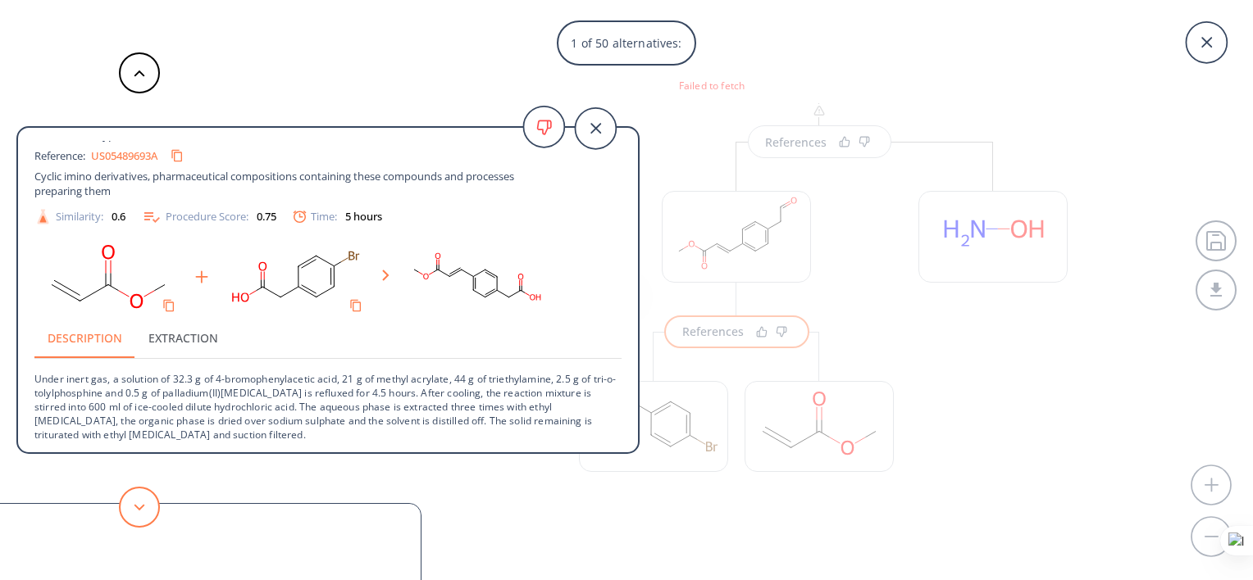
click at [147, 512] on button at bounding box center [139, 507] width 41 height 41
click at [148, 511] on button at bounding box center [139, 507] width 41 height 41
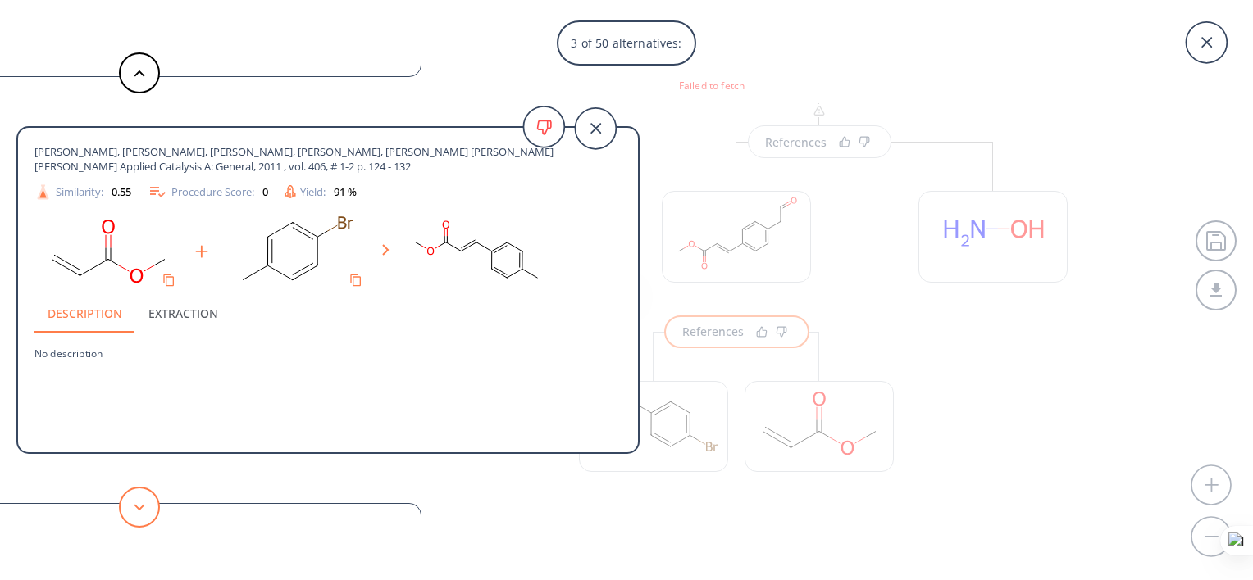
click at [144, 504] on icon at bounding box center [139, 507] width 11 height 7
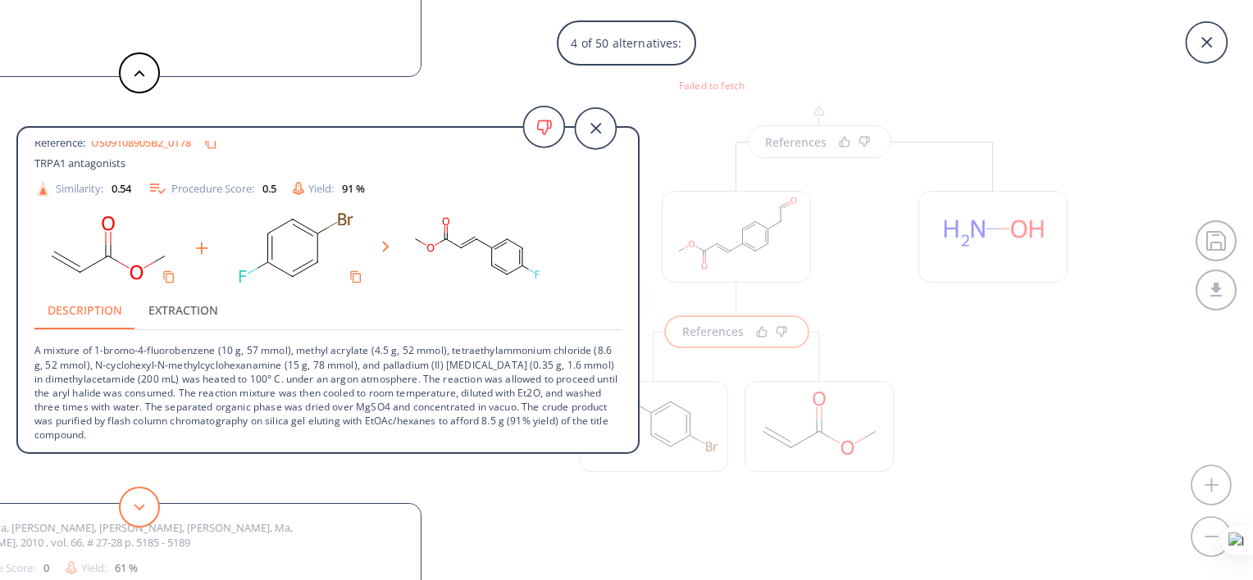
scroll to position [0, 0]
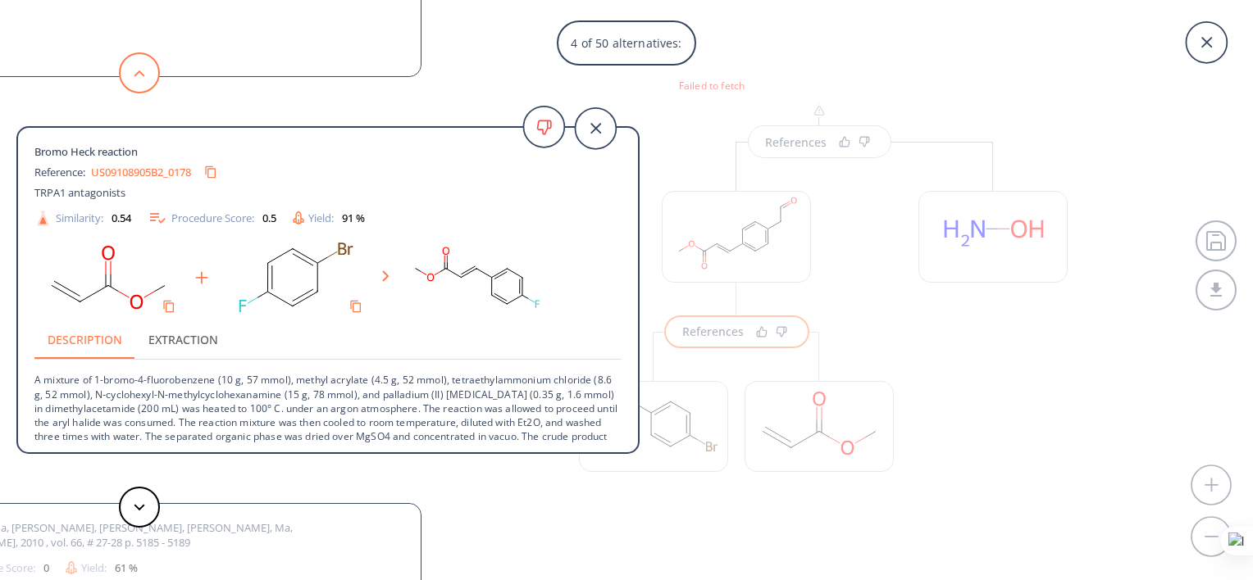
click at [139, 80] on button at bounding box center [139, 72] width 41 height 41
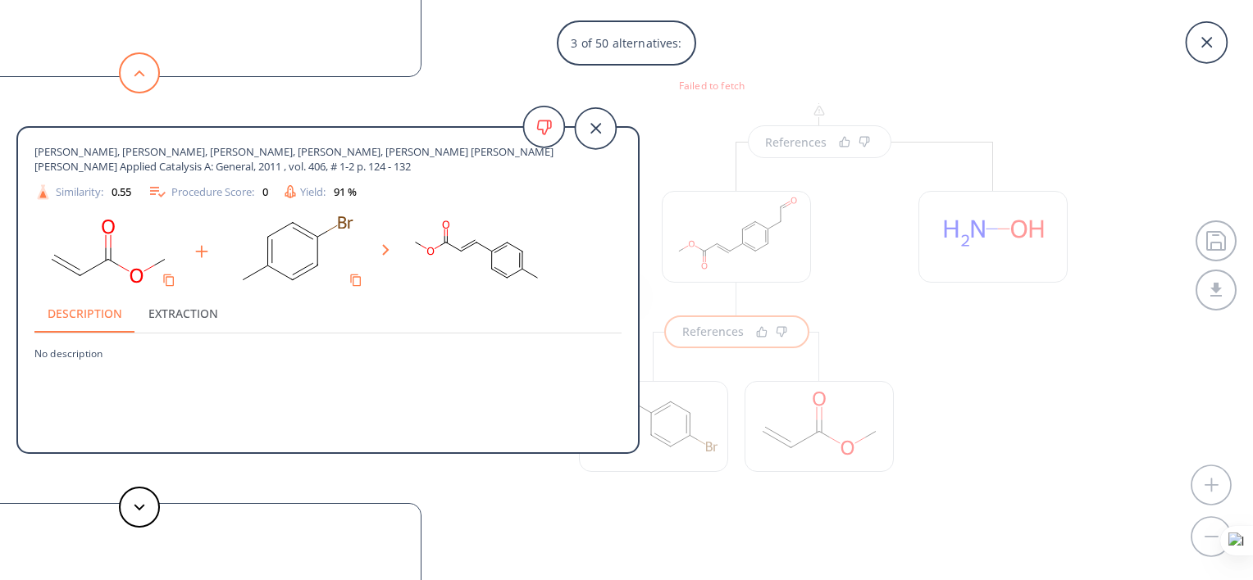
click at [139, 77] on button at bounding box center [139, 72] width 41 height 41
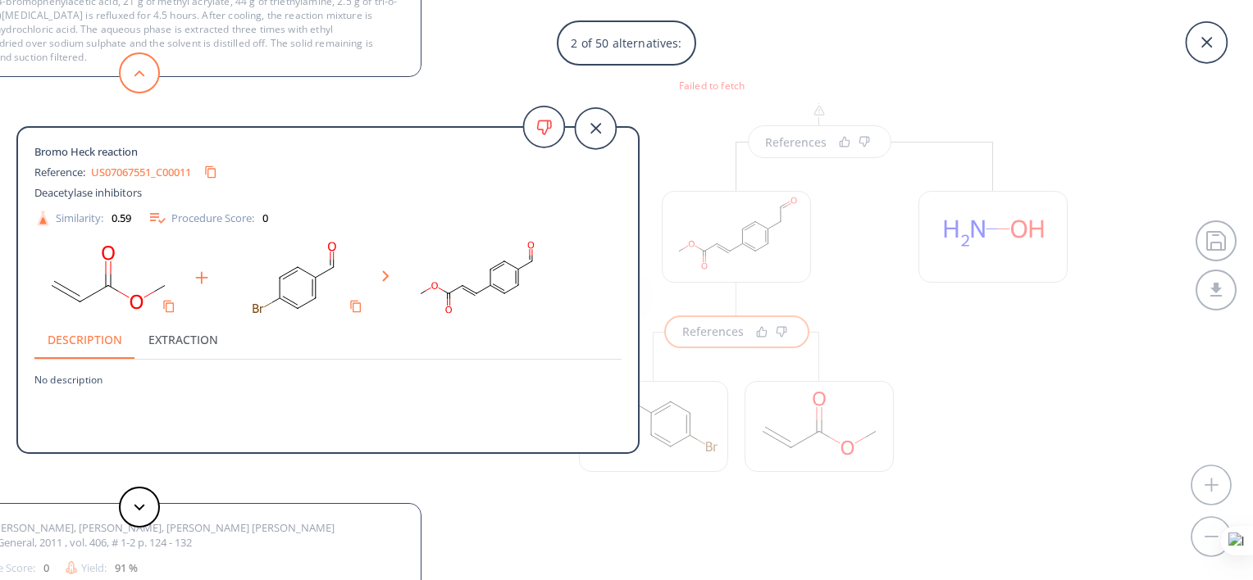
click at [141, 70] on icon at bounding box center [139, 73] width 11 height 7
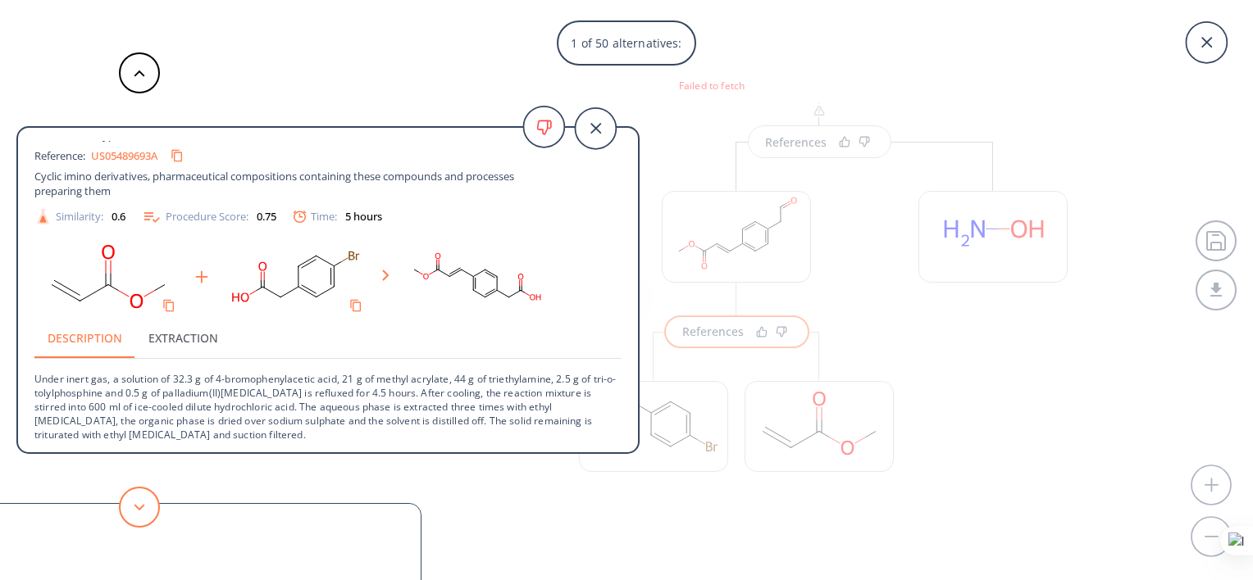
click at [138, 512] on button at bounding box center [139, 507] width 41 height 41
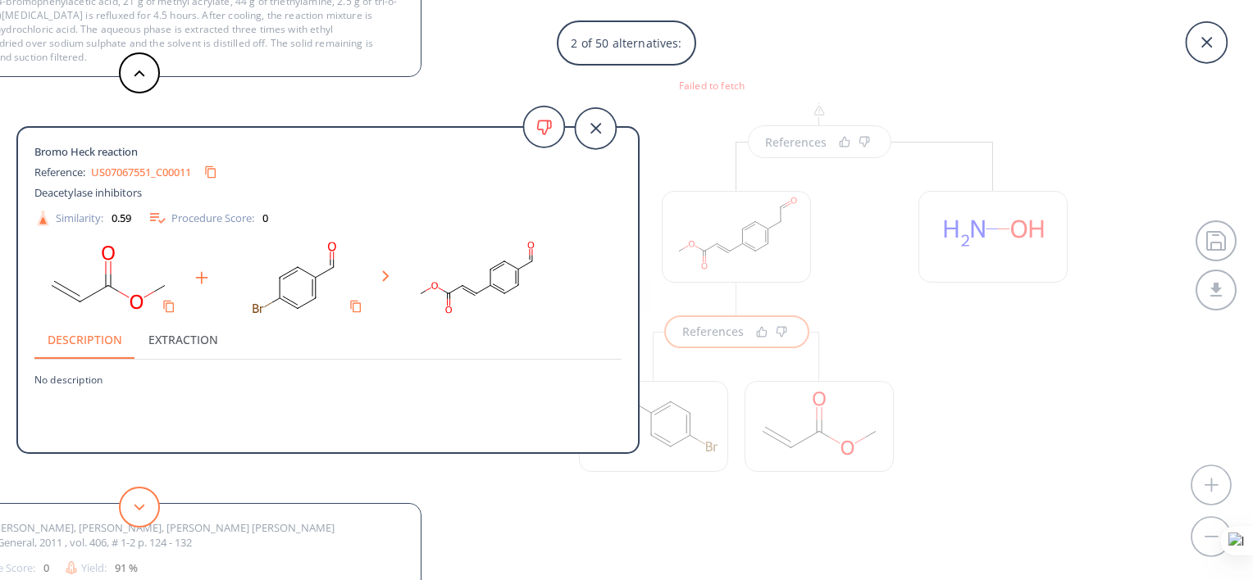
click at [148, 508] on button at bounding box center [139, 507] width 41 height 41
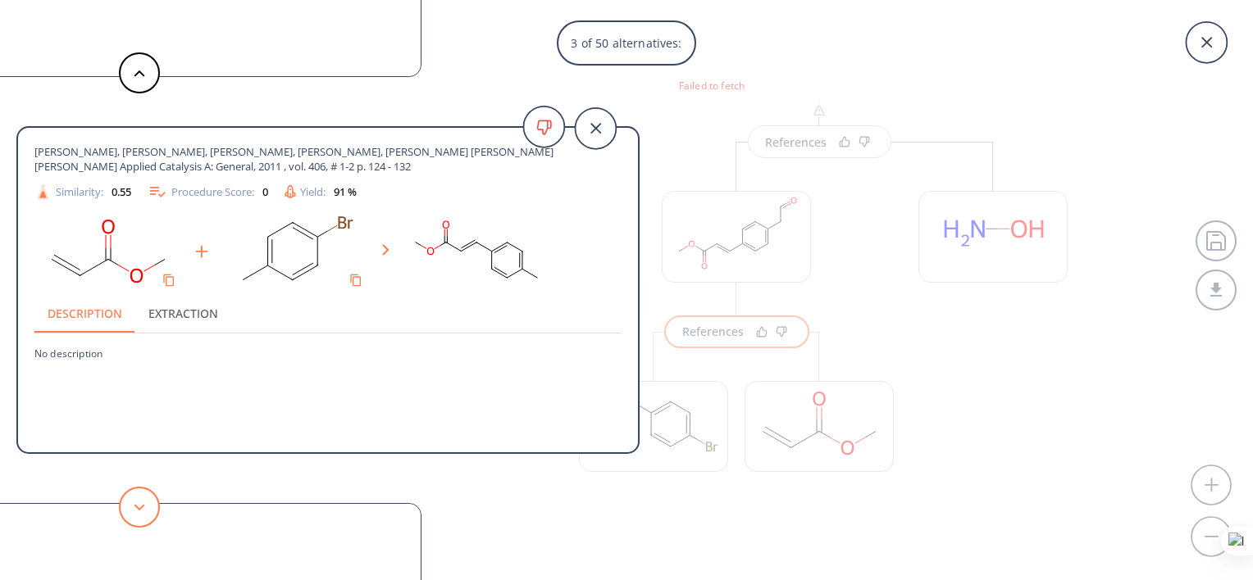
click at [153, 504] on button at bounding box center [139, 507] width 41 height 41
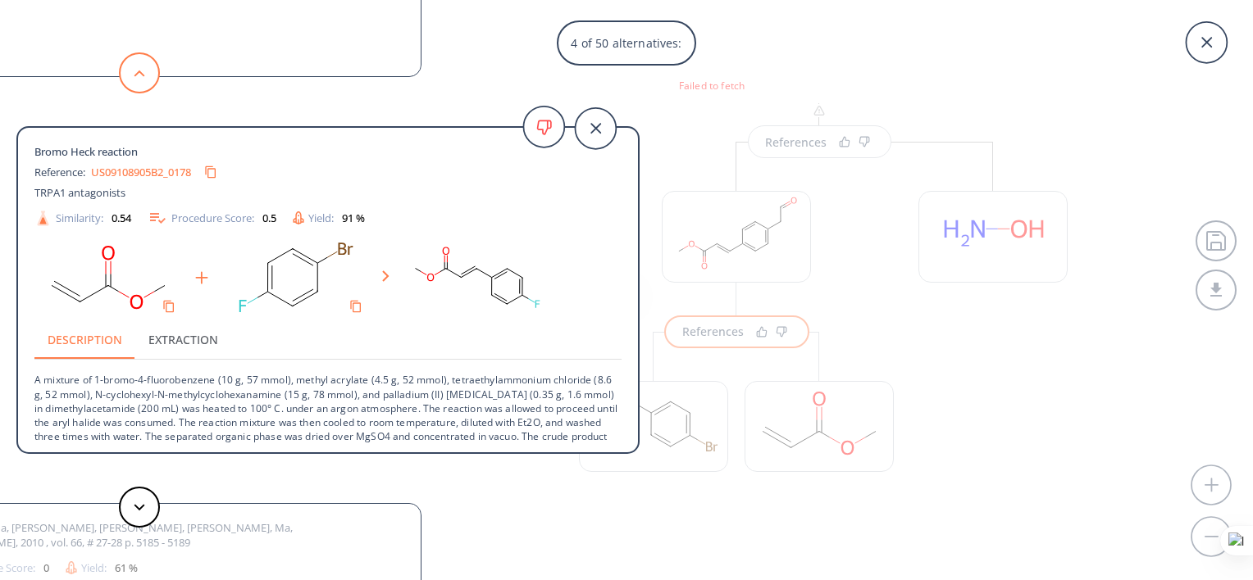
click at [136, 81] on button at bounding box center [139, 72] width 41 height 41
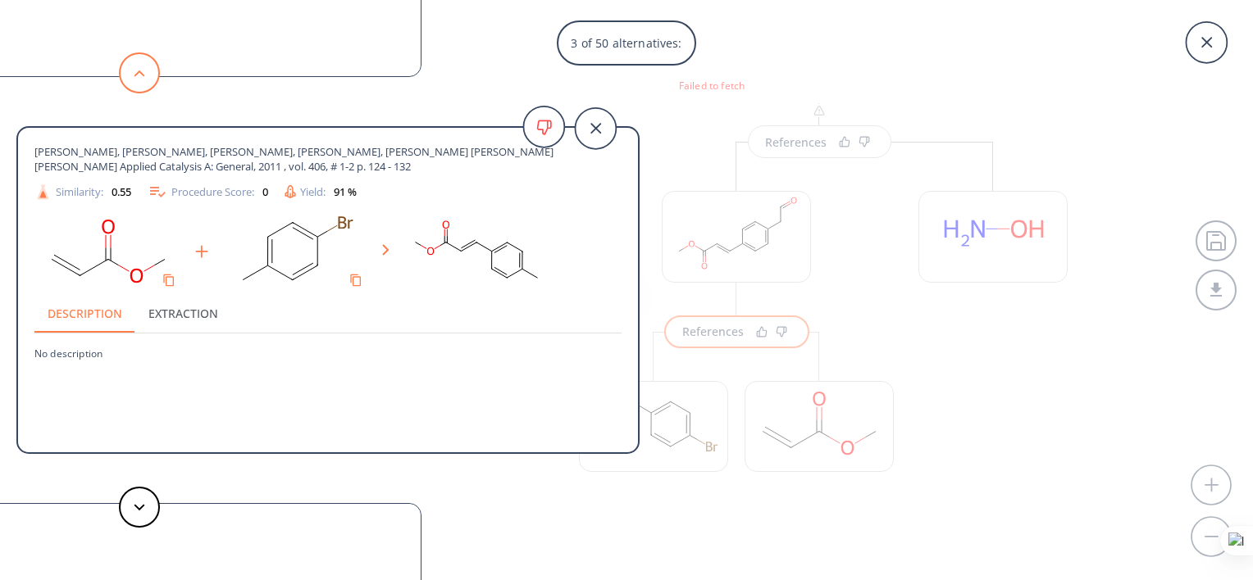
click at [148, 65] on button at bounding box center [139, 72] width 41 height 41
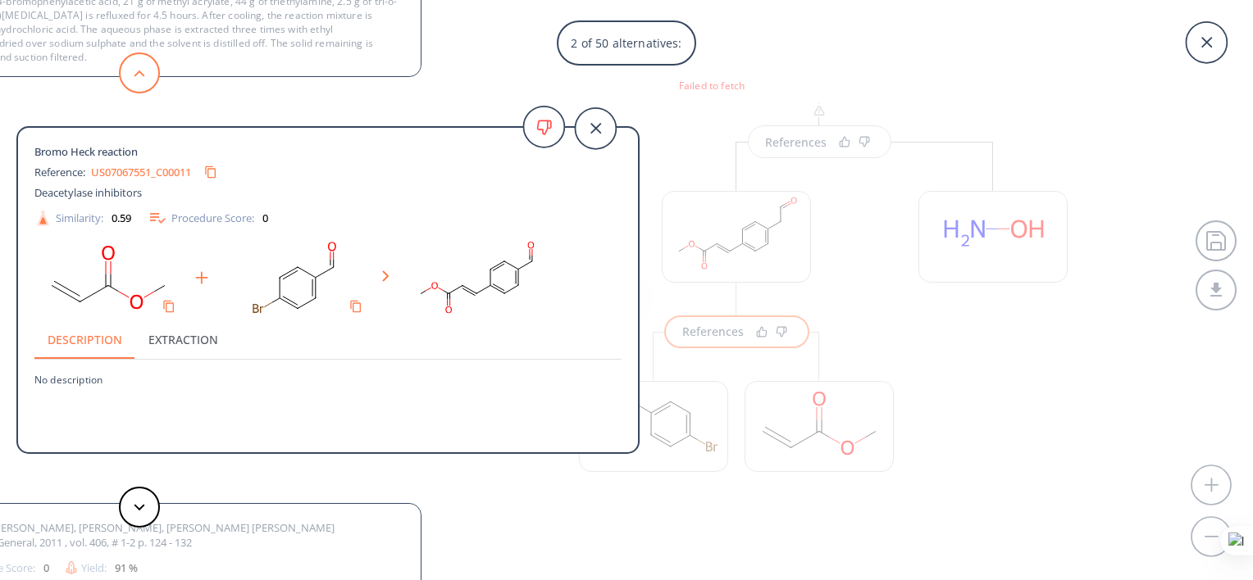
click at [139, 72] on icon at bounding box center [139, 73] width 11 height 7
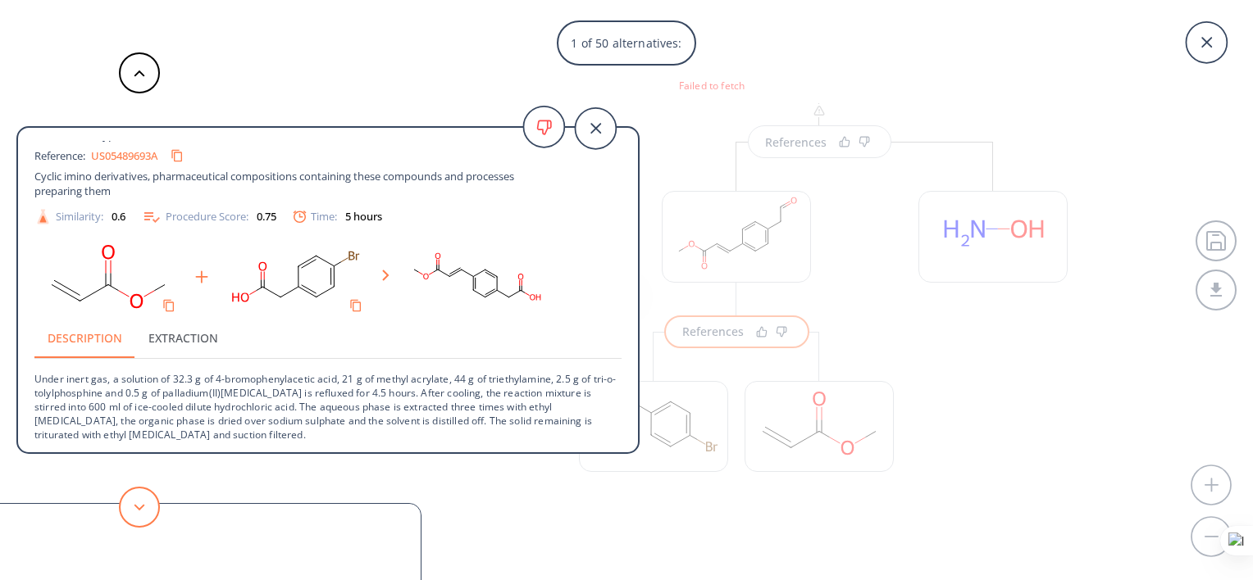
click at [151, 507] on button at bounding box center [139, 507] width 41 height 41
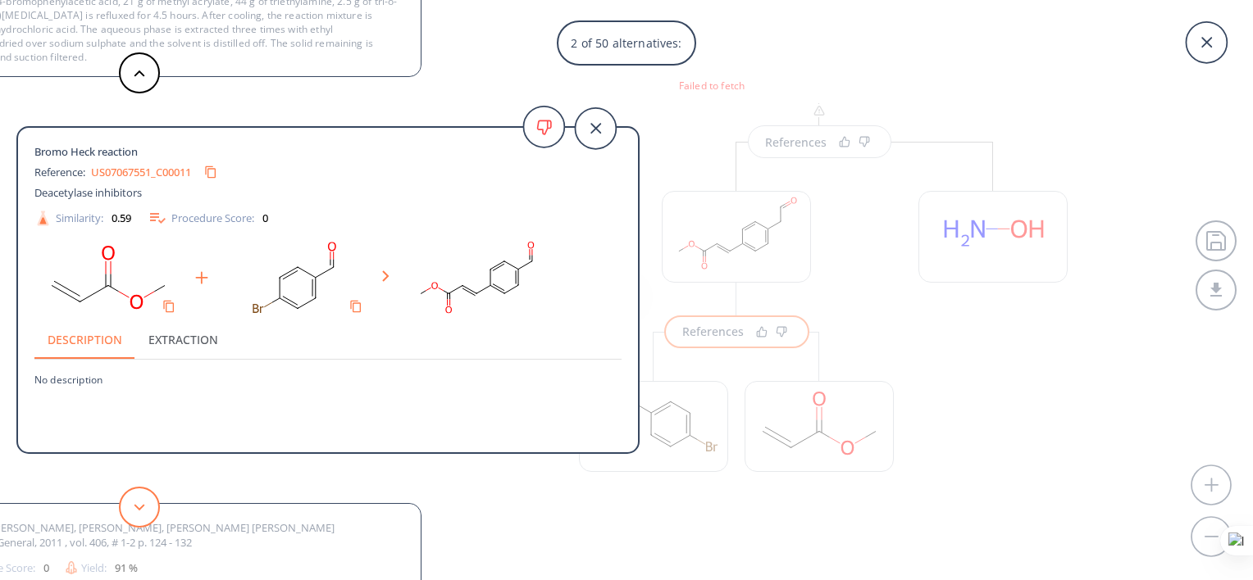
click at [157, 498] on button at bounding box center [139, 507] width 41 height 41
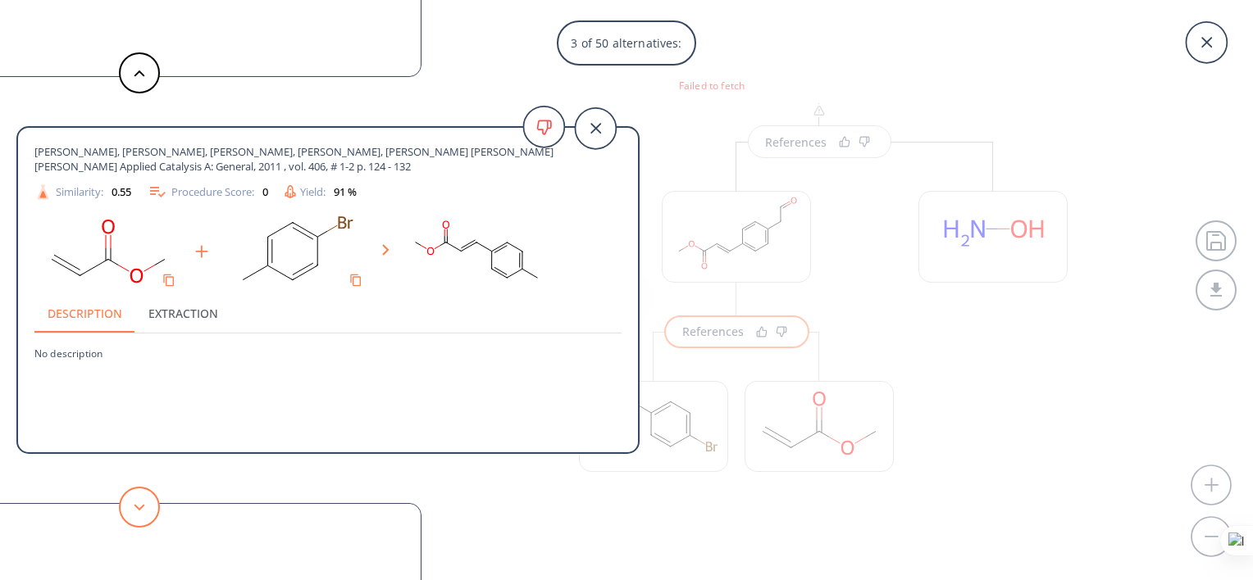
click at [154, 518] on button at bounding box center [139, 507] width 41 height 41
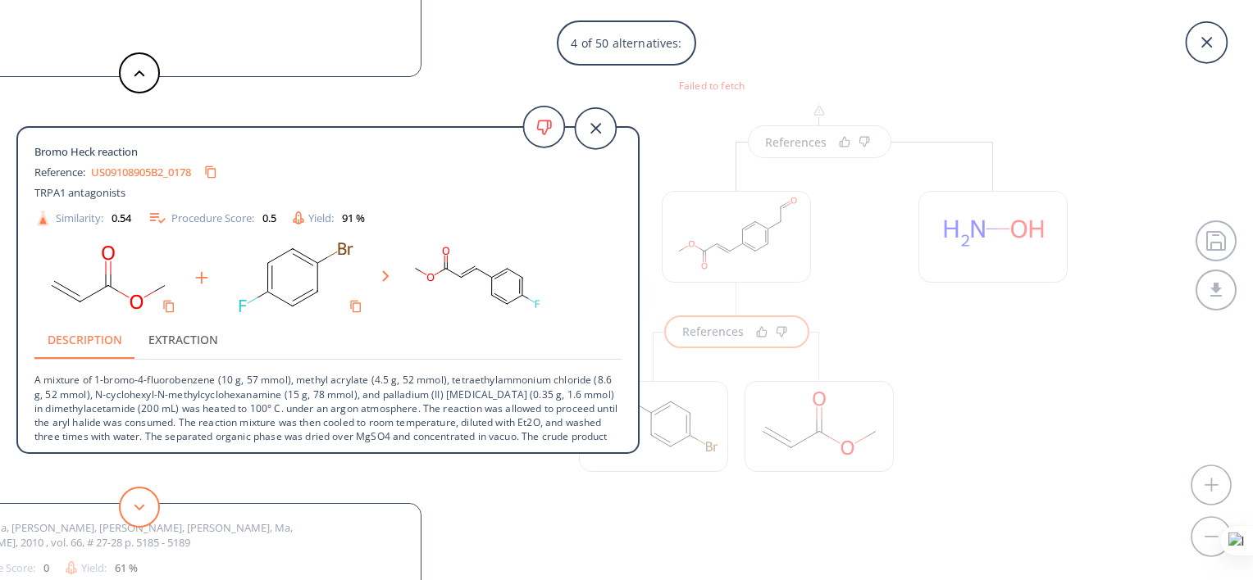
scroll to position [30, 0]
